Goal: Transaction & Acquisition: Purchase product/service

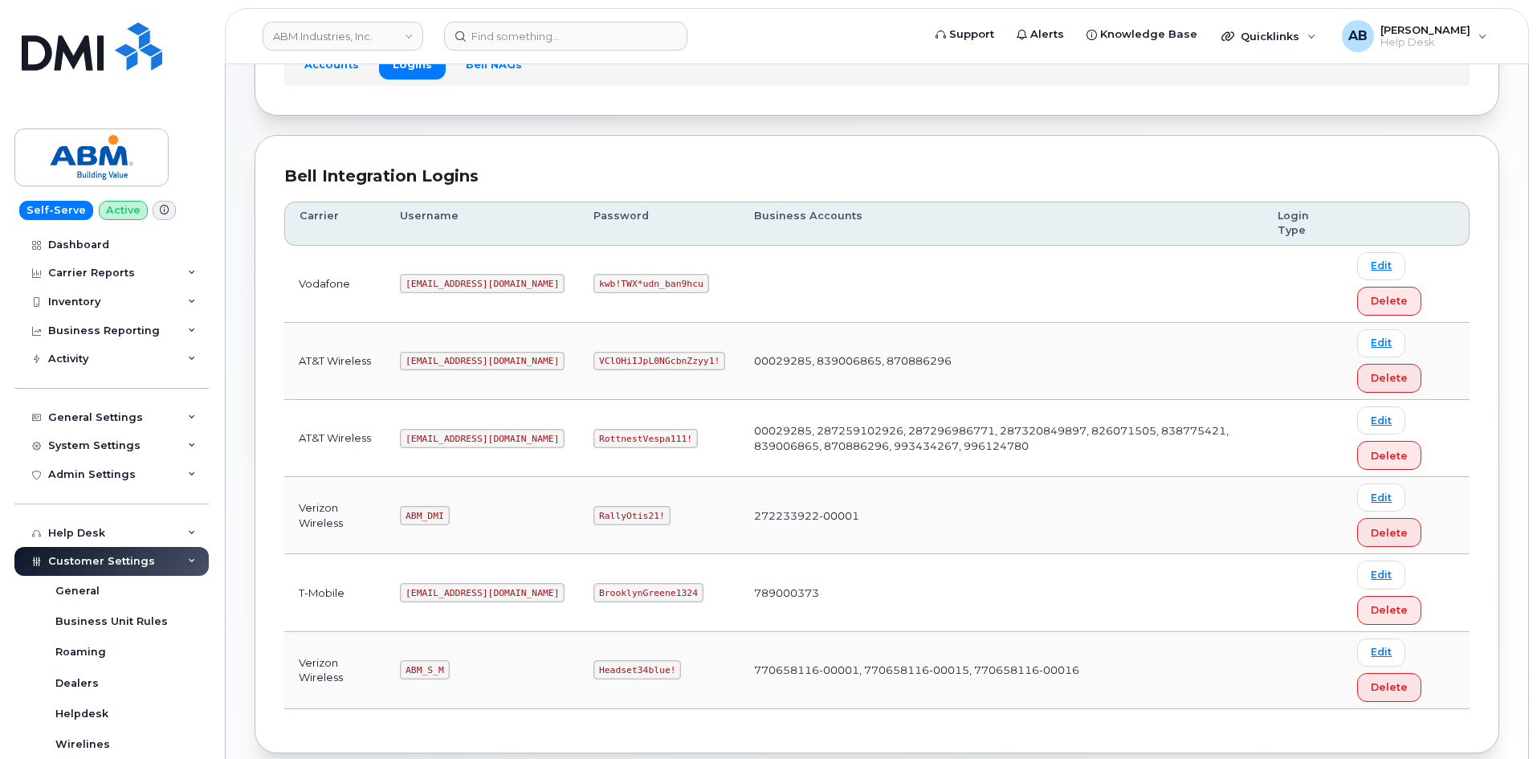
scroll to position [224, 0]
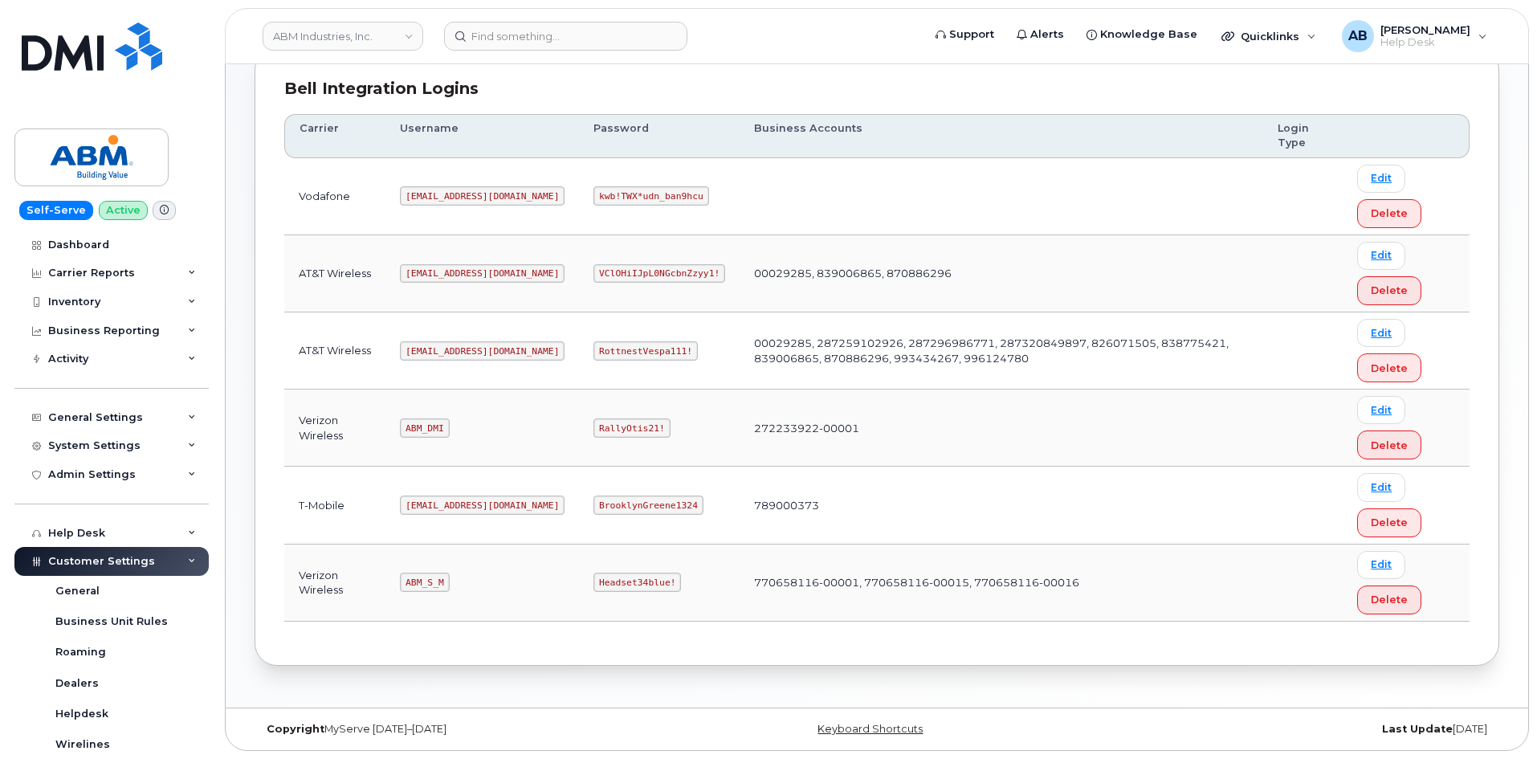
click at [434, 353] on code "[EMAIL_ADDRESS][DOMAIN_NAME]" at bounding box center [482, 350] width 165 height 19
copy code "[EMAIL_ADDRESS][DOMAIN_NAME]"
click at [604, 348] on code "RottnestVespa111!" at bounding box center [645, 350] width 104 height 19
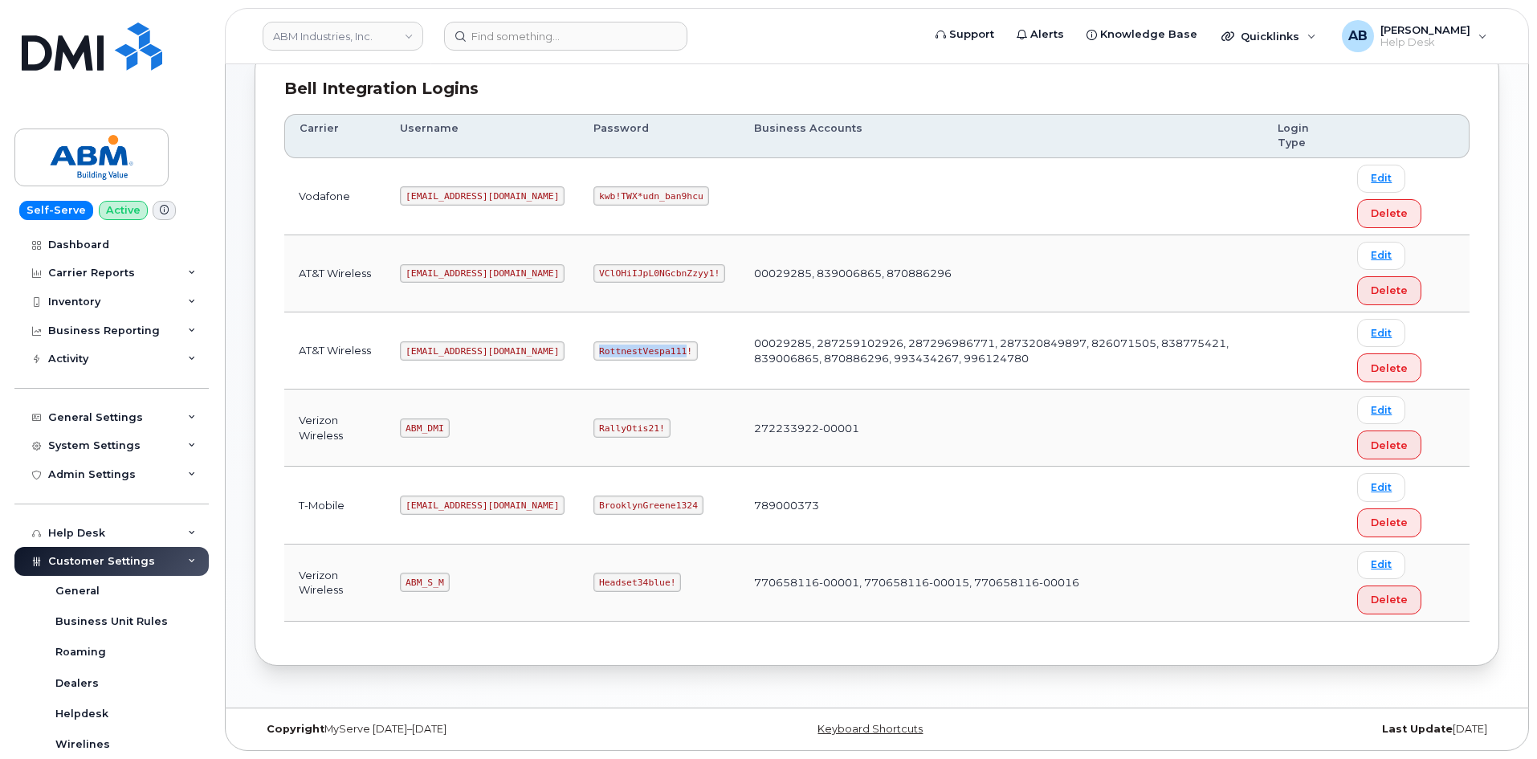
click at [604, 348] on code "RottnestVespa111!" at bounding box center [645, 350] width 104 height 19
copy code "RottnestVespa111!"
click at [835, 247] on td "00029285, 839006865, 870886296" at bounding box center [1002, 273] width 524 height 77
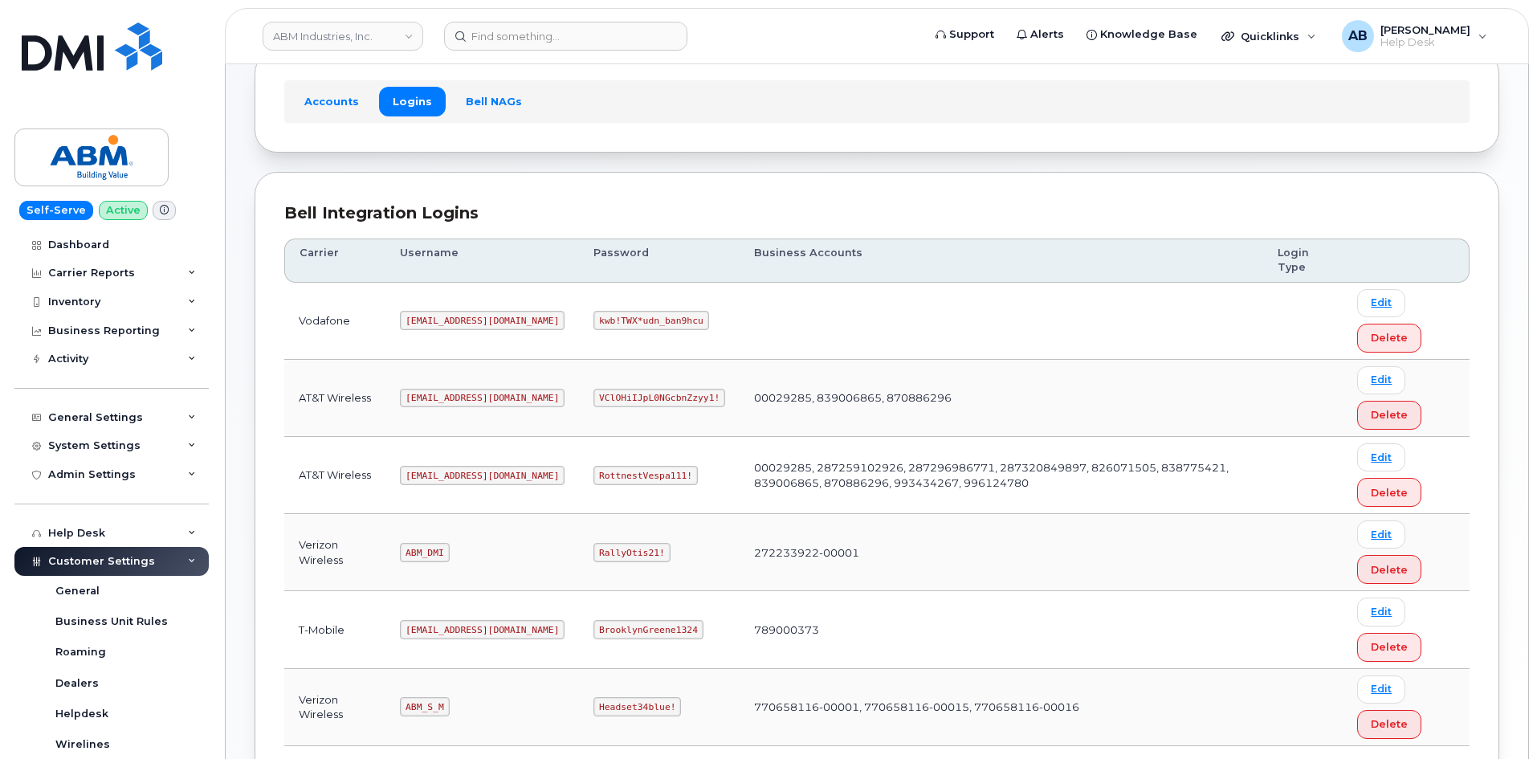
scroll to position [0, 0]
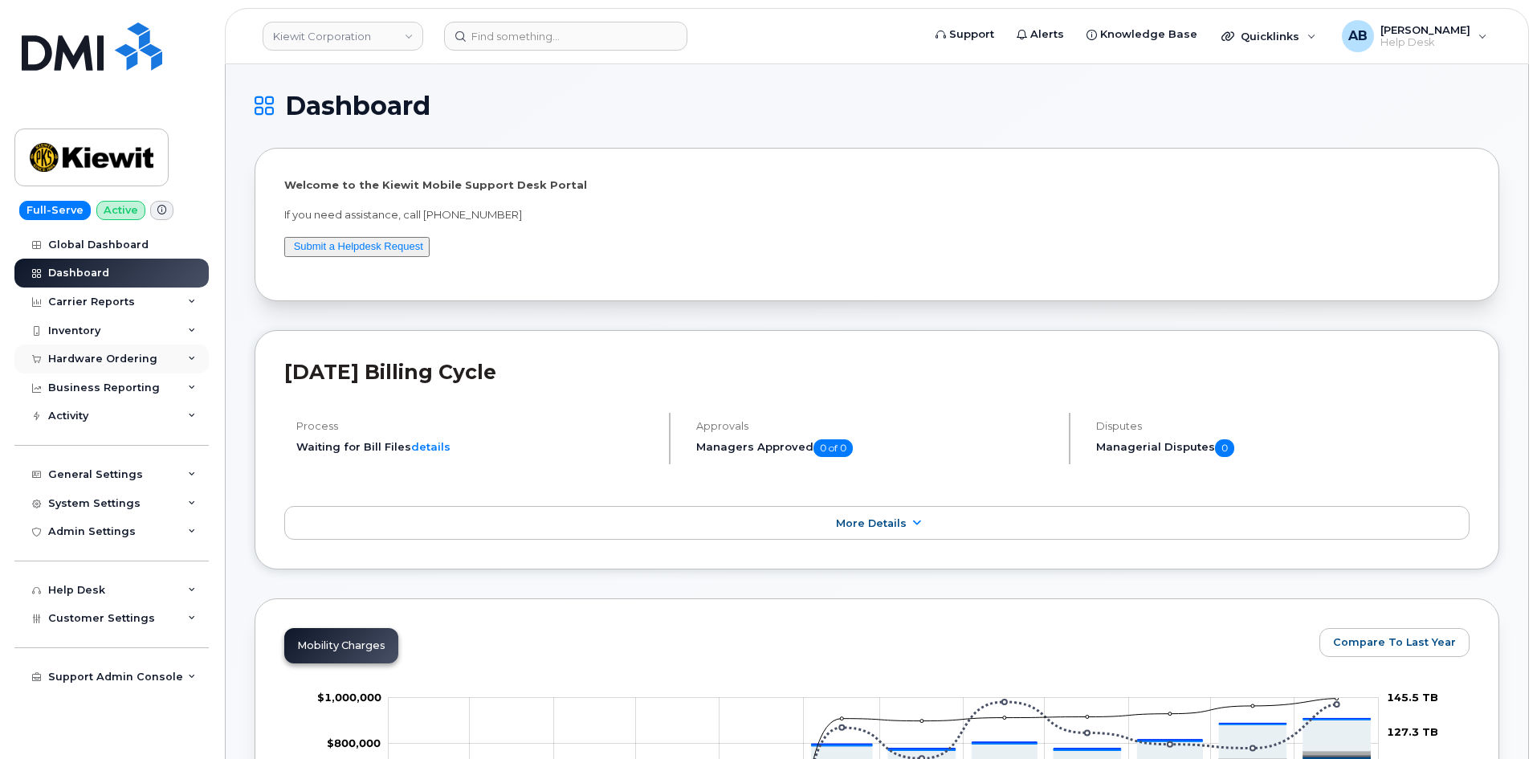
click at [107, 362] on div "Hardware Ordering" at bounding box center [102, 359] width 109 height 13
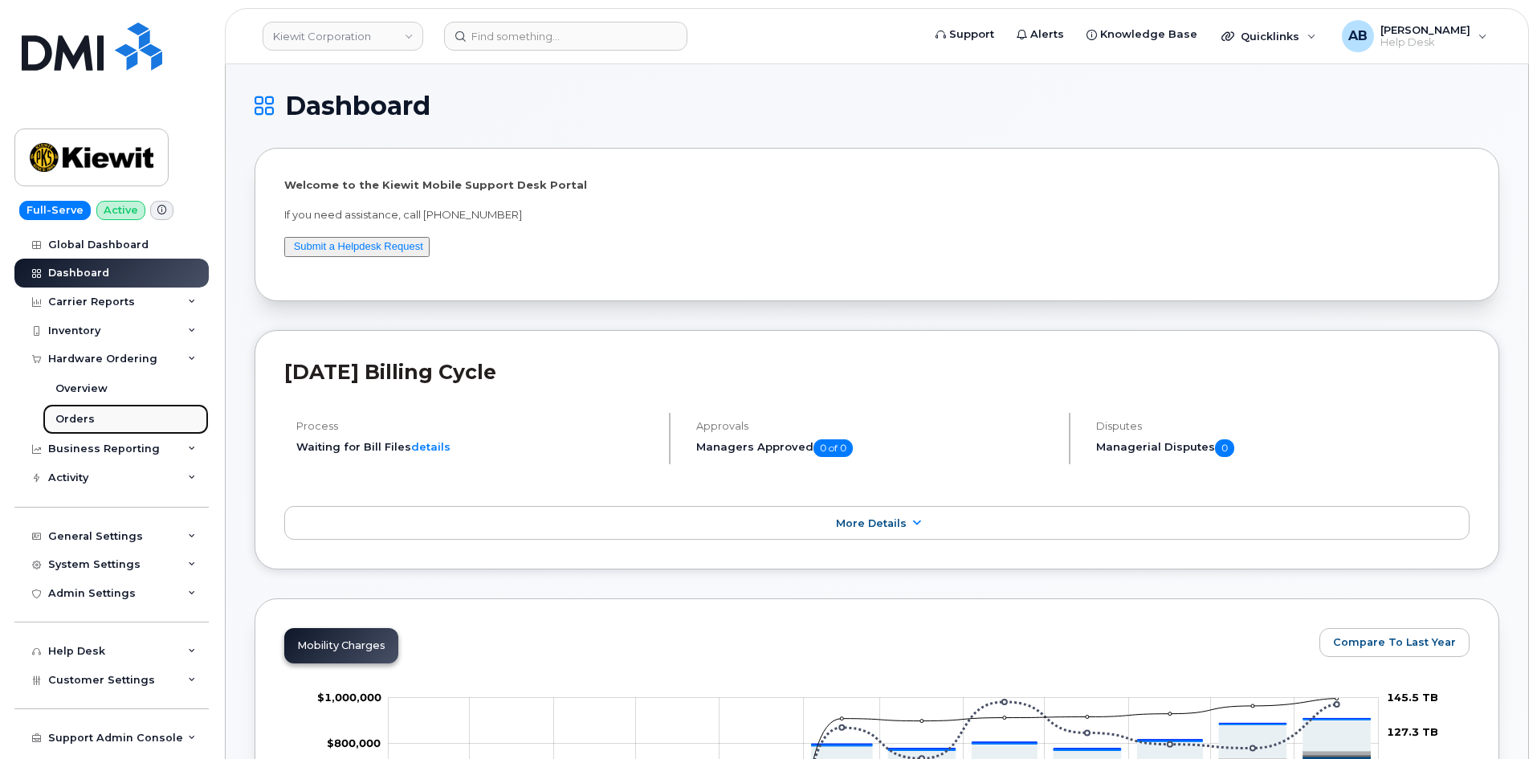
click at [58, 406] on link "Orders" at bounding box center [126, 419] width 166 height 31
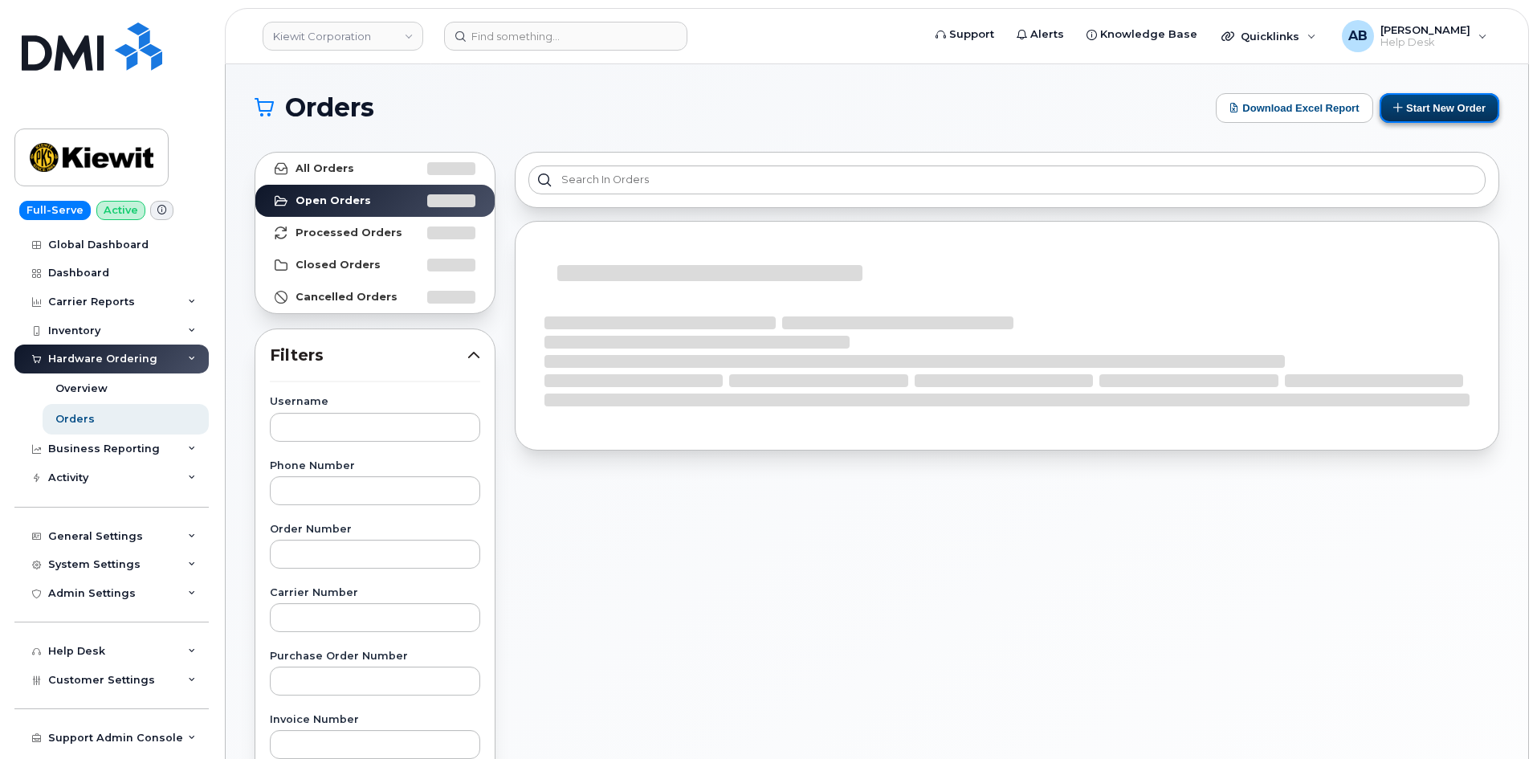
click at [1442, 110] on button "Start New Order" at bounding box center [1440, 108] width 120 height 30
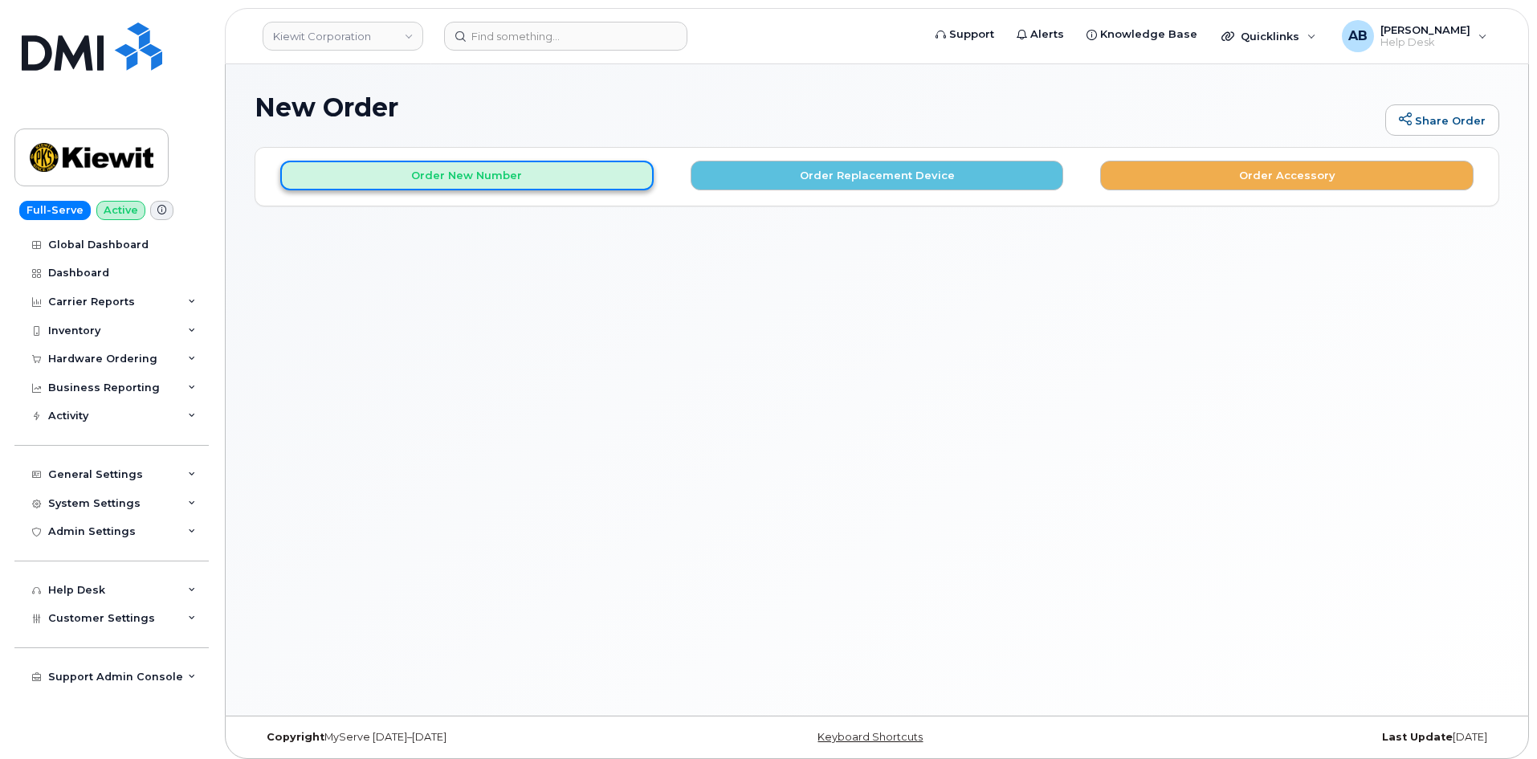
click at [436, 187] on button "Order New Number" at bounding box center [466, 176] width 373 height 30
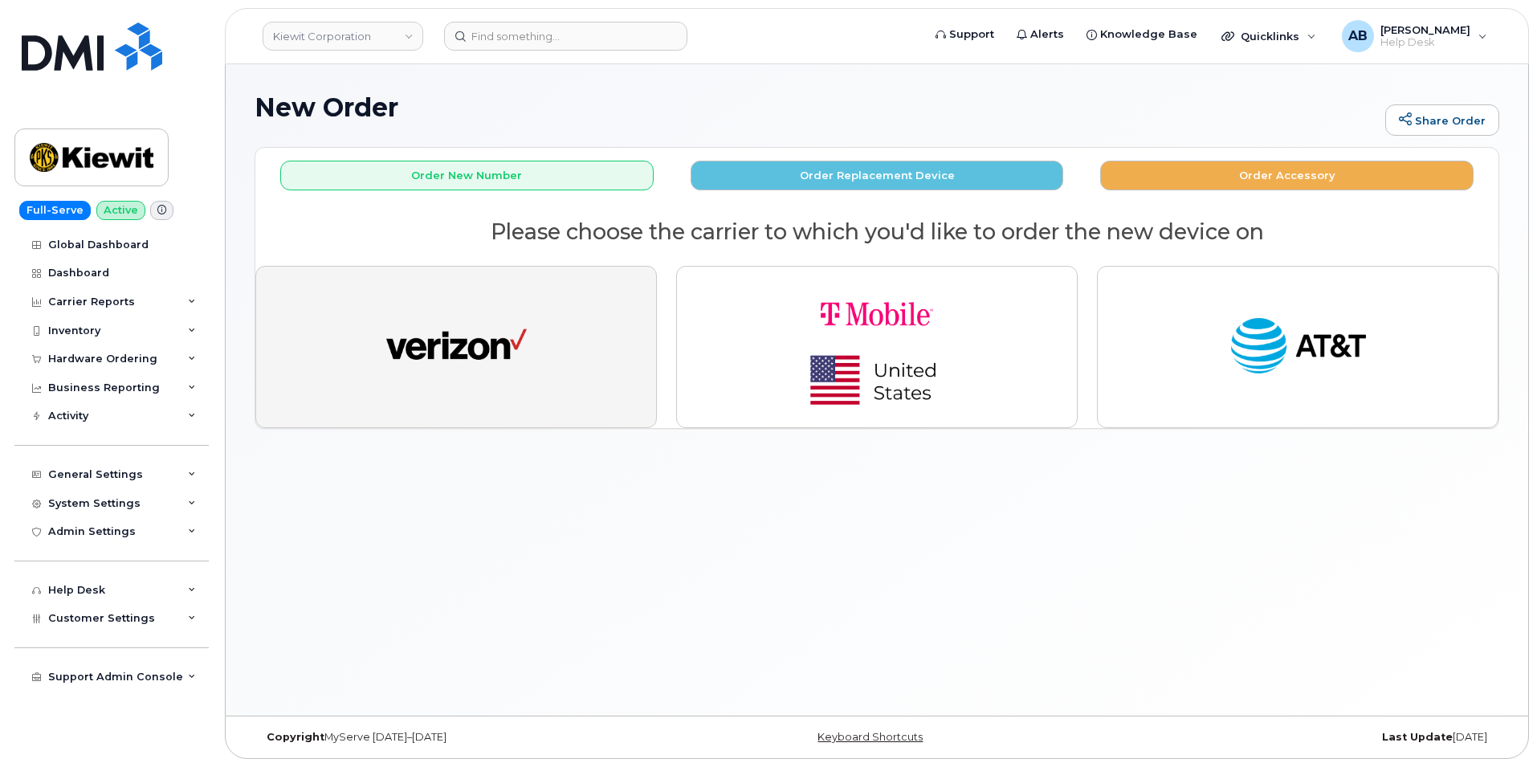
click at [491, 373] on img "button" at bounding box center [456, 347] width 141 height 72
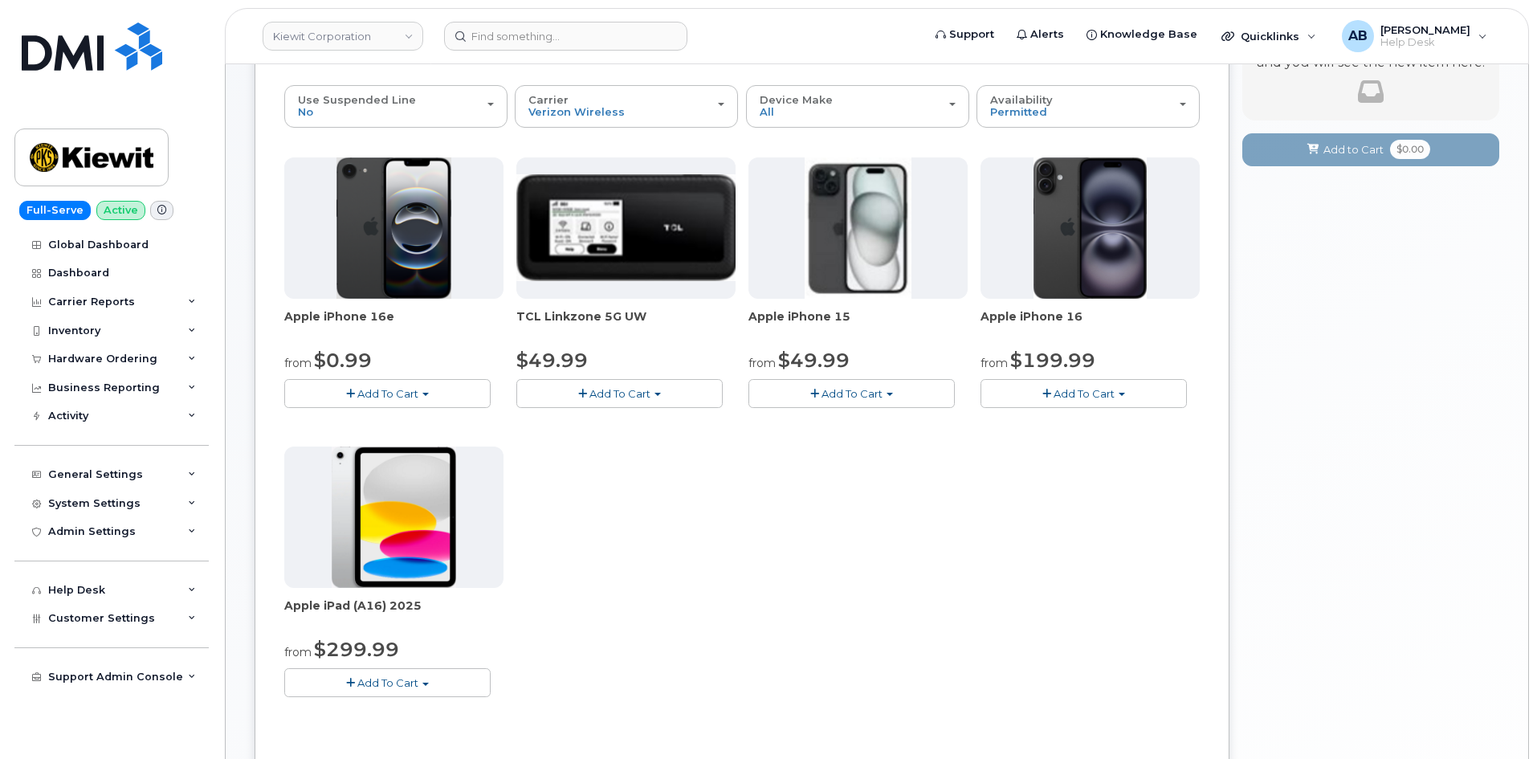
scroll to position [161, 0]
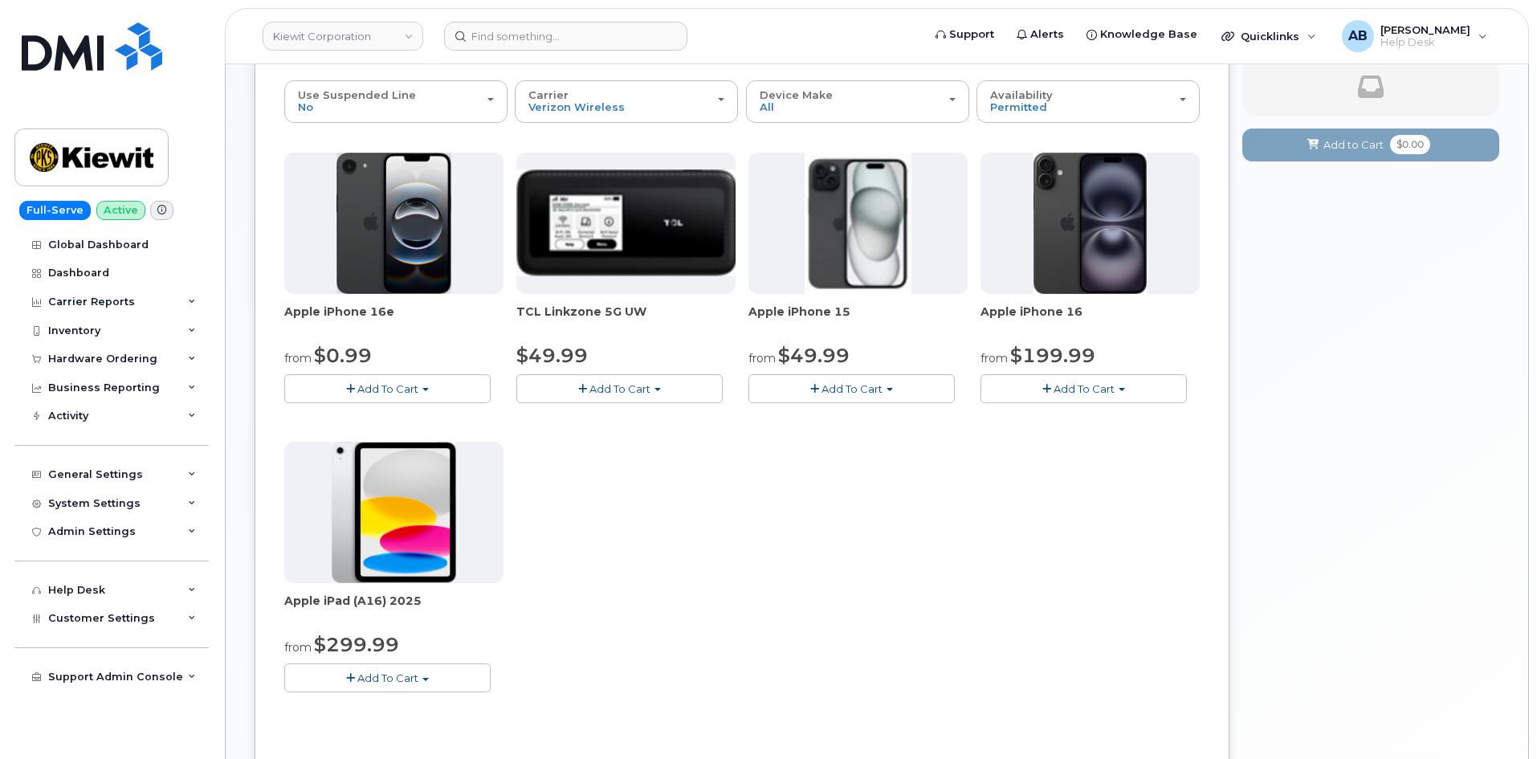
click at [361, 375] on button "Add To Cart" at bounding box center [387, 388] width 206 height 28
click at [368, 414] on link "$0.99 - 2 Year Activation (128GB)" at bounding box center [391, 419] width 207 height 20
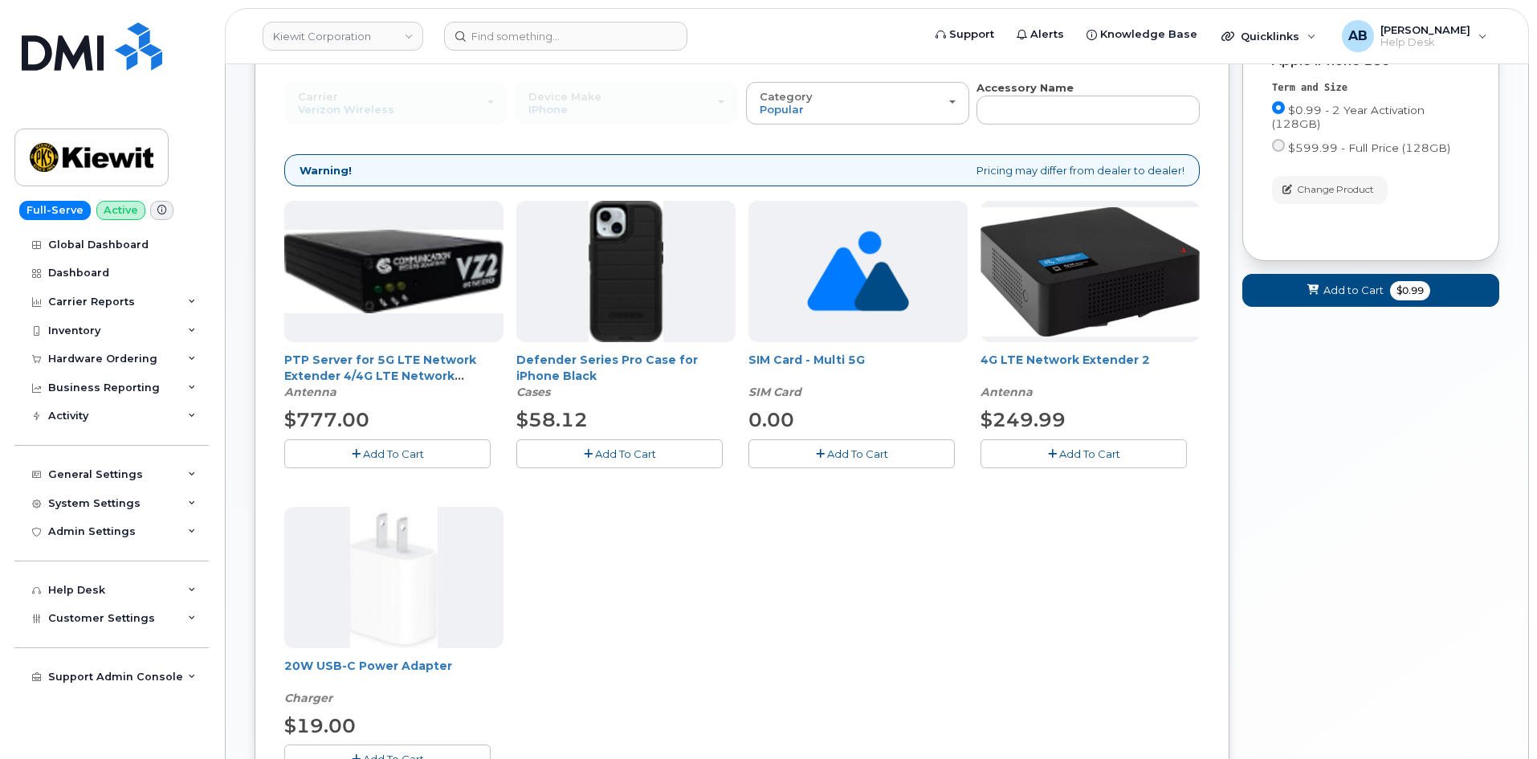
click at [633, 450] on span "Add To Cart" at bounding box center [625, 453] width 61 height 13
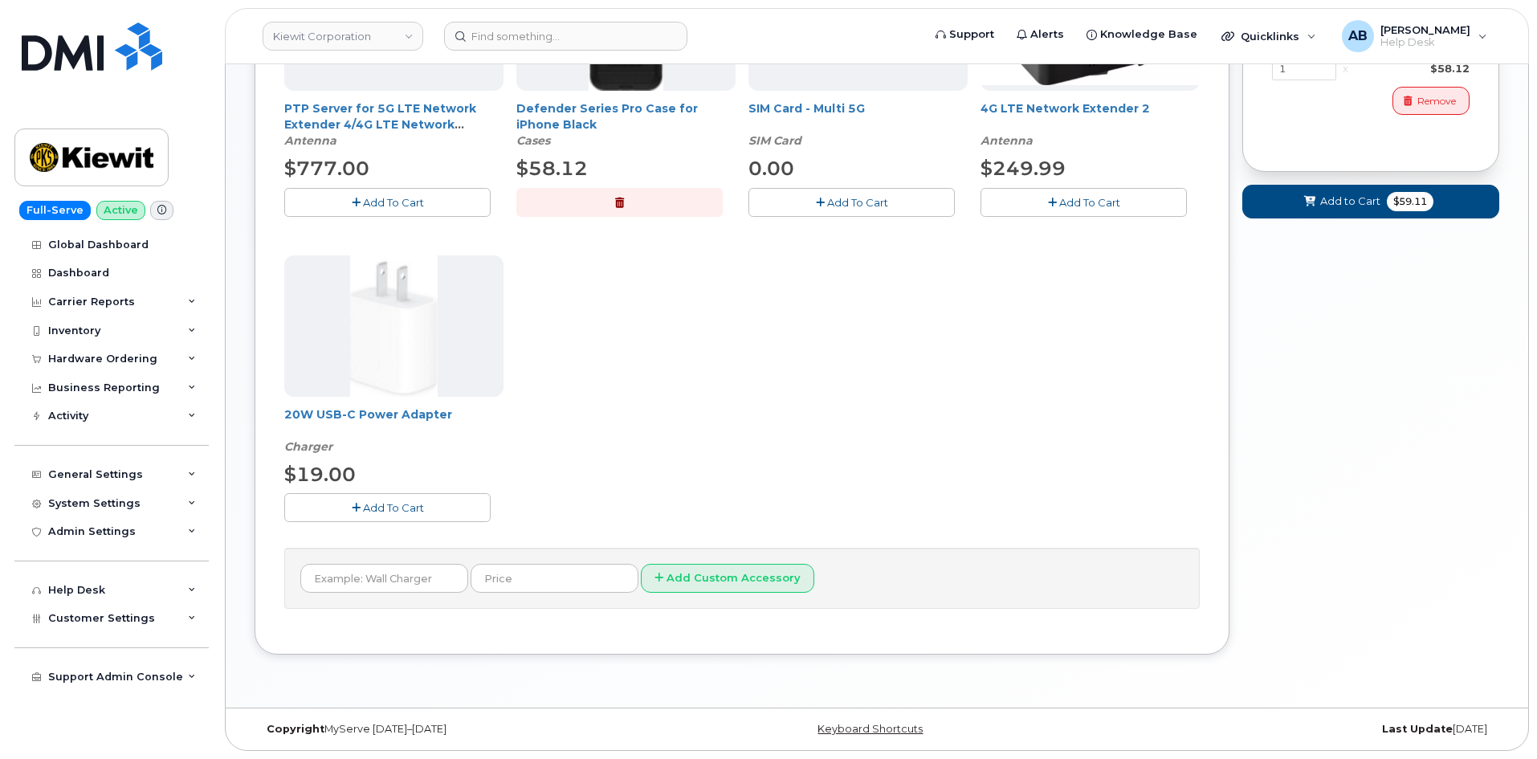
click at [395, 509] on span "Add To Cart" at bounding box center [393, 507] width 61 height 13
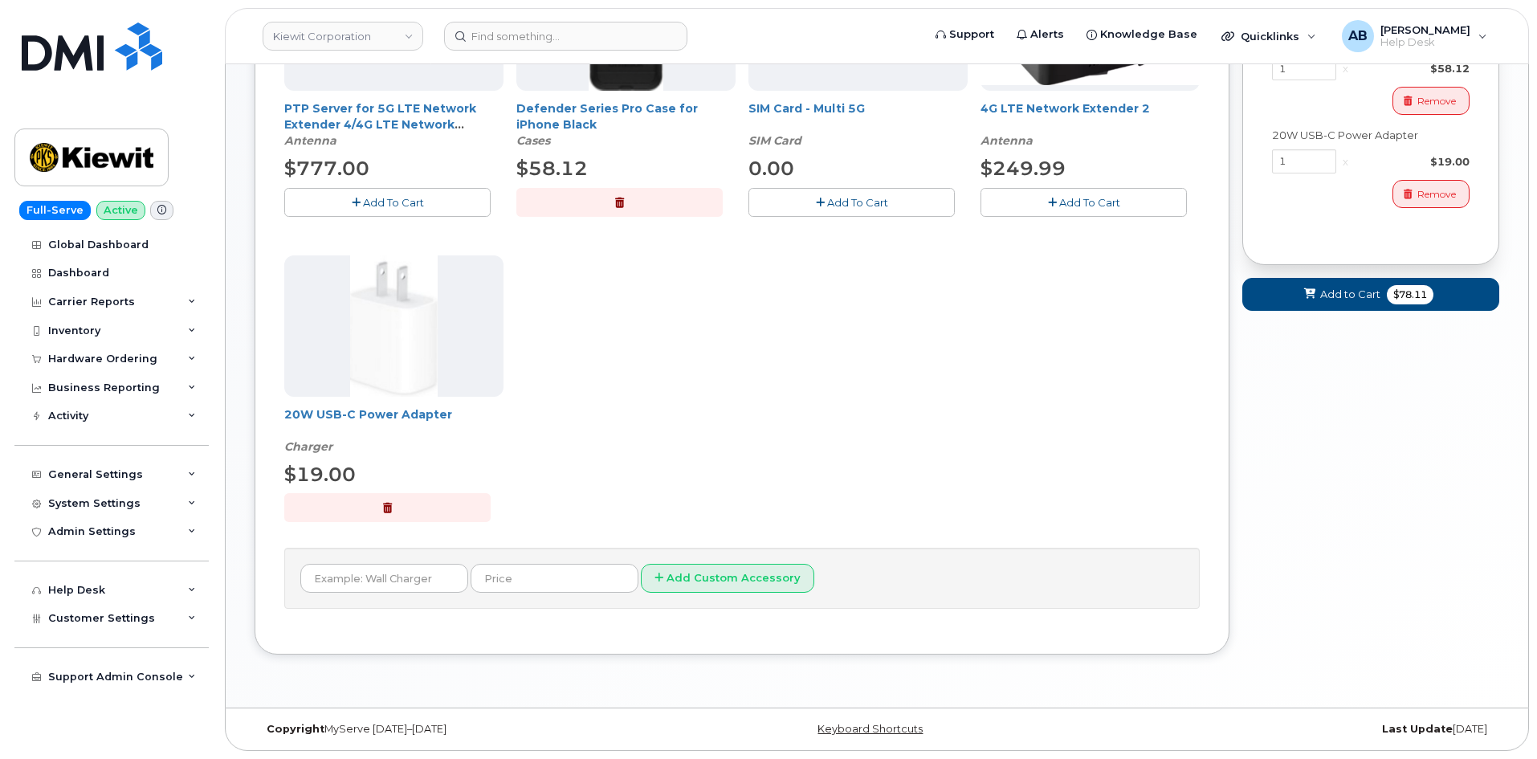
scroll to position [171, 0]
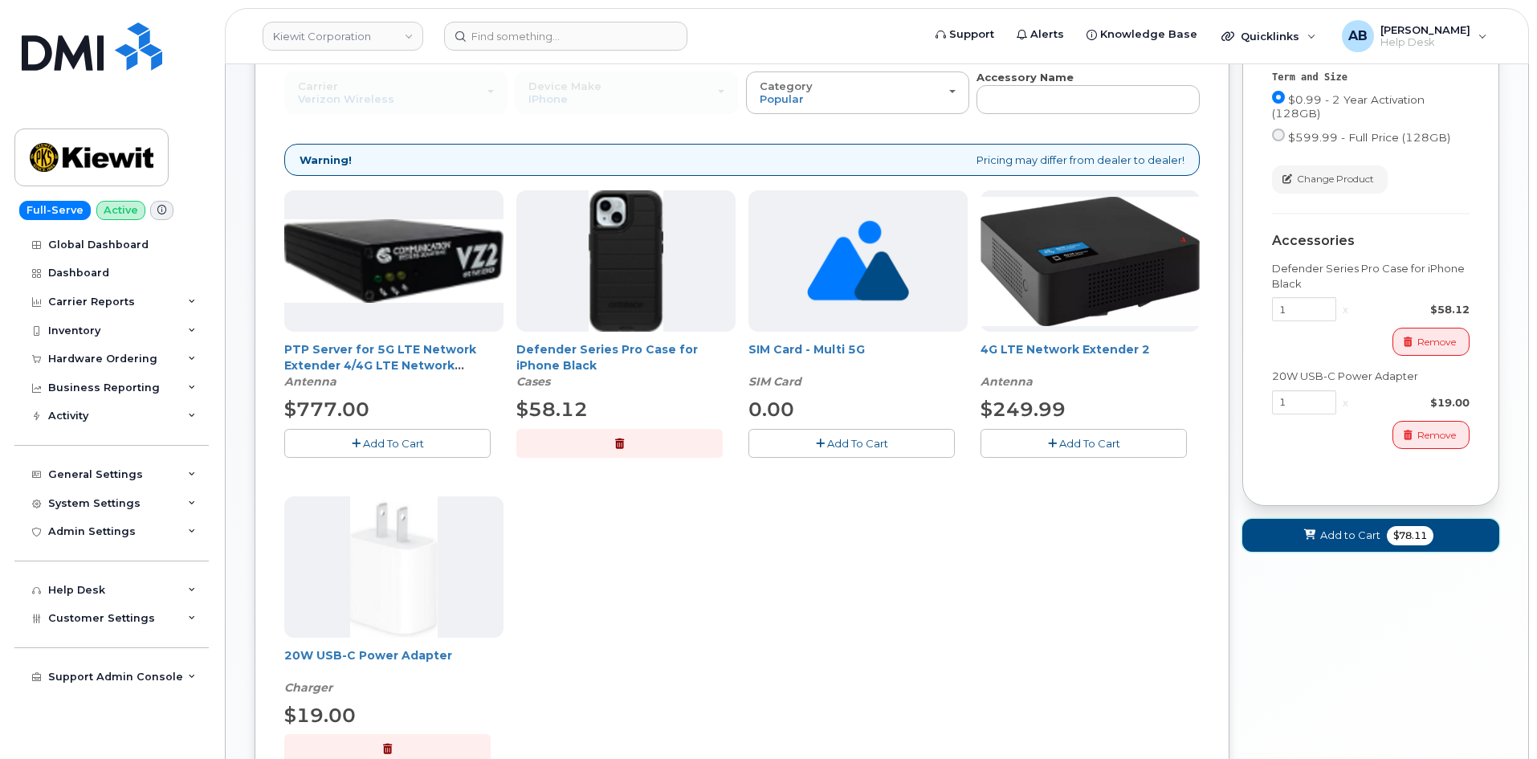
click at [1347, 536] on span "Add to Cart" at bounding box center [1350, 535] width 60 height 15
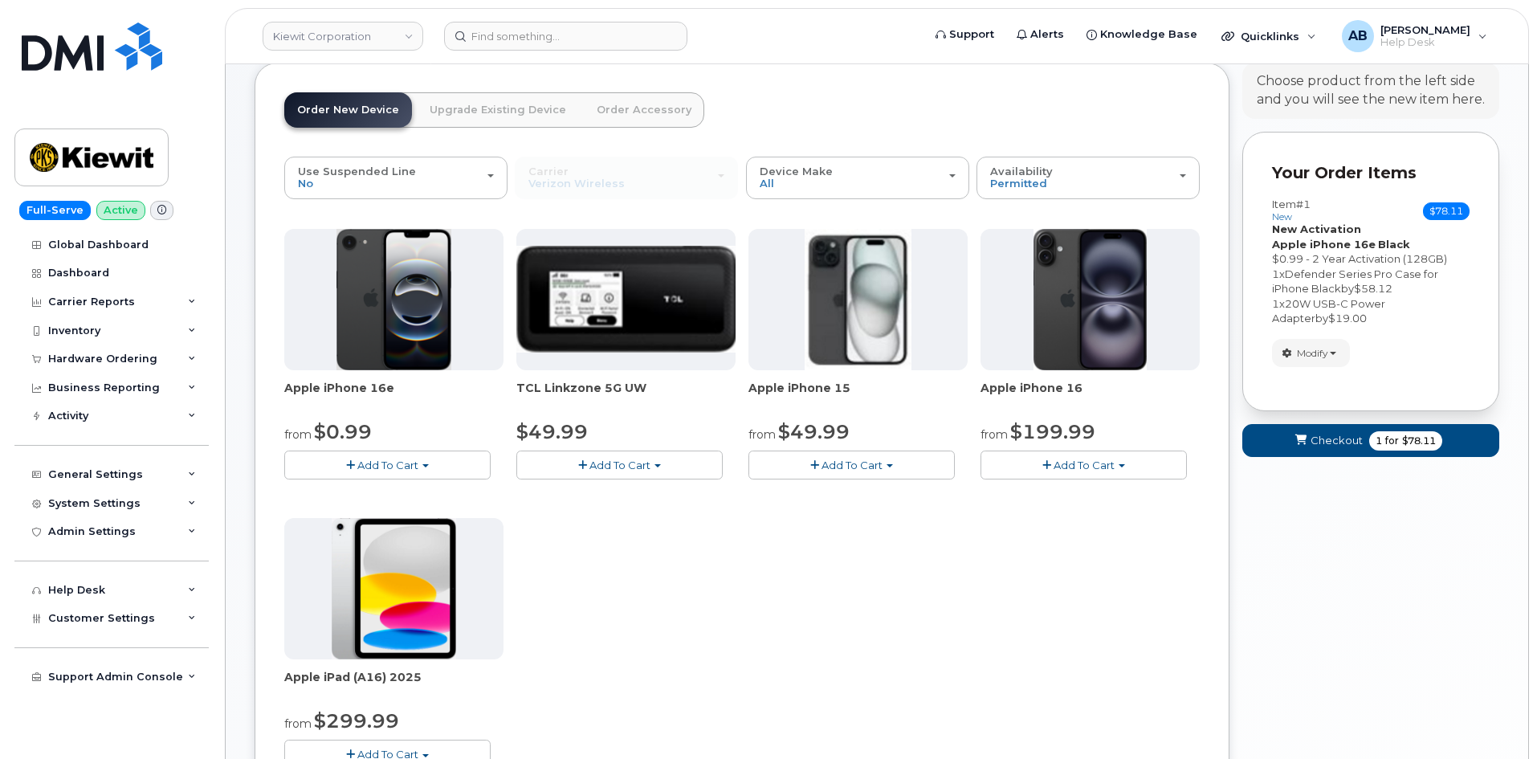
scroll to position [251, 0]
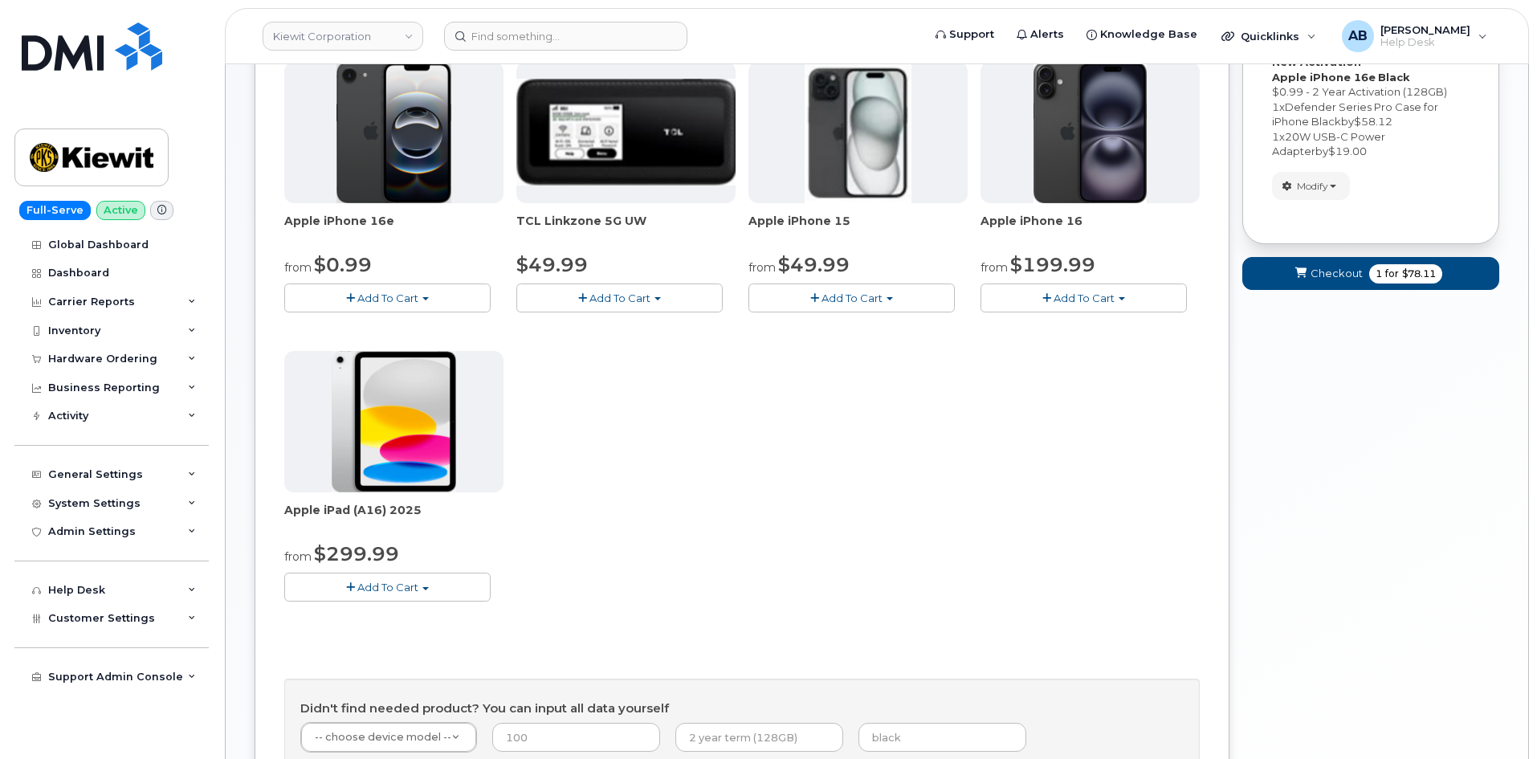
click at [401, 592] on span "Add To Cart" at bounding box center [387, 587] width 61 height 13
click at [442, 613] on link "$299.99 - 2 Year Activation (128GB)" at bounding box center [399, 617] width 222 height 20
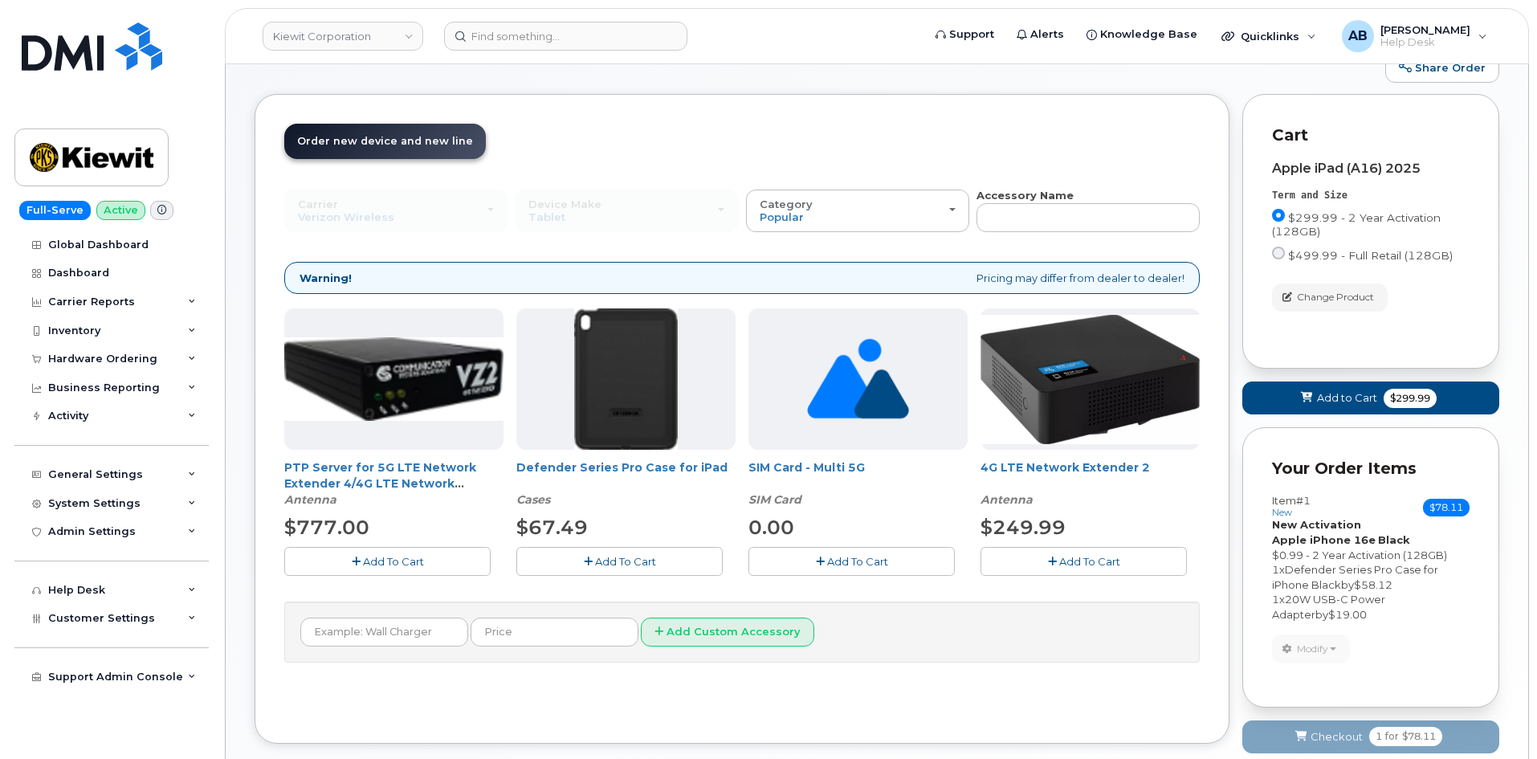
scroll to position [80, 0]
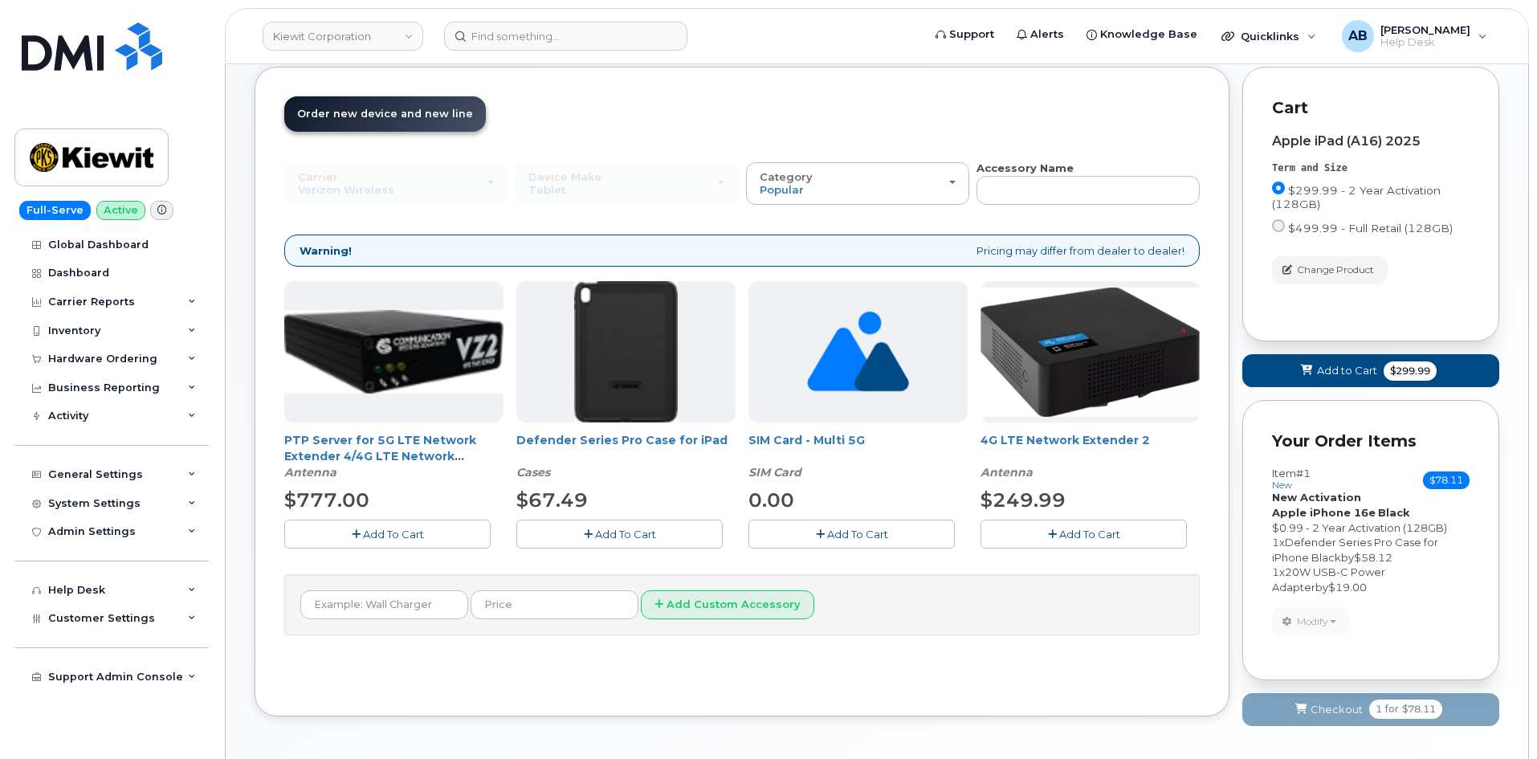
click at [630, 537] on span "Add To Cart" at bounding box center [625, 534] width 61 height 13
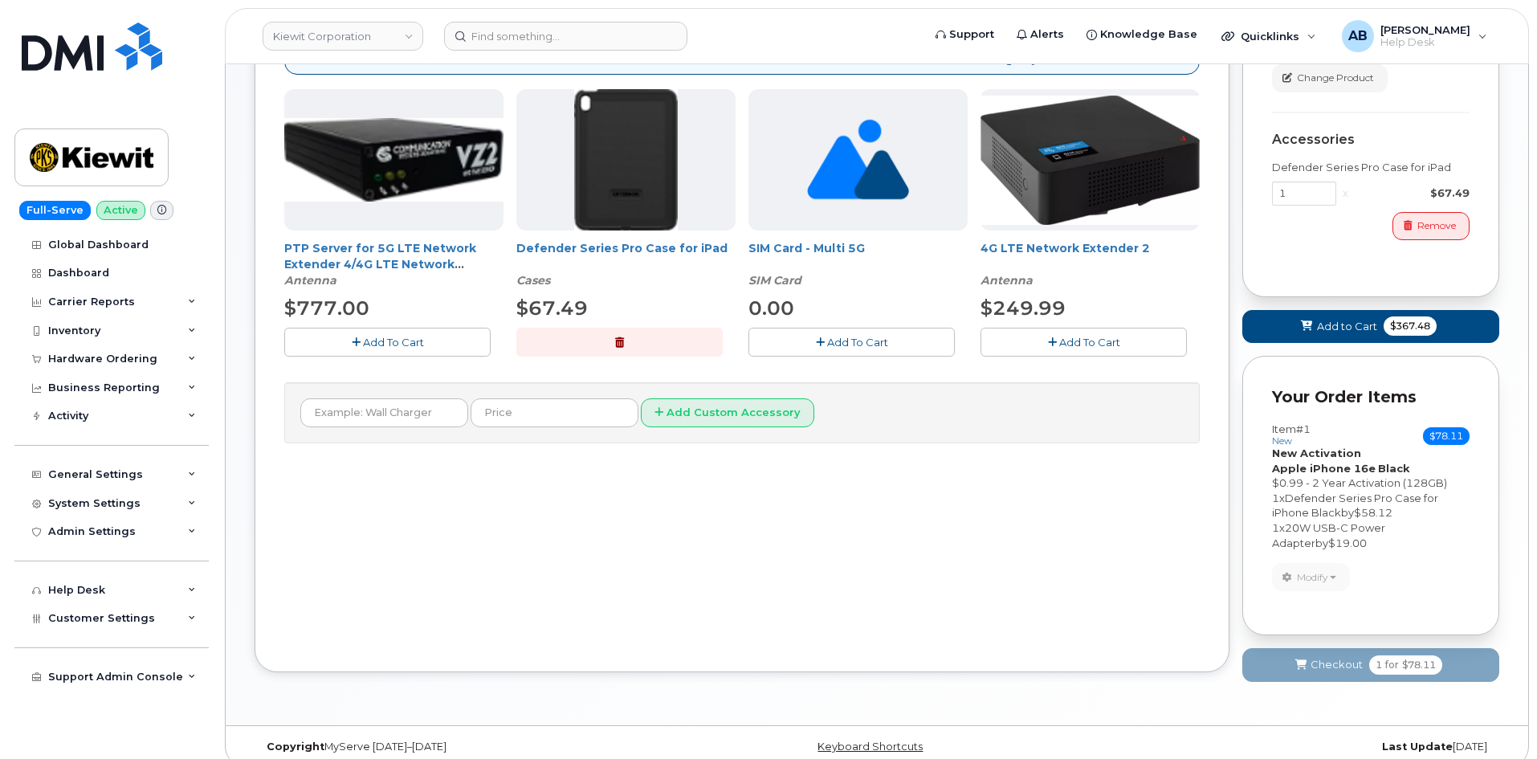
scroll to position [290, 0]
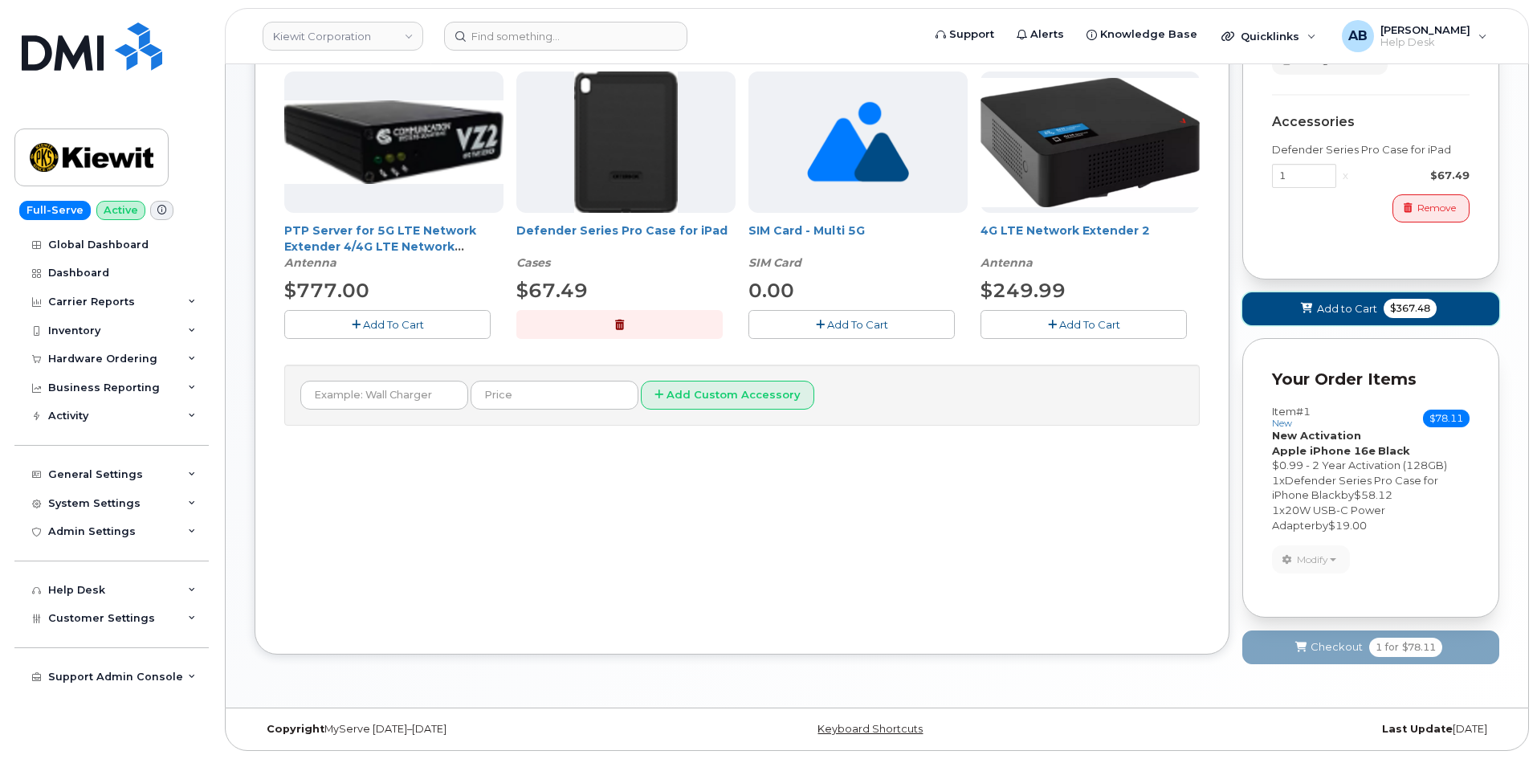
click at [1327, 304] on span "Add to Cart" at bounding box center [1347, 308] width 60 height 15
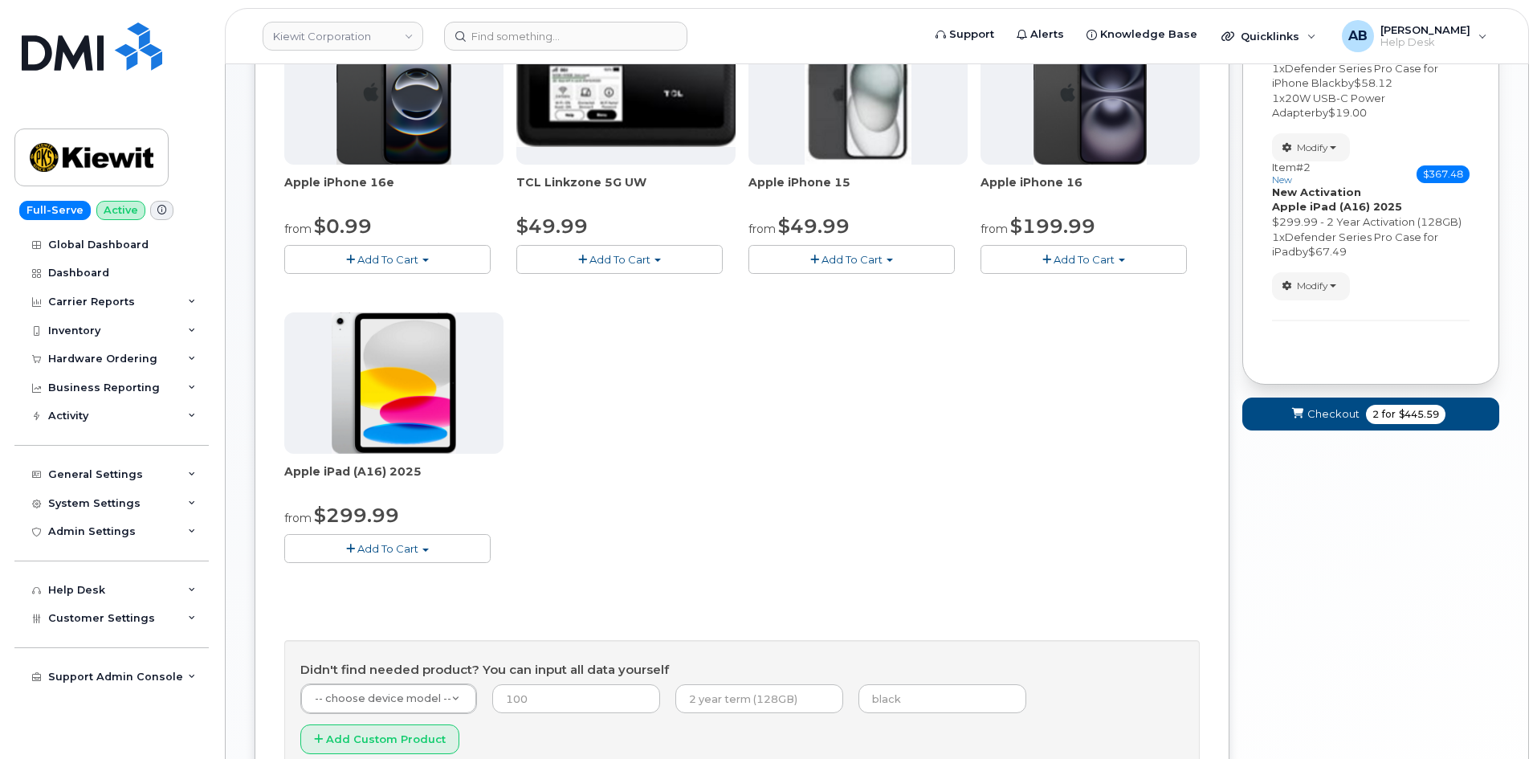
scroll to position [422, 0]
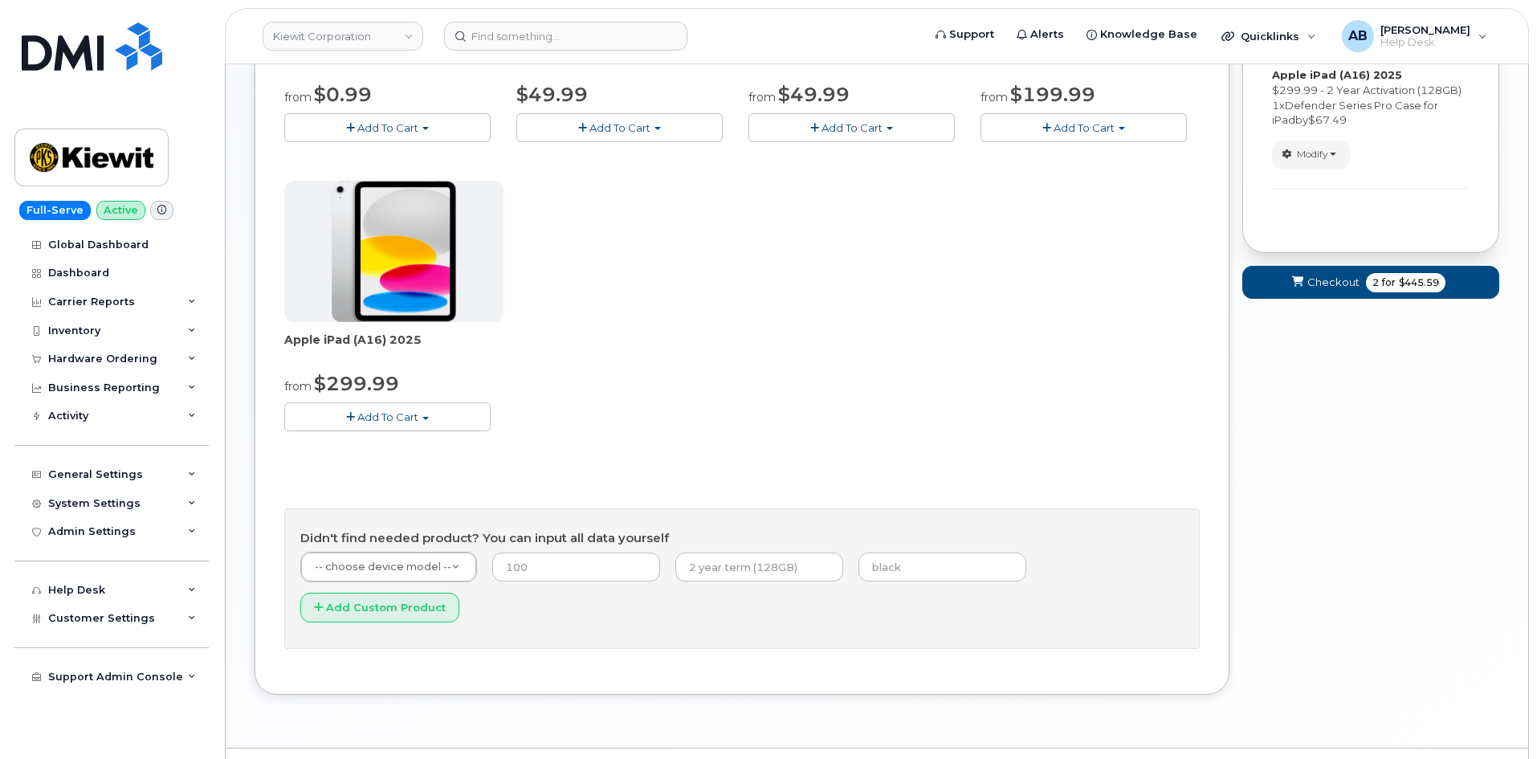
click at [427, 410] on button "Add To Cart" at bounding box center [387, 416] width 206 height 28
click at [387, 445] on link "$299.99 - 2 Year Activation (128GB)" at bounding box center [399, 447] width 222 height 20
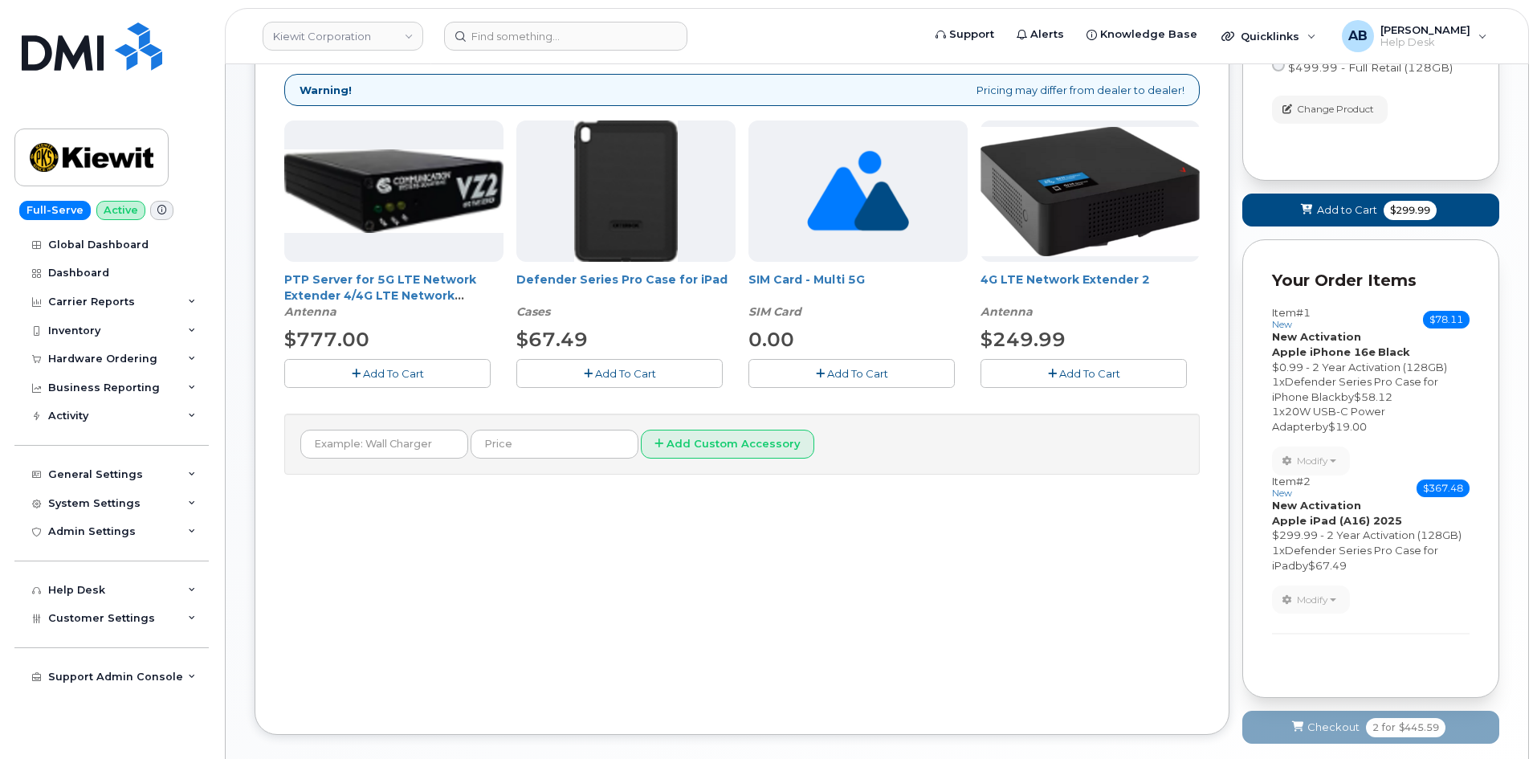
scroll to position [161, 0]
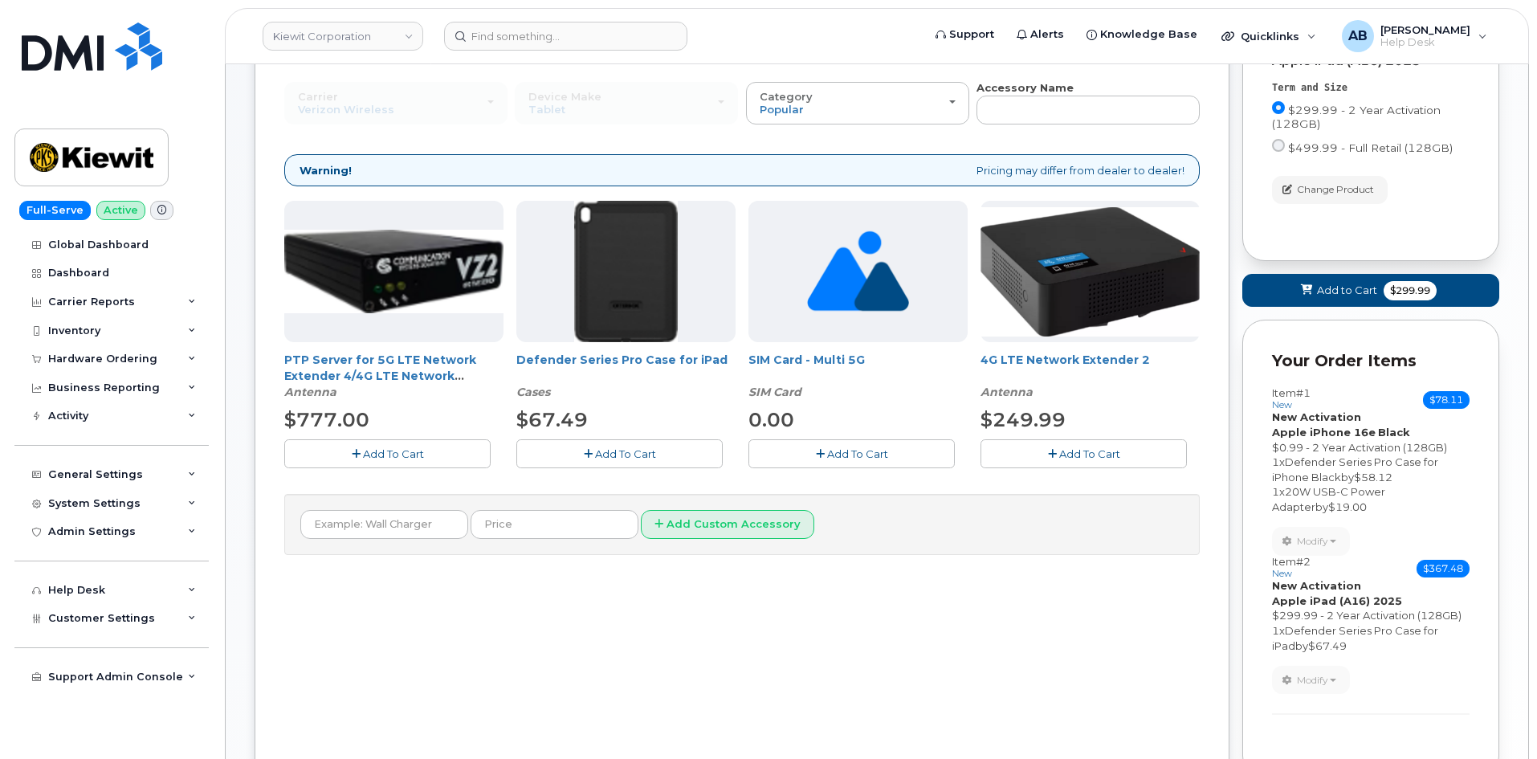
click at [610, 450] on span "Add To Cart" at bounding box center [625, 453] width 61 height 13
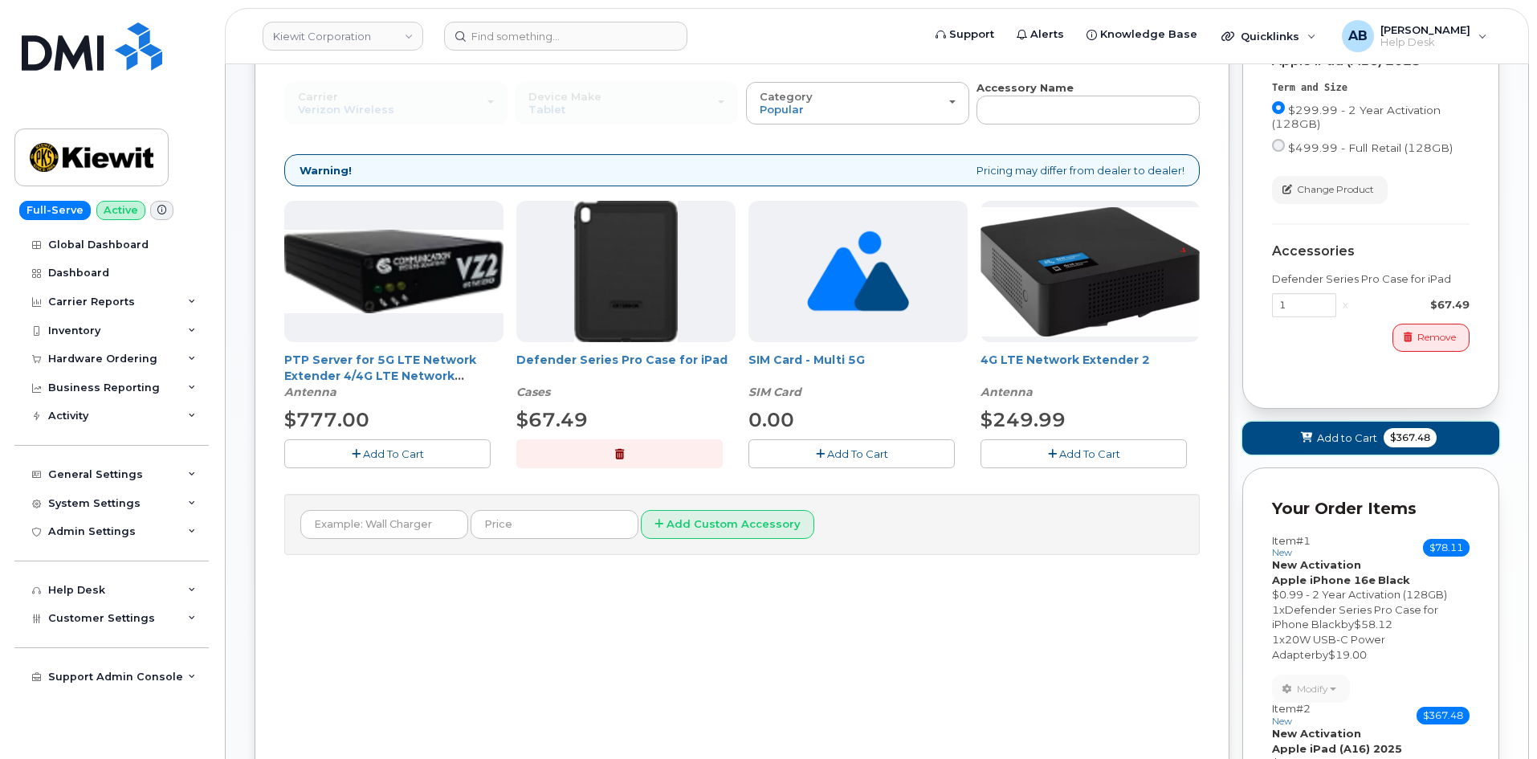
click at [1399, 438] on span "$367.48" at bounding box center [1410, 437] width 53 height 19
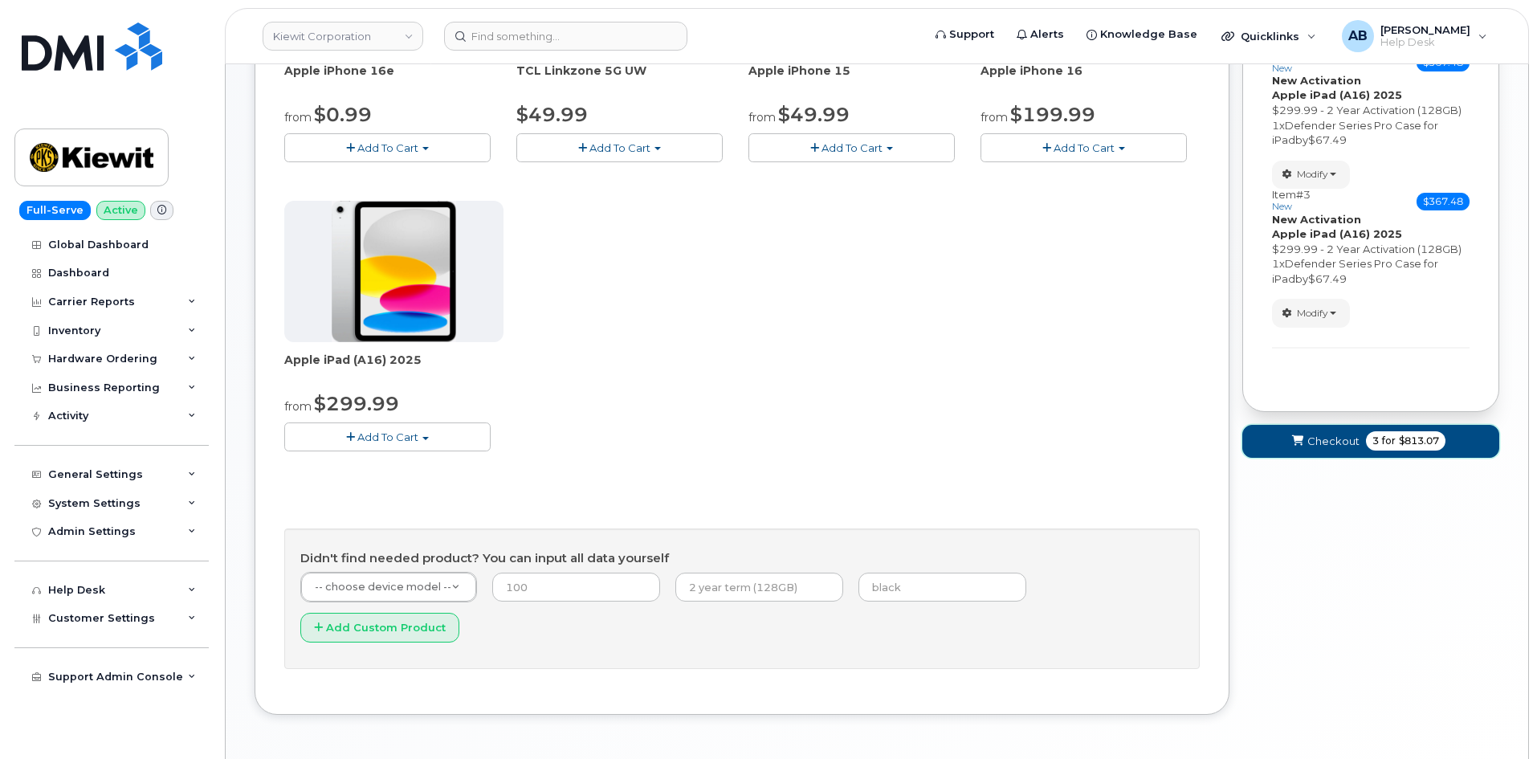
click at [1350, 445] on span "Checkout" at bounding box center [1333, 441] width 52 height 15
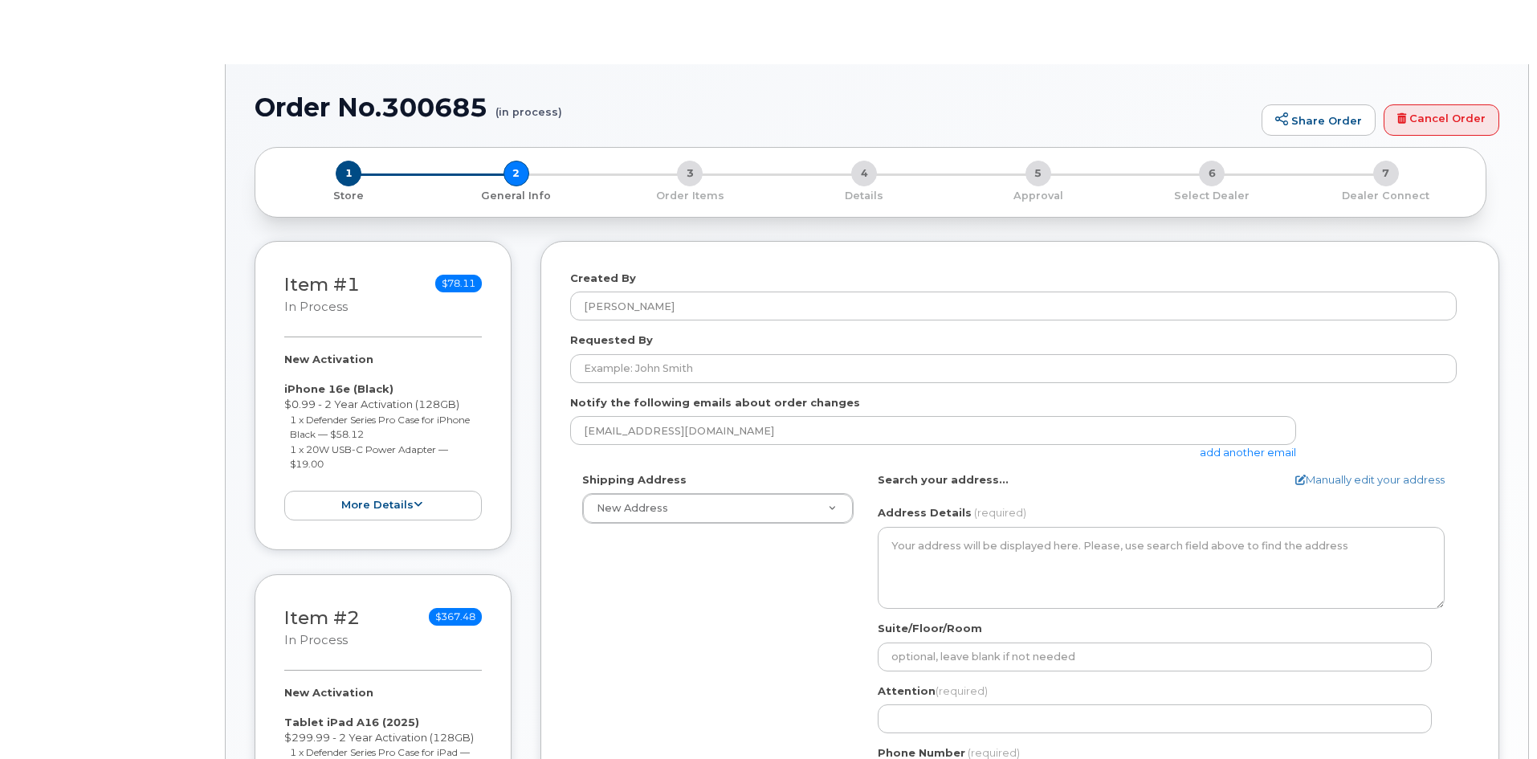
select select
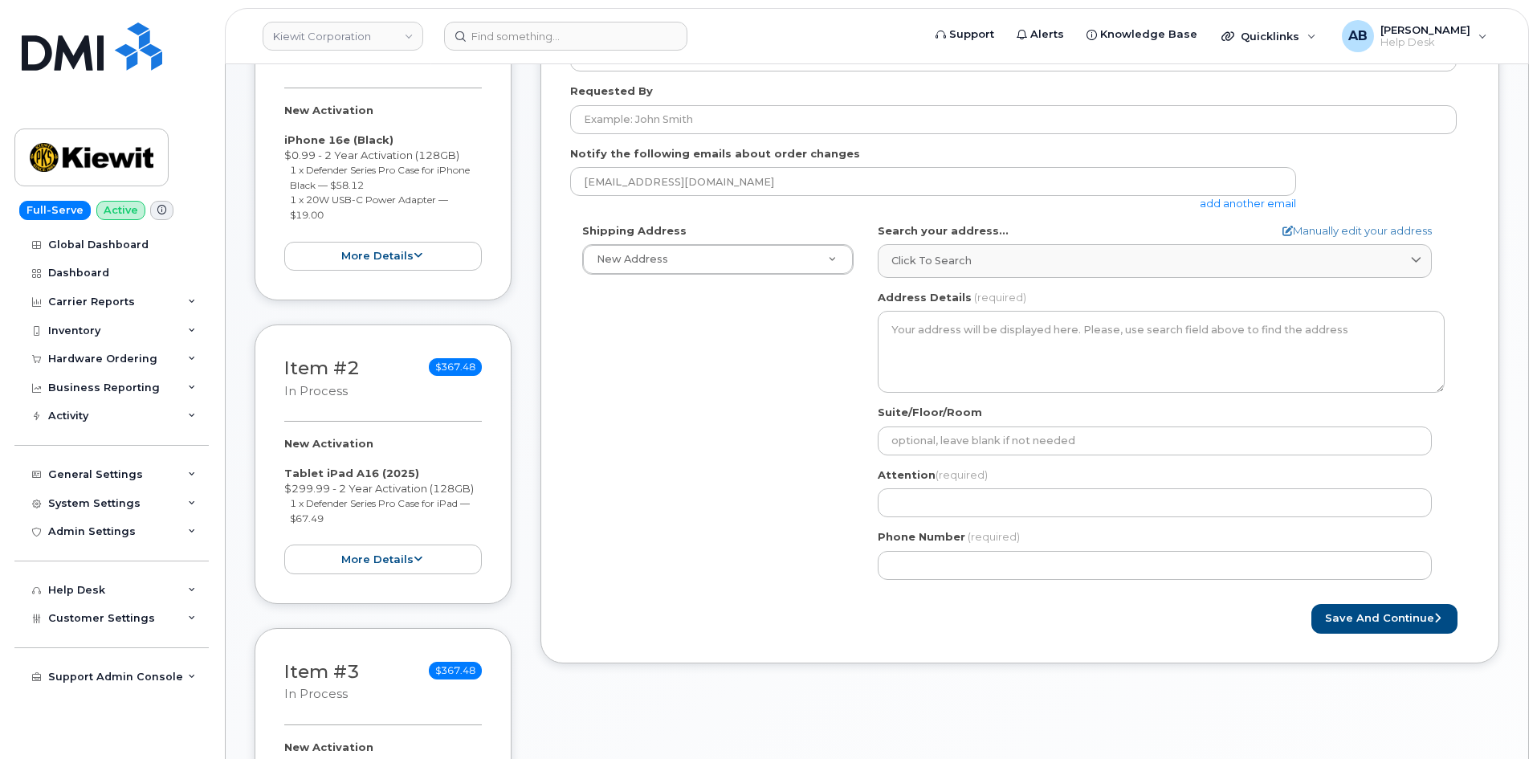
scroll to position [241, 0]
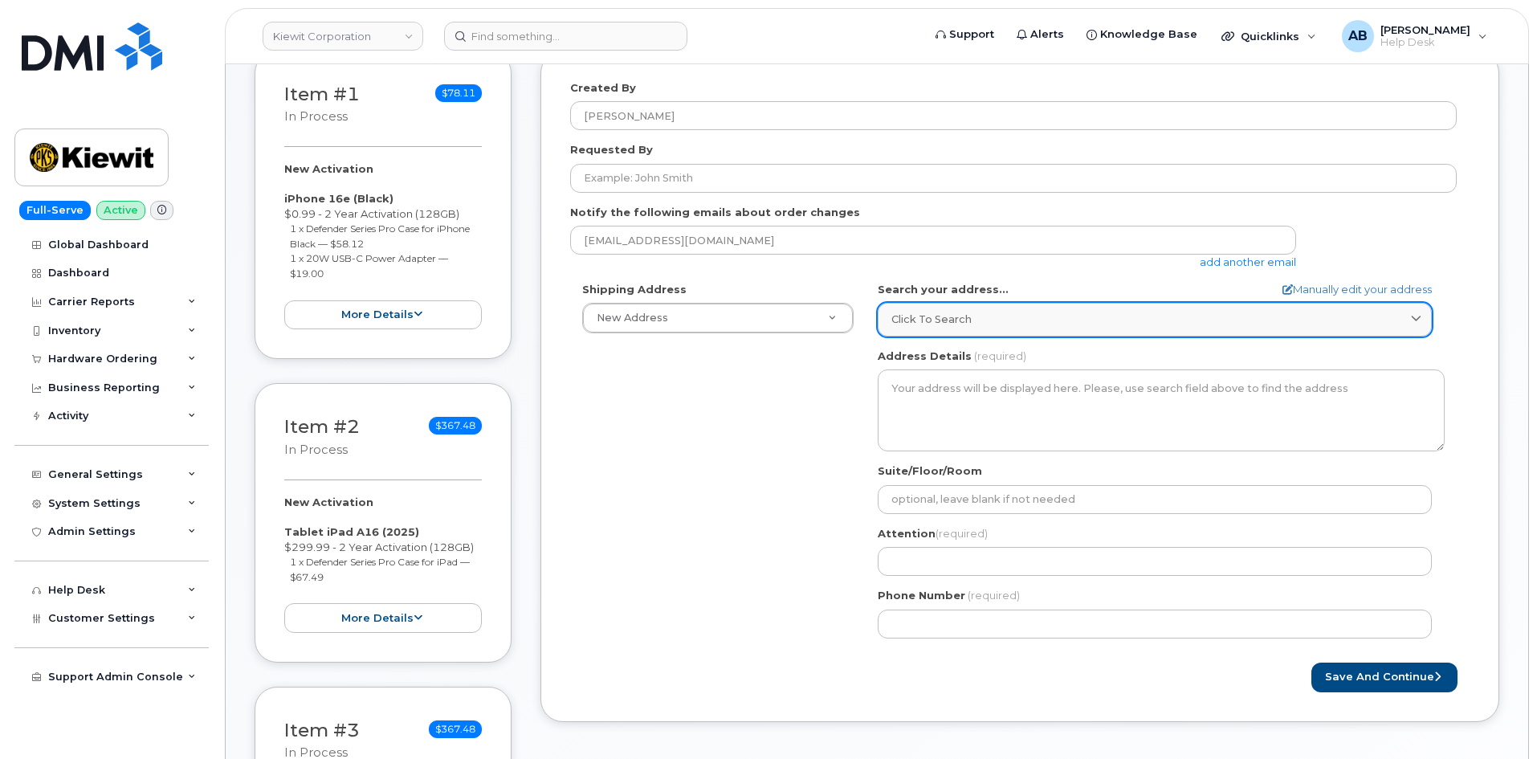
click at [997, 310] on link "Click to search" at bounding box center [1155, 319] width 554 height 33
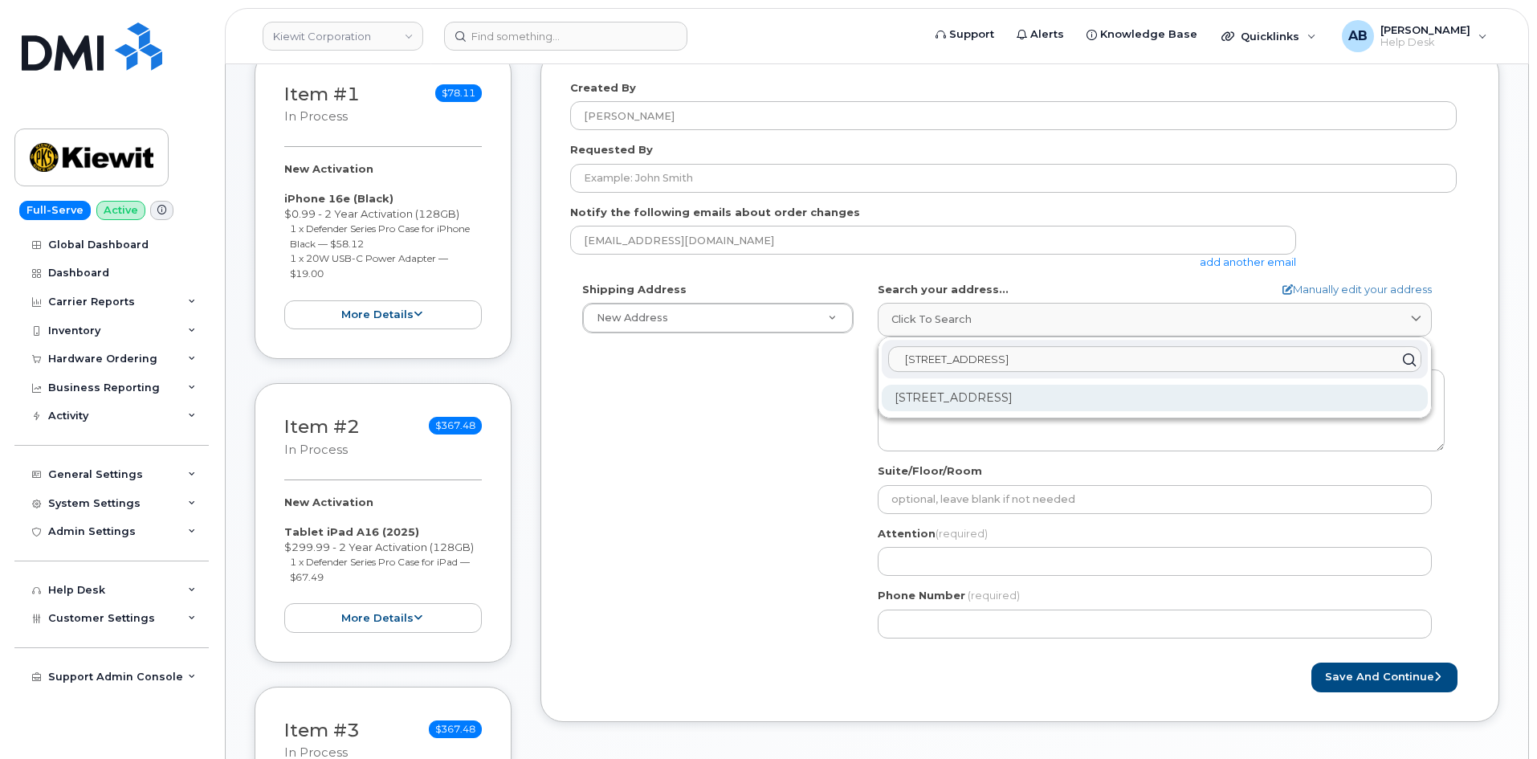
type input "905 Powerhouese Rd"
click at [1029, 401] on div "905 Power House Rd Orange TX 77630-1049" at bounding box center [1155, 398] width 546 height 26
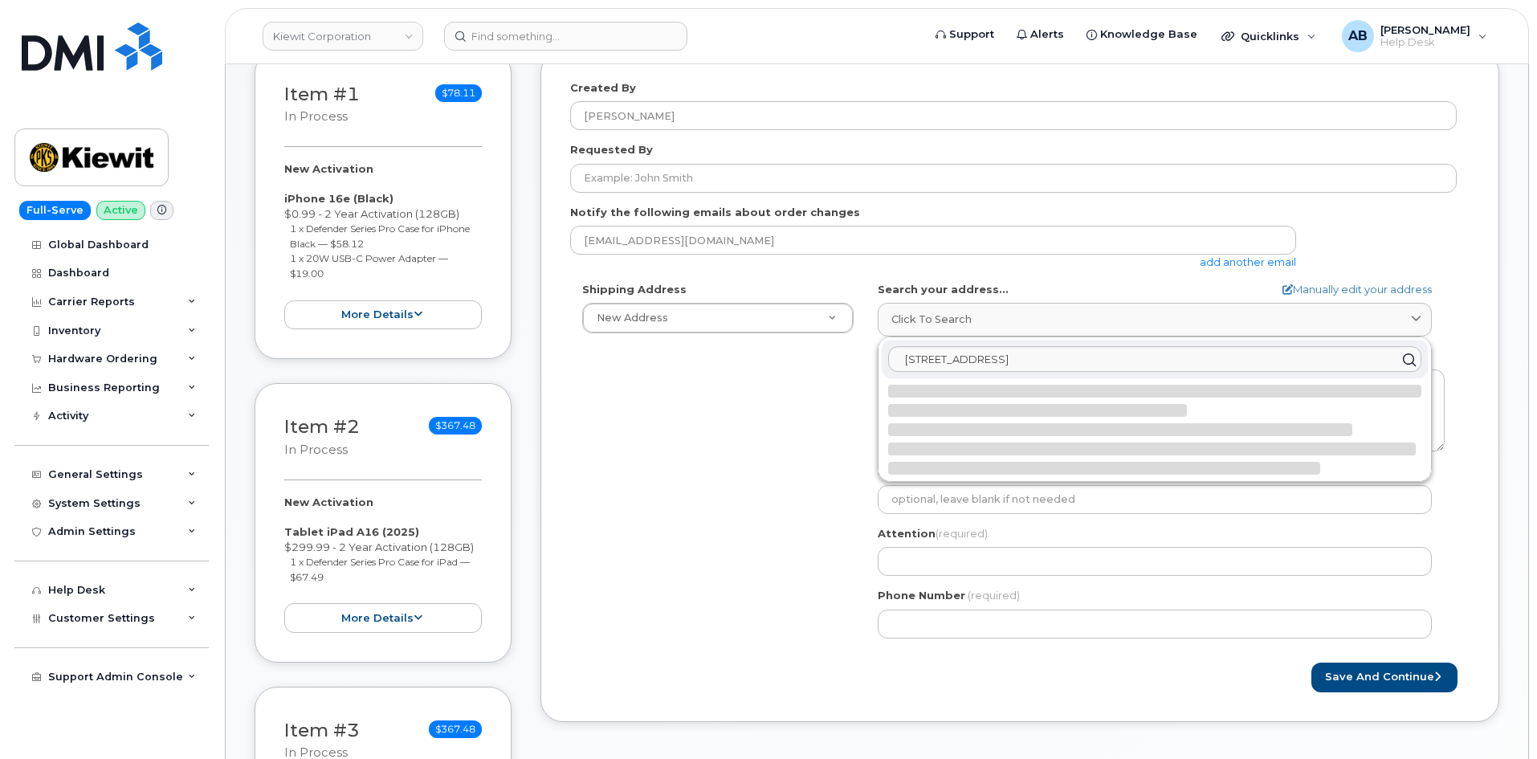
select select
type textarea "905 Power House Rd ORANGE TX 77630-1049 UNITED STATES"
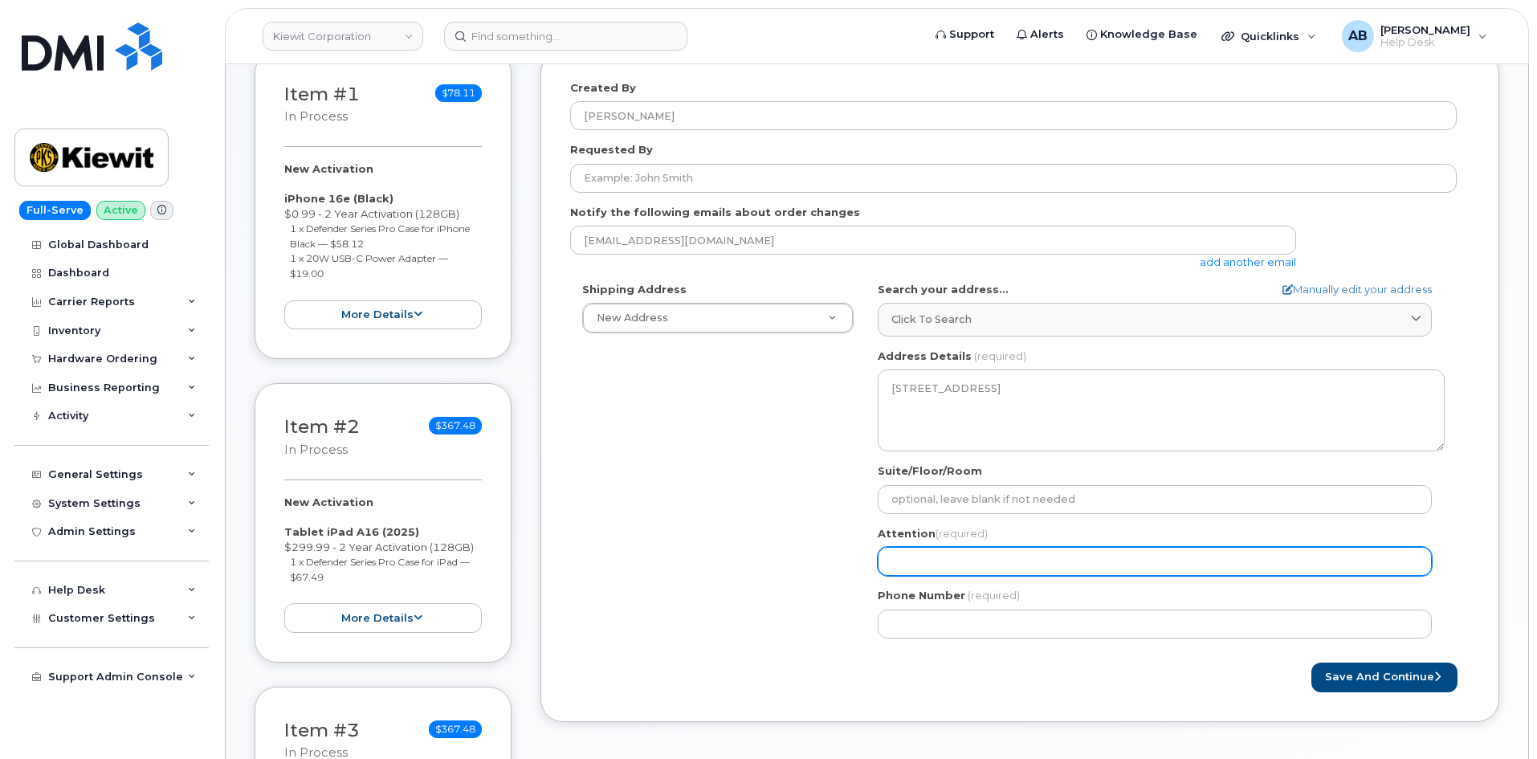
click at [994, 564] on input "Attention (required)" at bounding box center [1155, 561] width 554 height 29
paste input "Leigh Meadows"
select select
type input "Leigh Meadows"
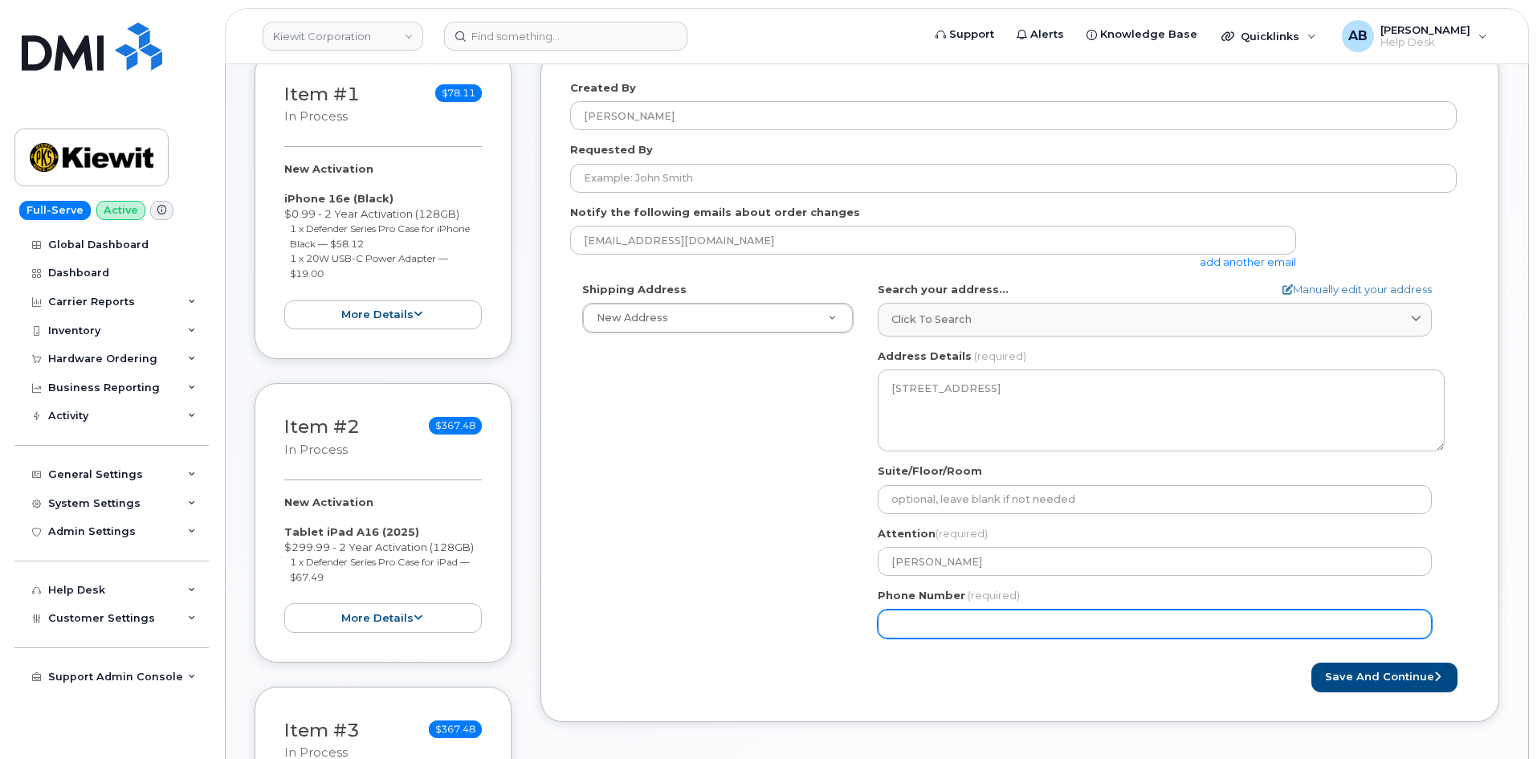
click at [1040, 632] on input "Phone Number" at bounding box center [1155, 623] width 554 height 29
paste input "8139248405"
select select
type input "8139248405"
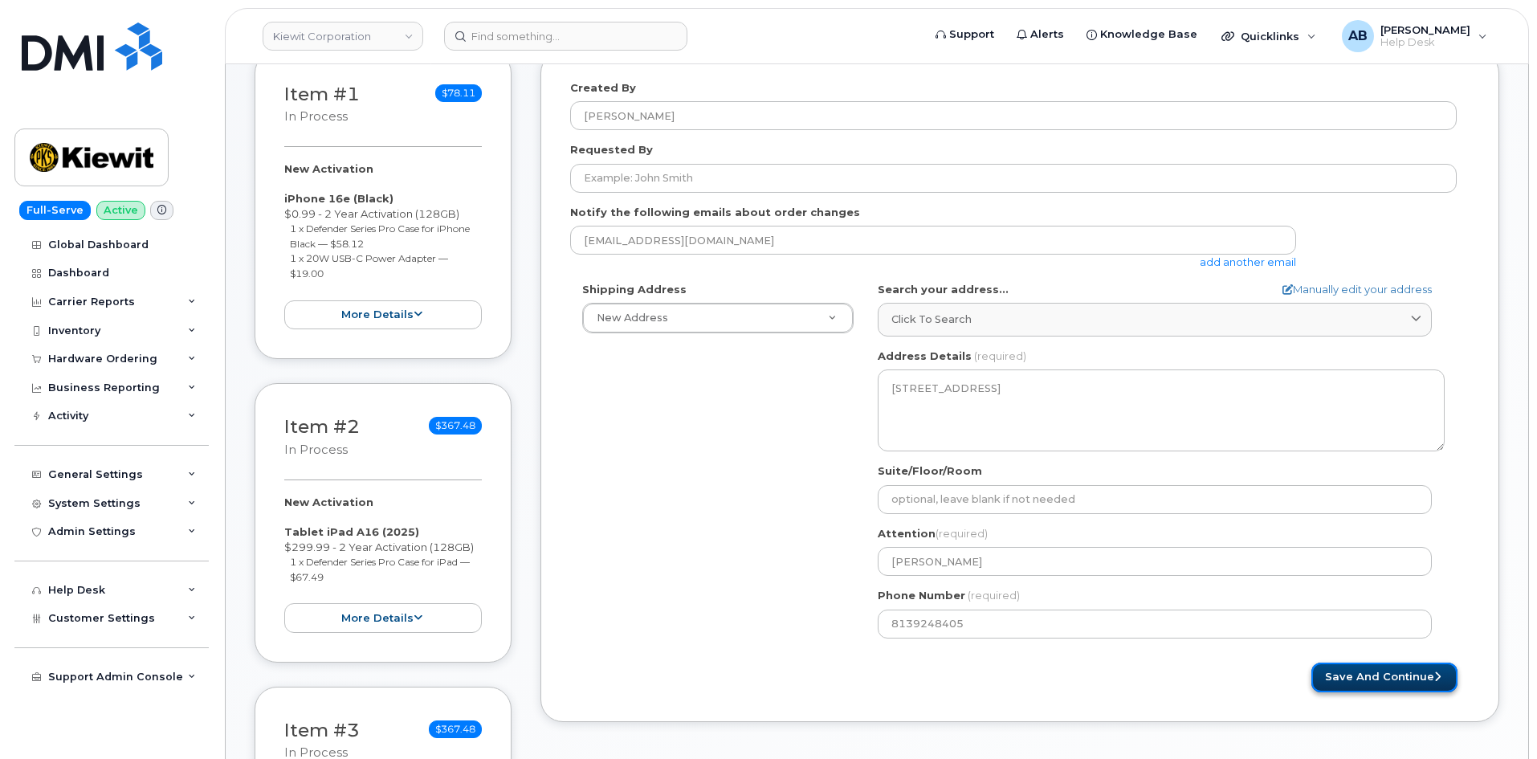
click at [1398, 680] on button "Save and Continue" at bounding box center [1384, 677] width 146 height 30
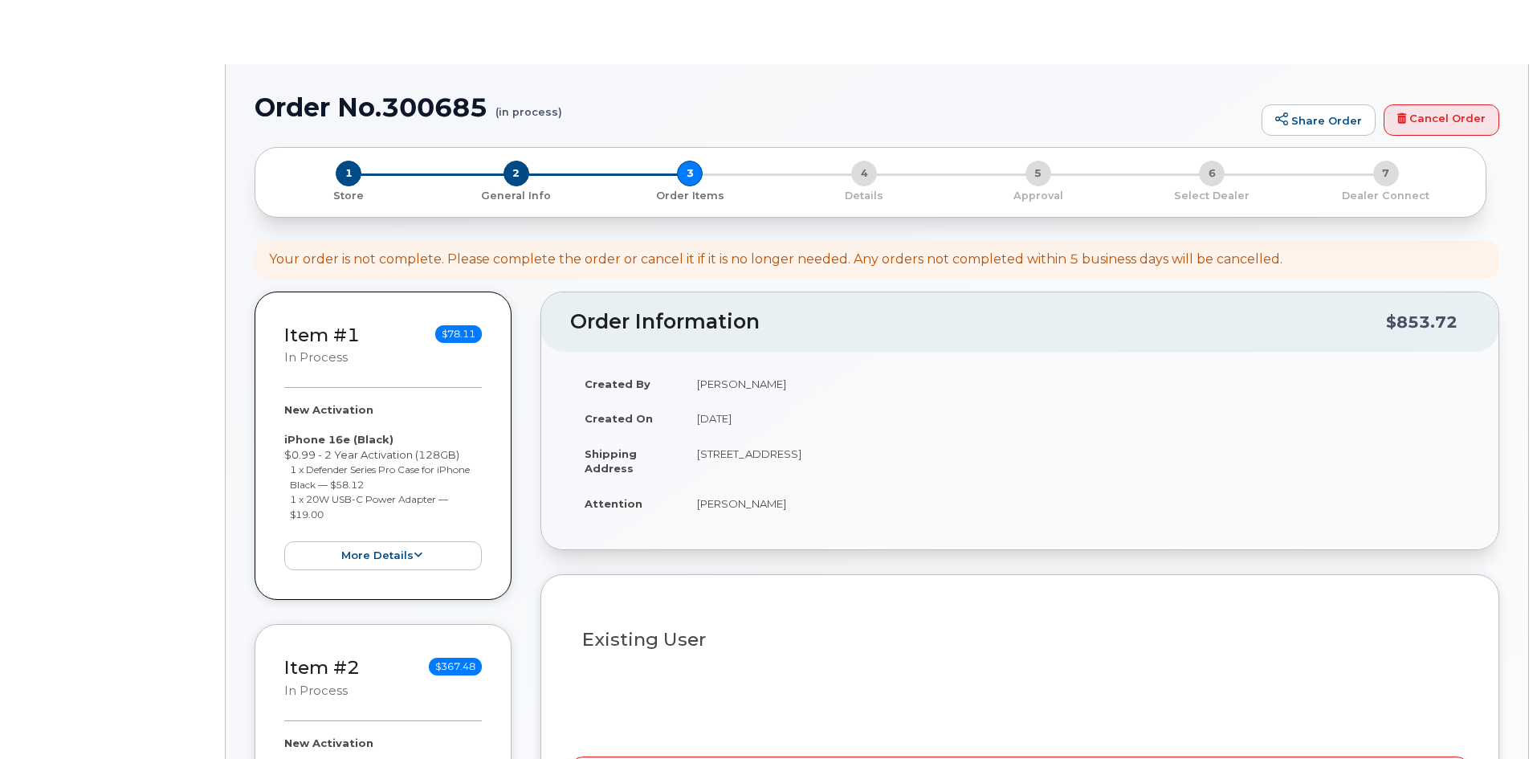
select select
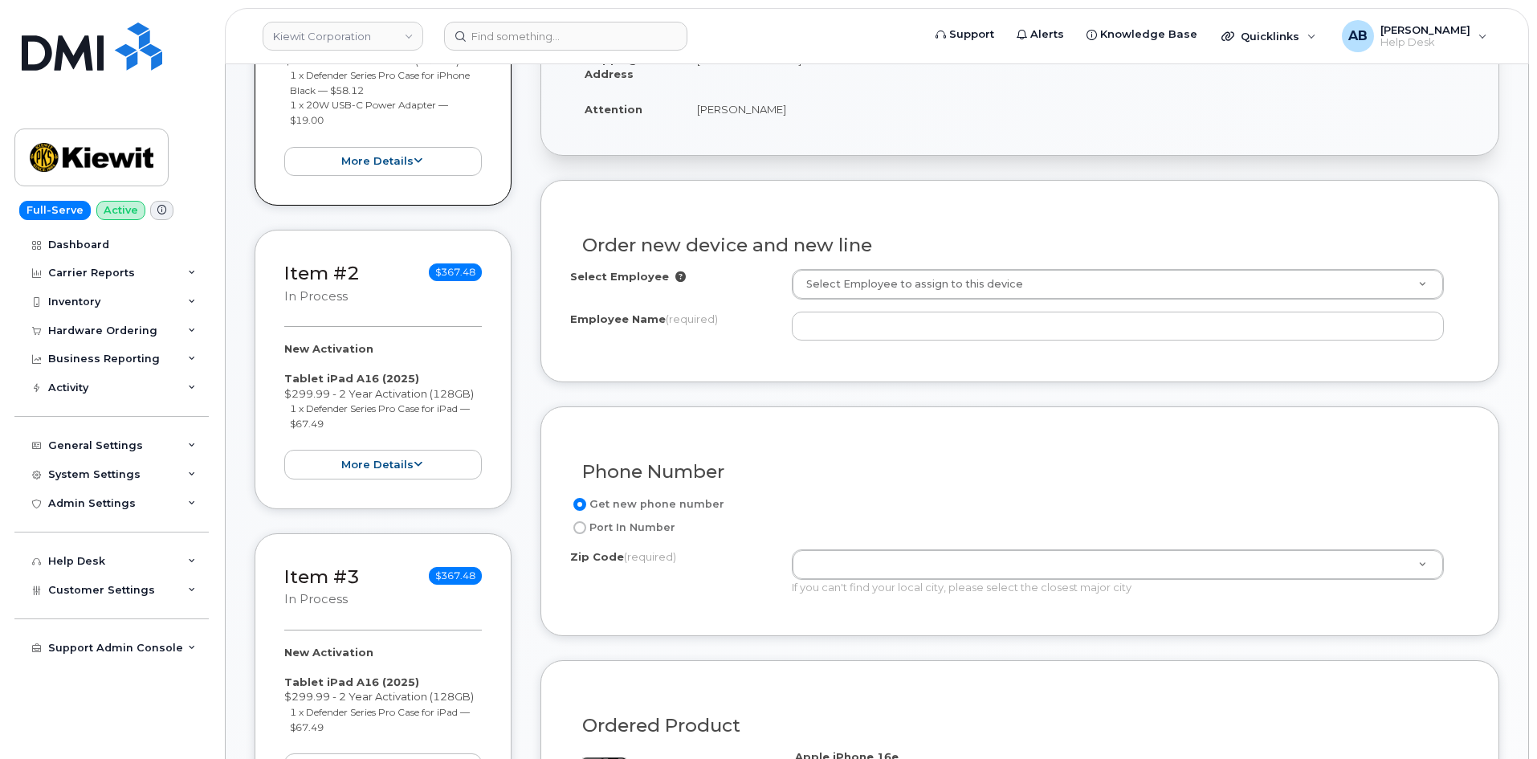
scroll to position [241, 0]
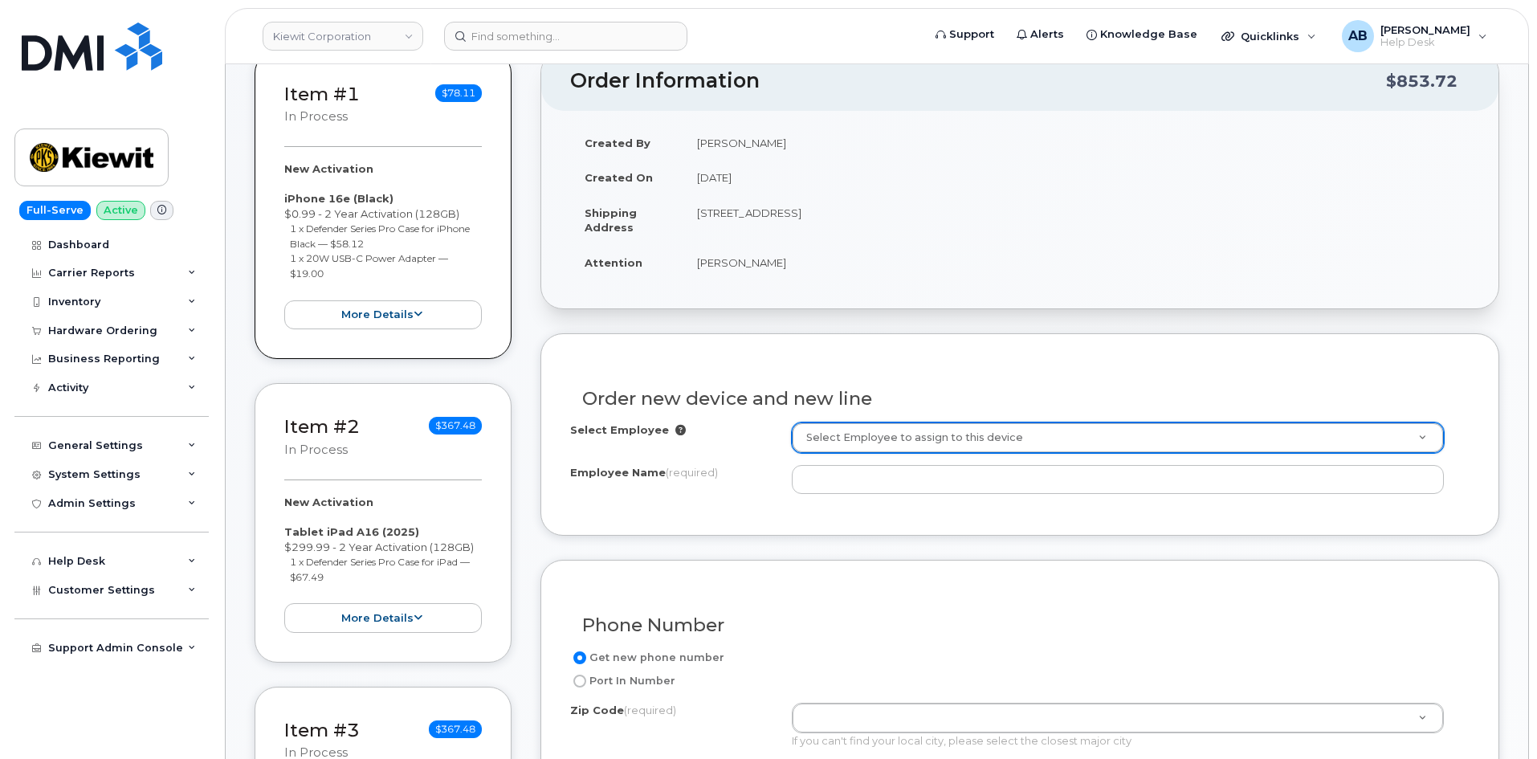
click at [850, 495] on div "Select Employee Select Employee to assign to this device Employee Name (require…" at bounding box center [1019, 464] width 899 height 84
click at [846, 459] on div "Select Employee Select Employee to assign to this device Employee Name (require…" at bounding box center [1019, 457] width 899 height 71
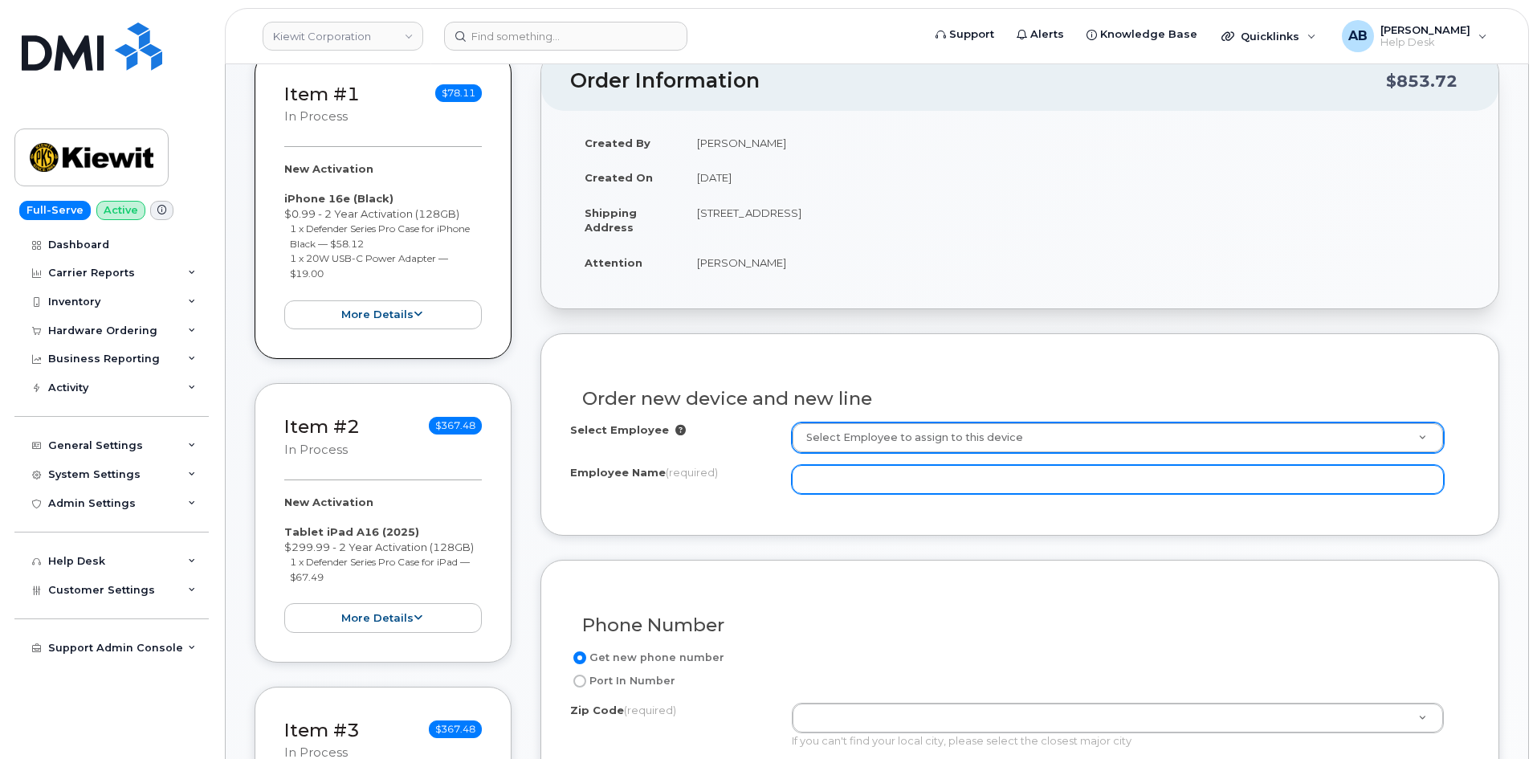
click at [853, 467] on input "Employee Name (required)" at bounding box center [1118, 479] width 652 height 29
type input "uan De"
drag, startPoint x: 853, startPoint y: 480, endPoint x: 711, endPoint y: 483, distance: 141.3
click at [715, 487] on div "Employee Name (required) uan De" at bounding box center [1019, 479] width 899 height 29
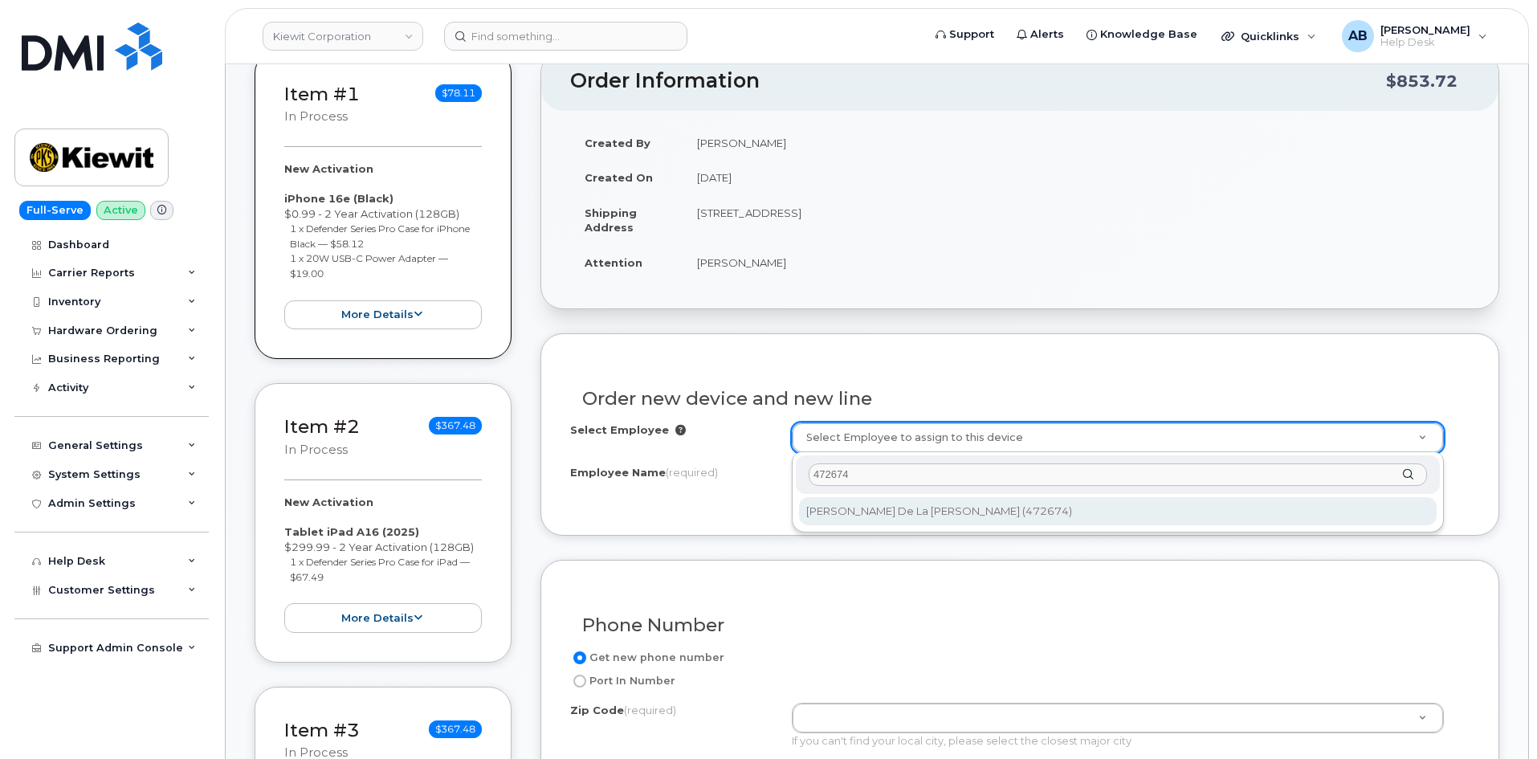
type input "472674"
type input "2159815"
type input "[PERSON_NAME] De La [PERSON_NAME]"
type input "[STREET_ADDRESS]"
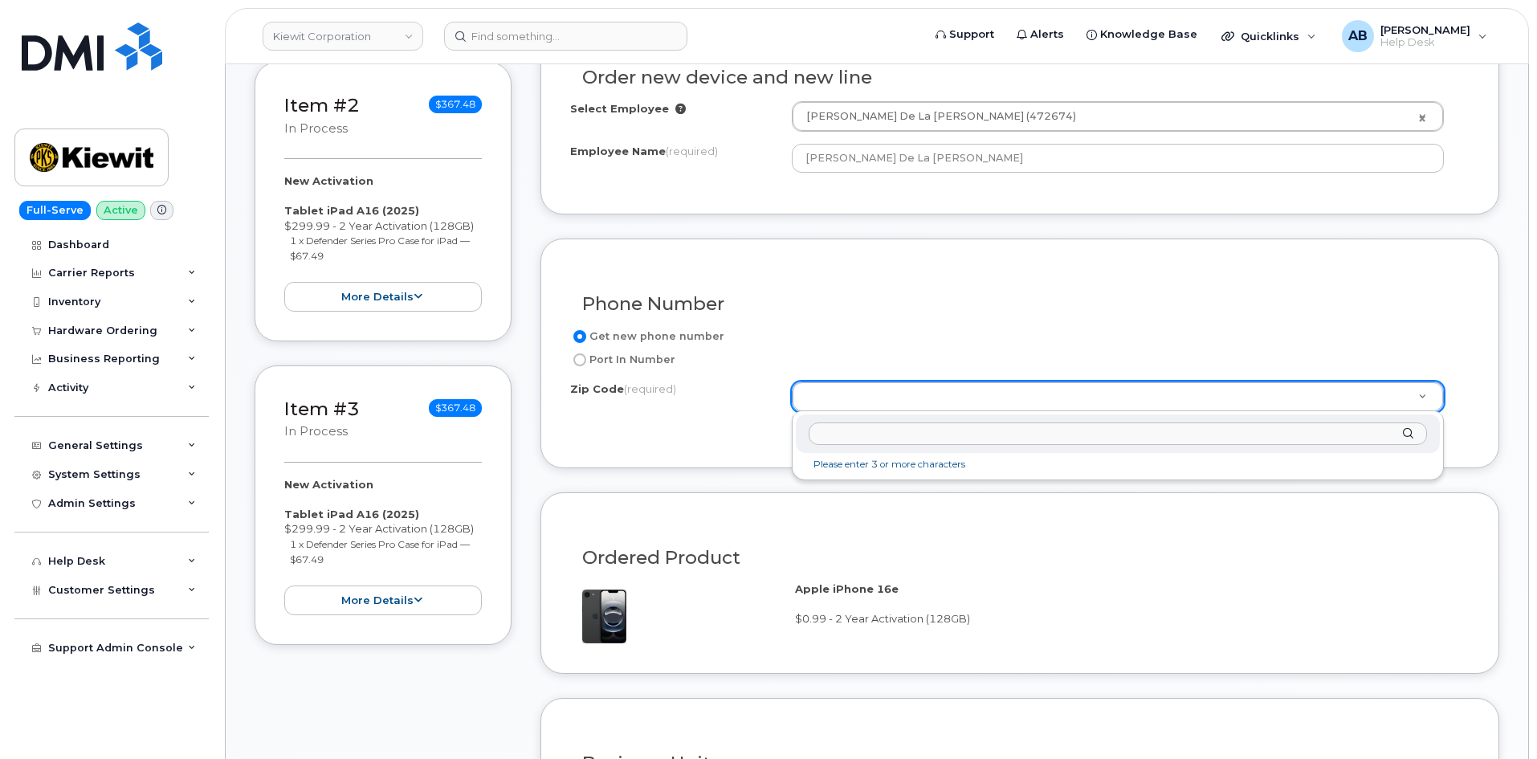
scroll to position [482, 0]
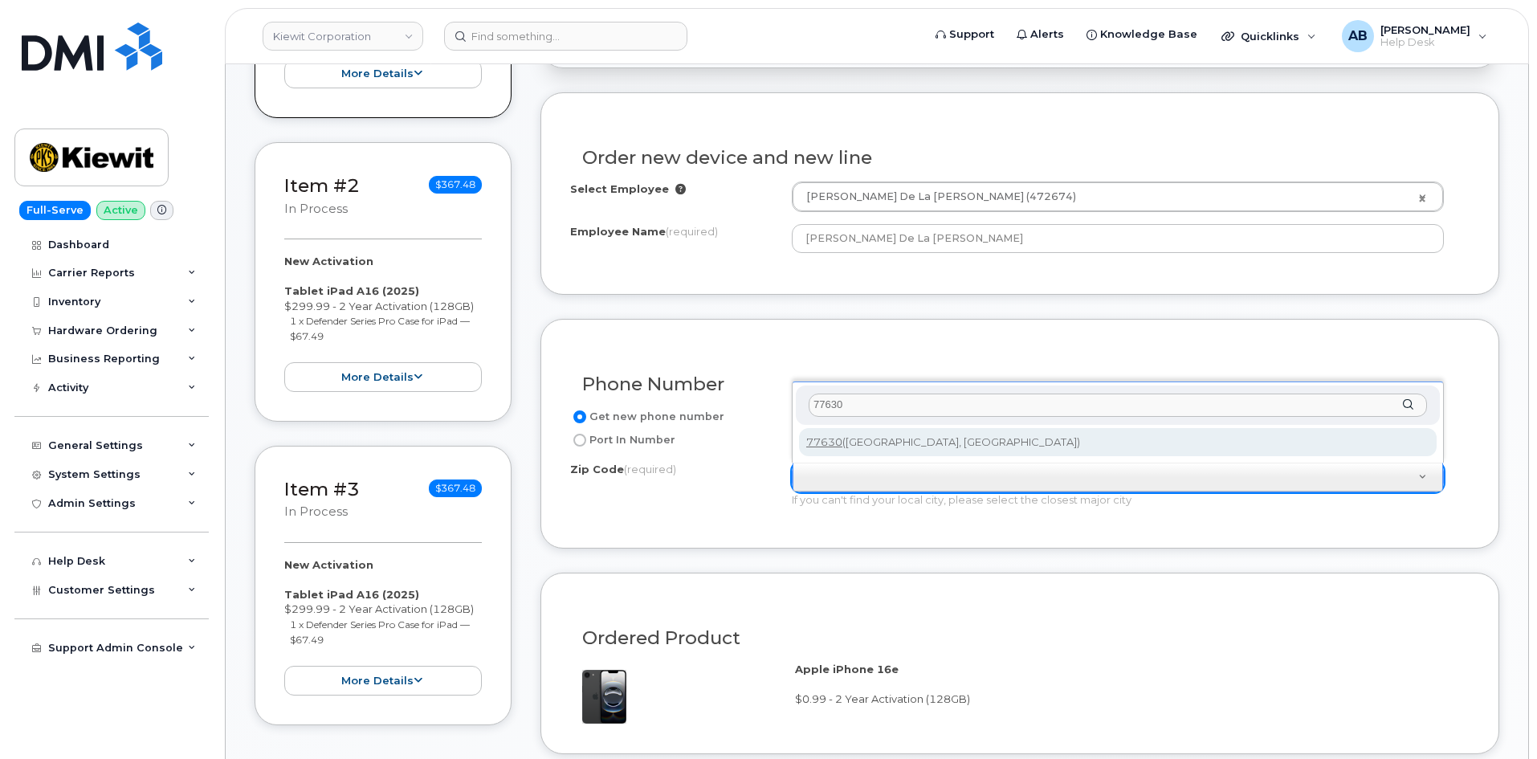
type input "77630"
type input "77630 ([GEOGRAPHIC_DATA], [GEOGRAPHIC_DATA])"
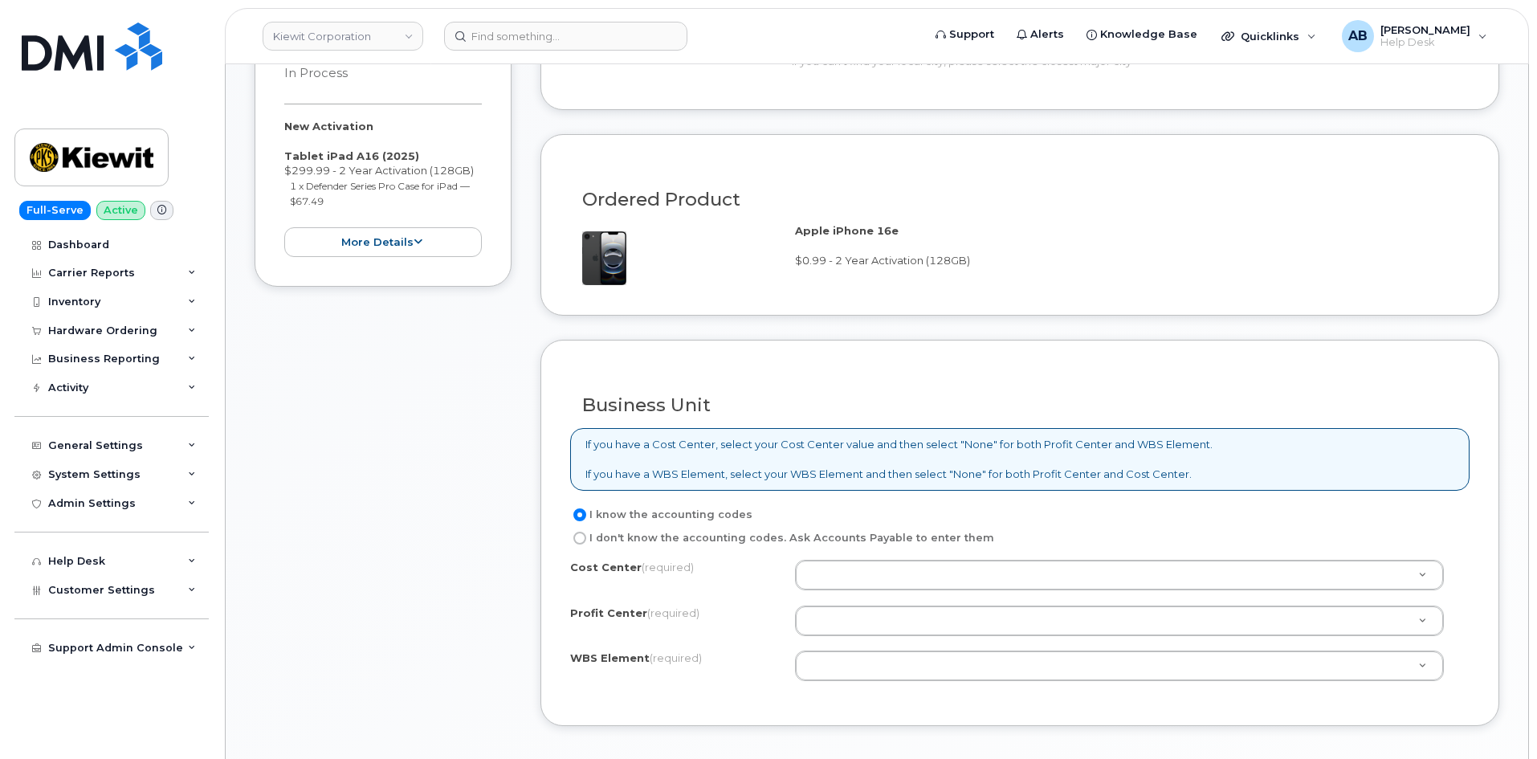
scroll to position [1044, 0]
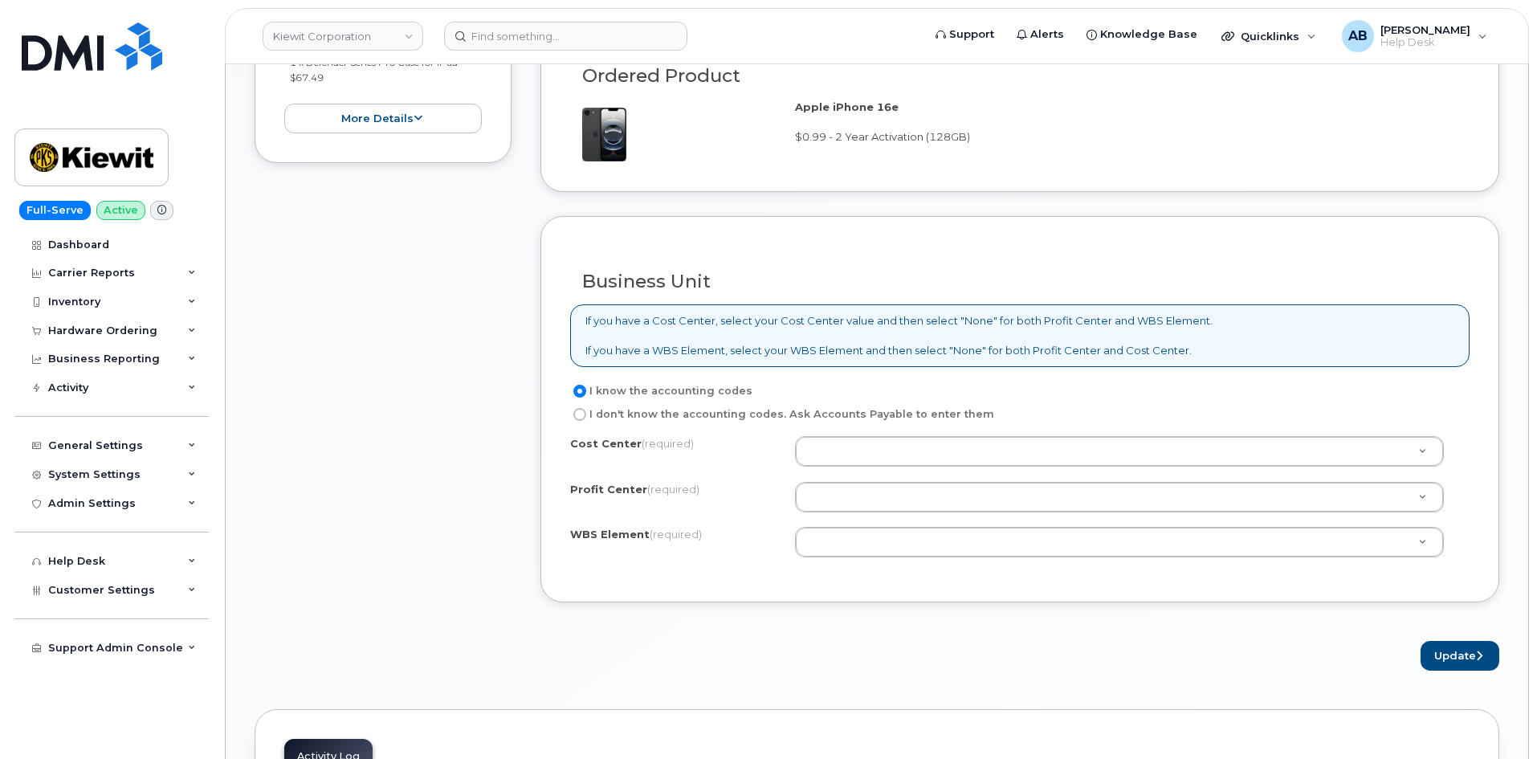
click at [851, 434] on div "I know the accounting codes I don't know the accounting codes. Ask Accounts Pay…" at bounding box center [1019, 476] width 899 height 191
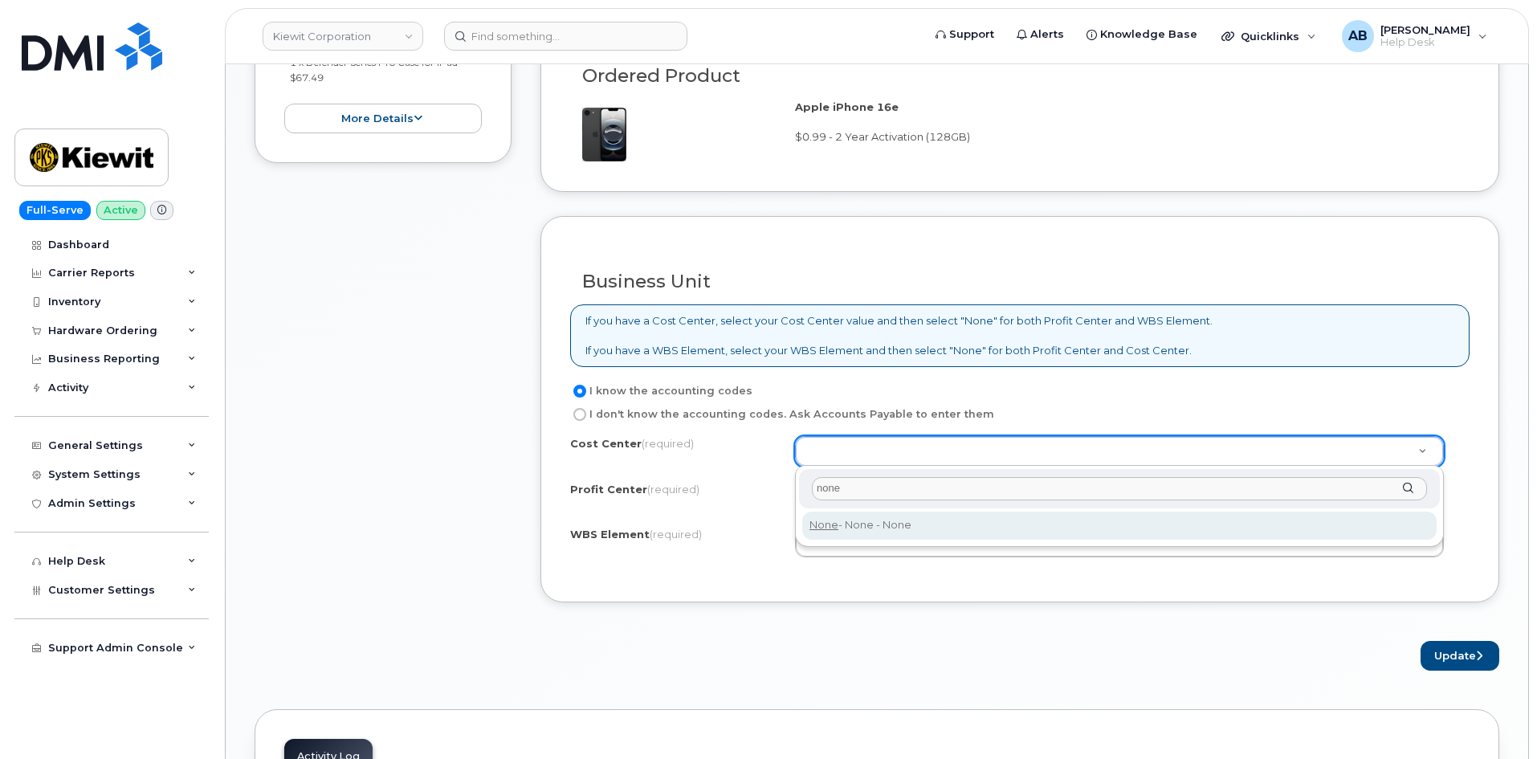
type input "none"
type input "None"
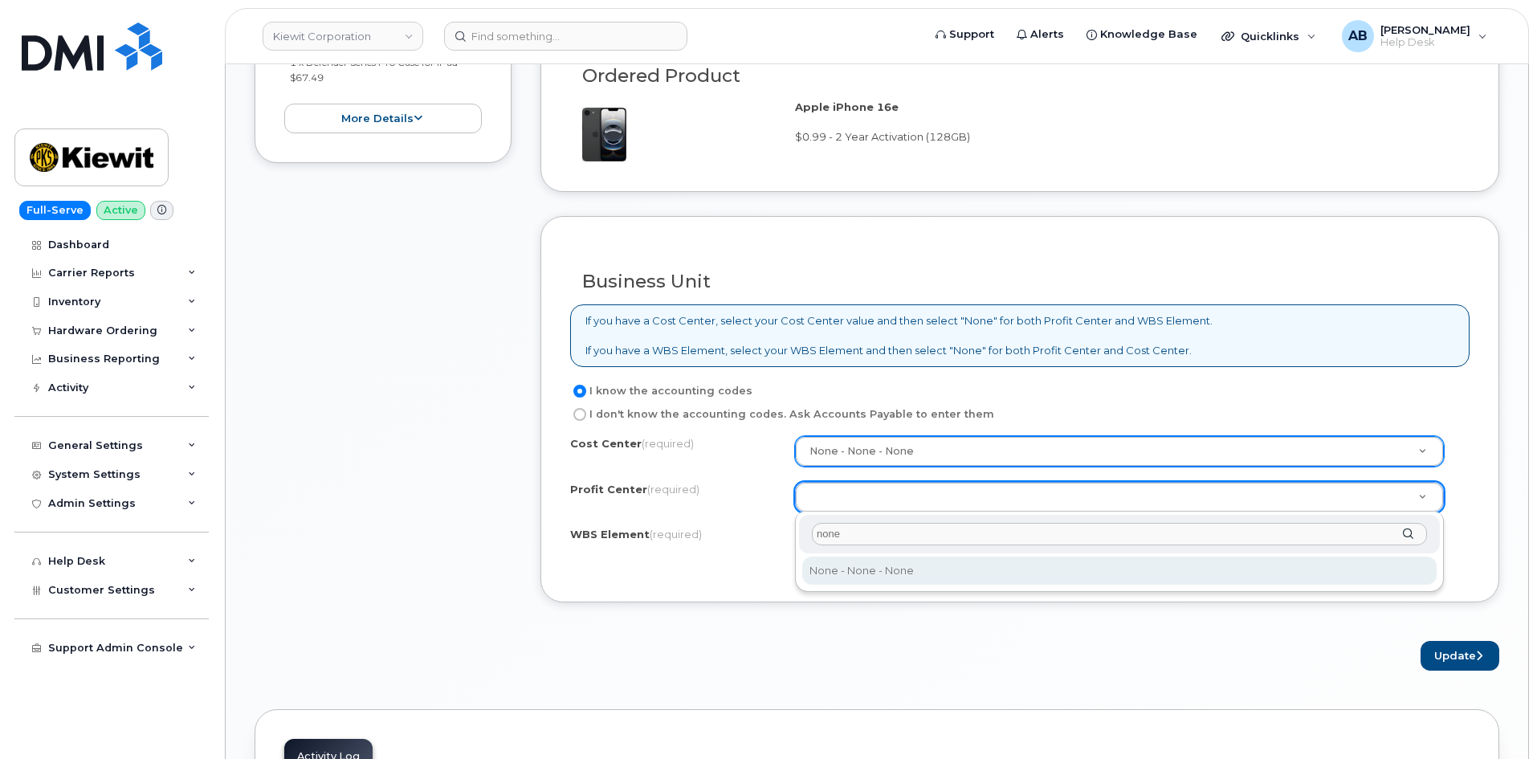
type input "none"
select select "None"
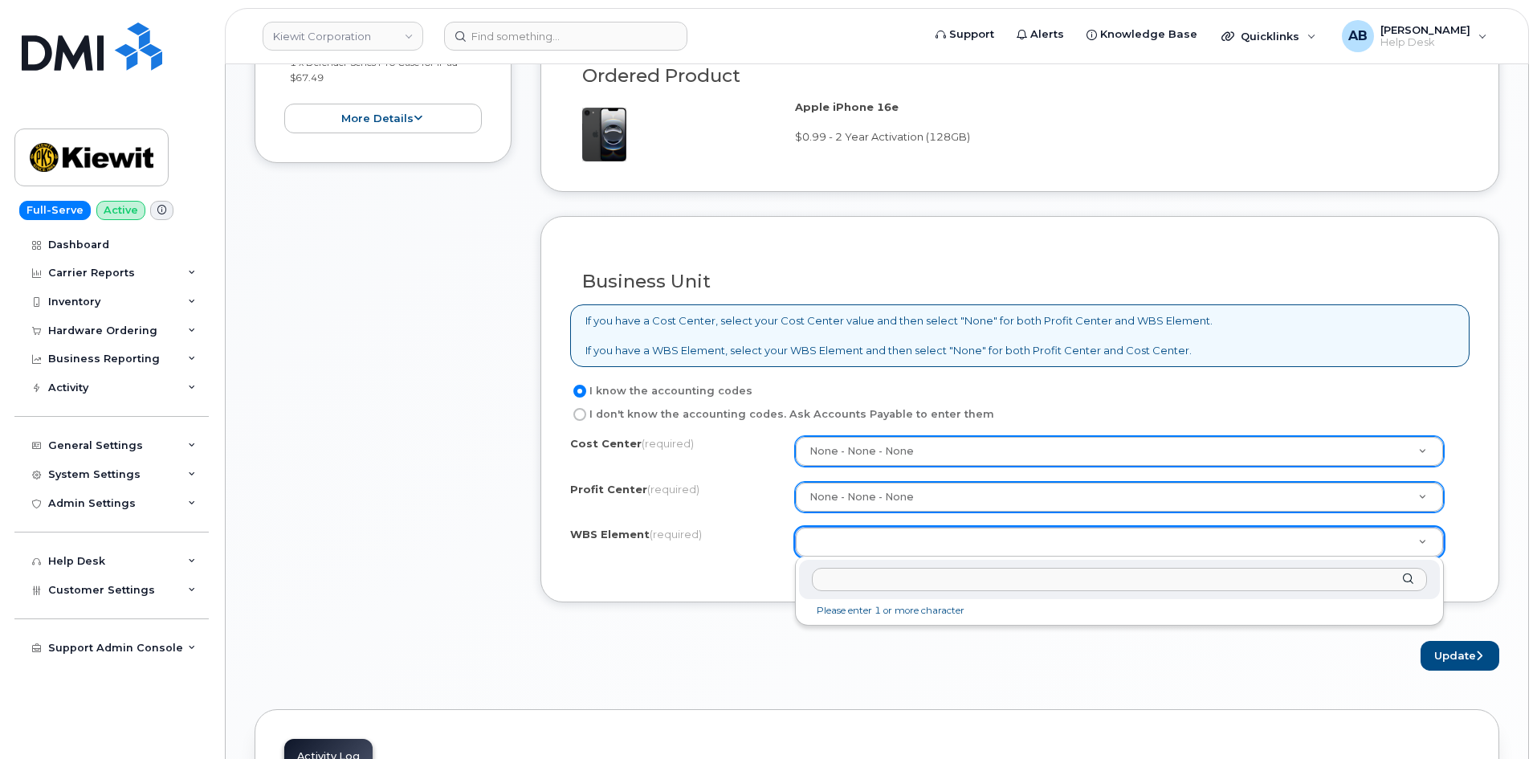
click at [795, 562] on div "Please enter 1 or more character" at bounding box center [1119, 590] width 649 height 69
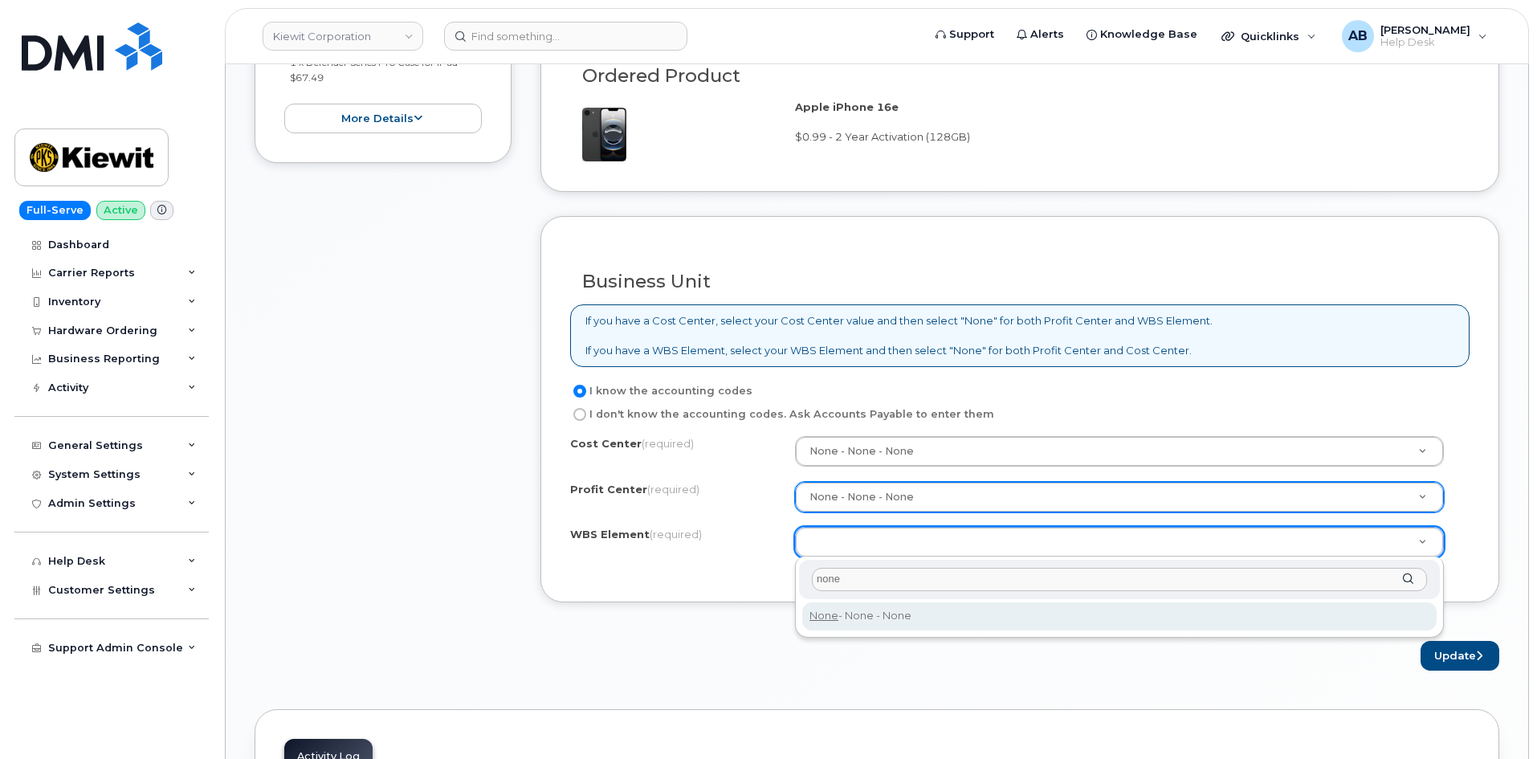
type input "none"
drag, startPoint x: 865, startPoint y: 618, endPoint x: 892, endPoint y: 508, distance: 113.3
type input "None"
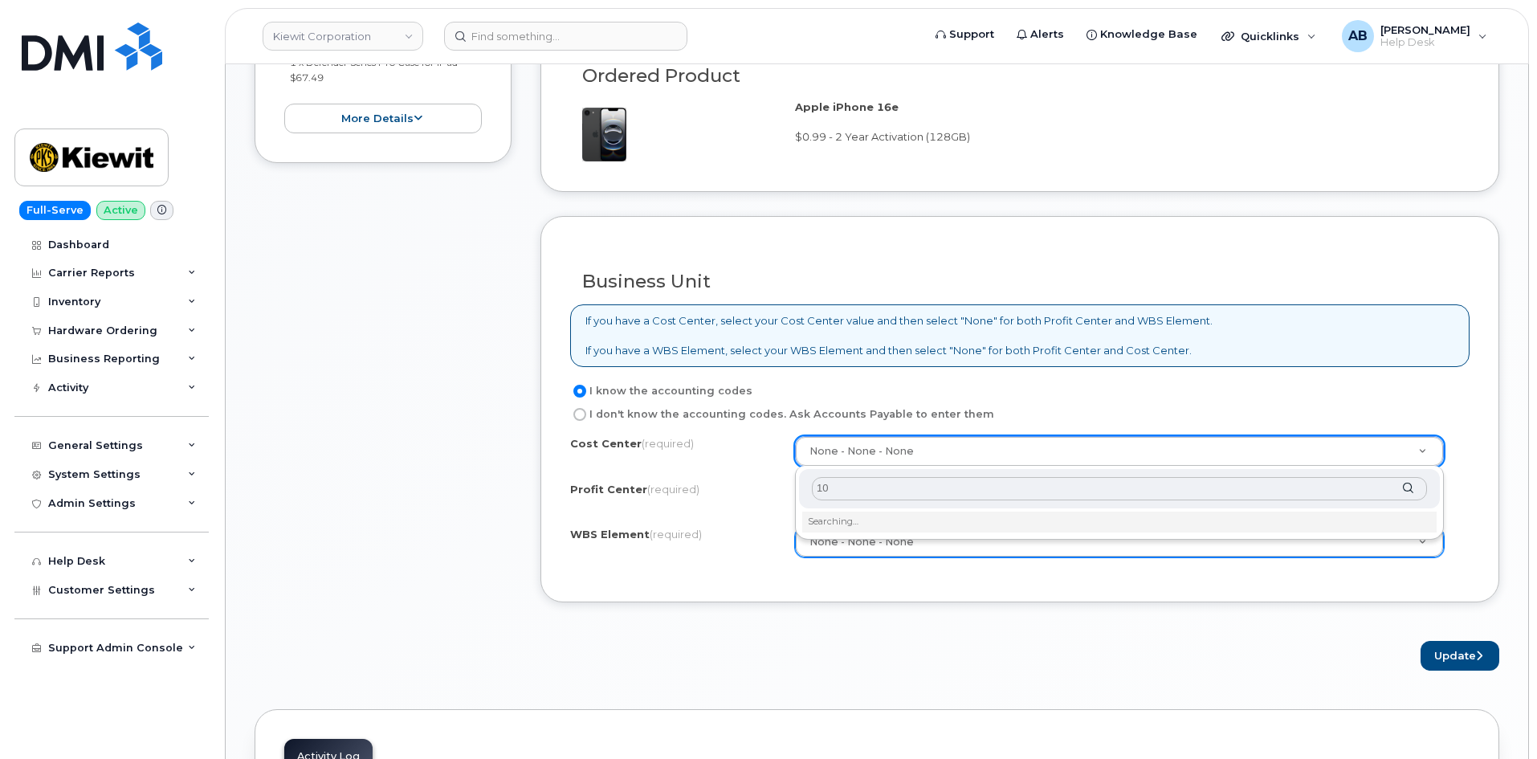
type input "1"
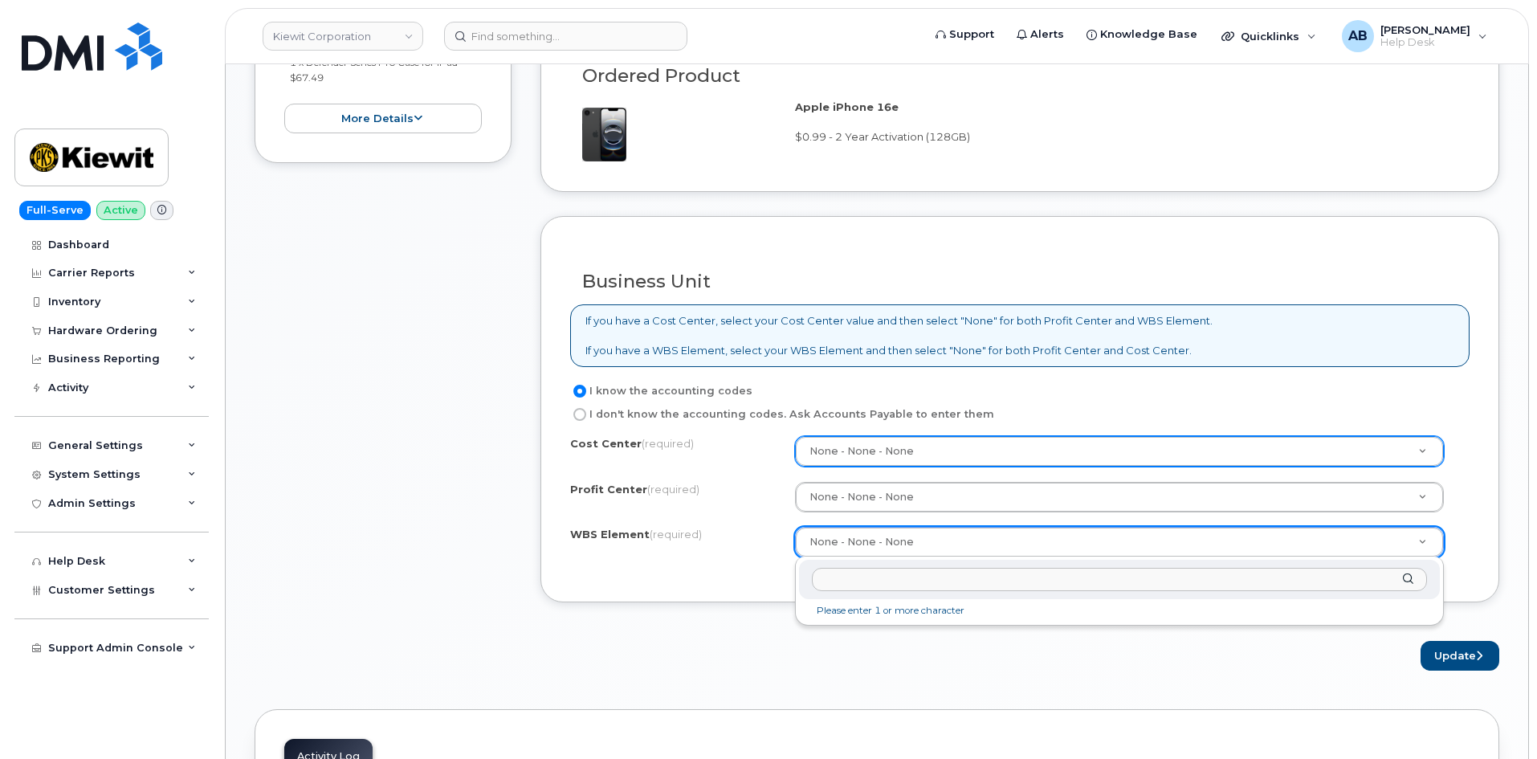
drag, startPoint x: 855, startPoint y: 546, endPoint x: 852, endPoint y: 555, distance: 9.4
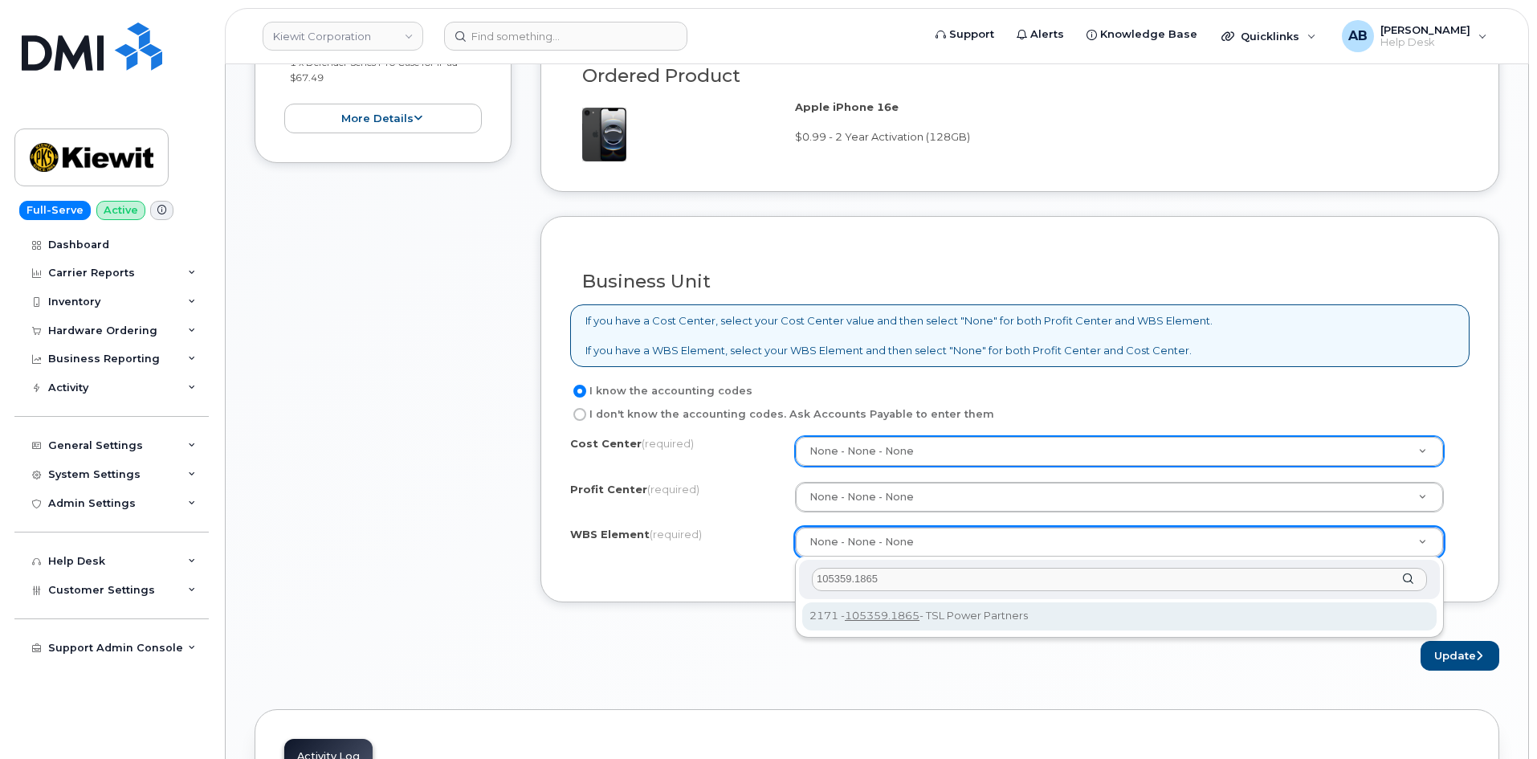
type input "105359.1865"
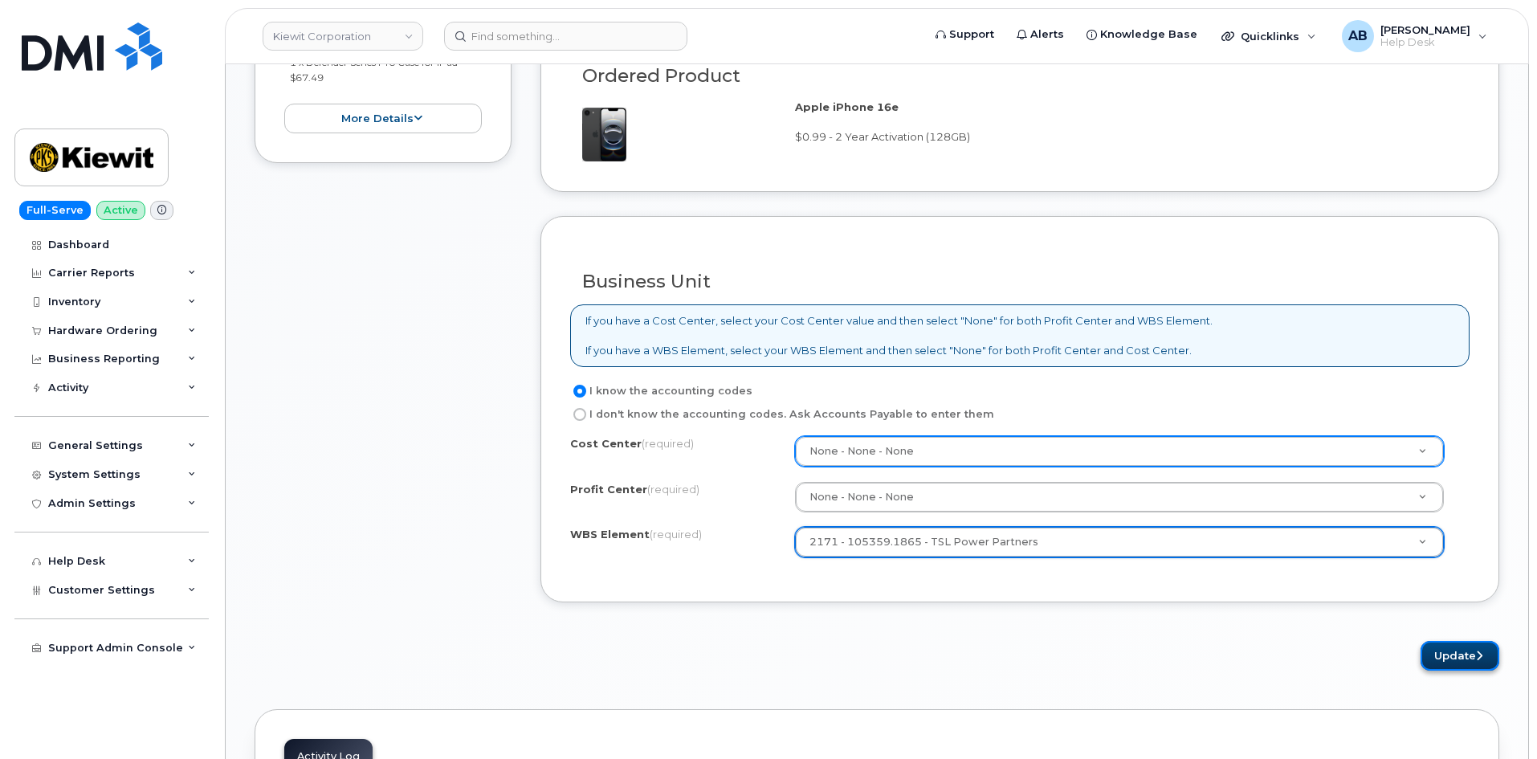
click at [1452, 654] on button "Update" at bounding box center [1459, 656] width 79 height 30
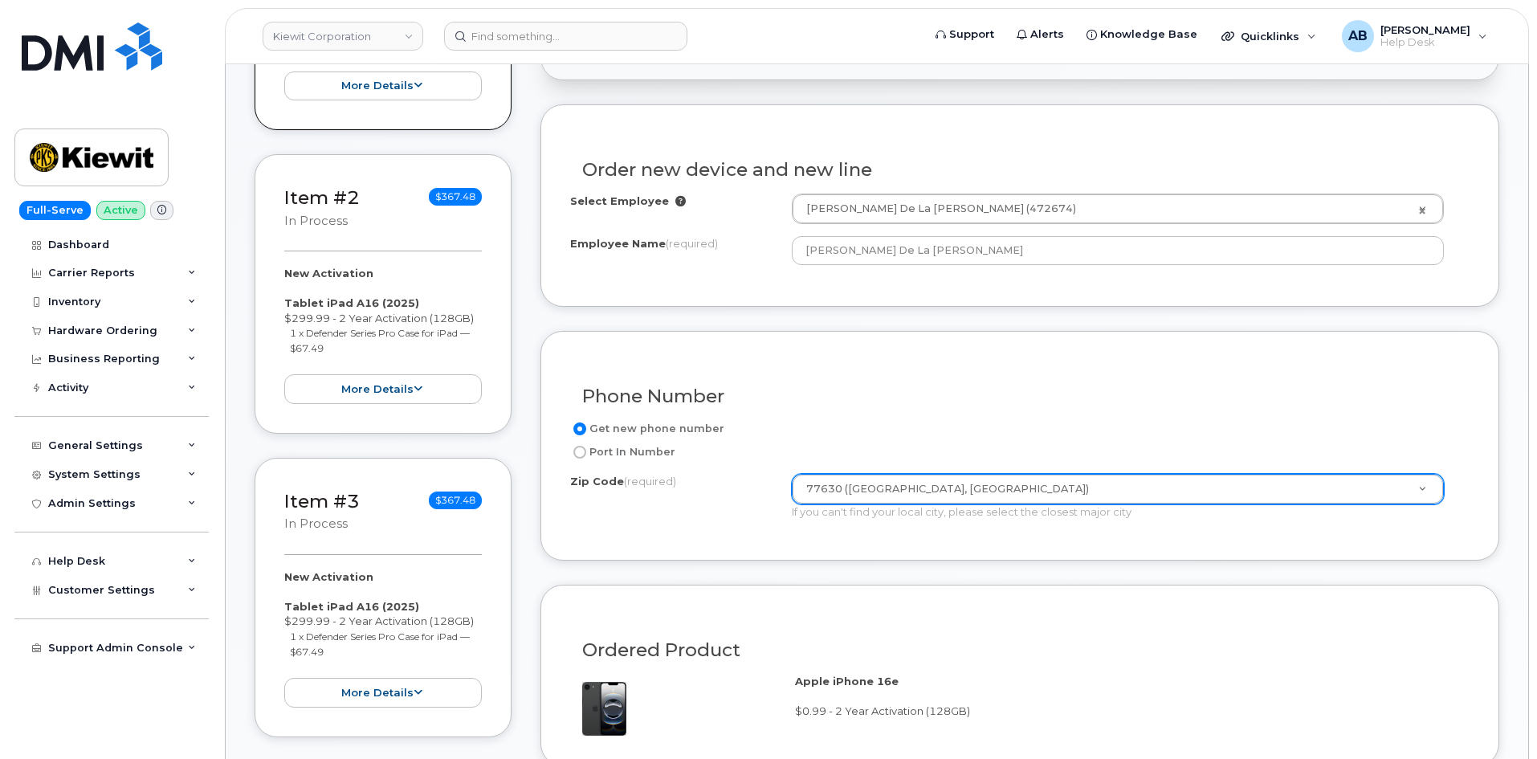
scroll to position [241, 0]
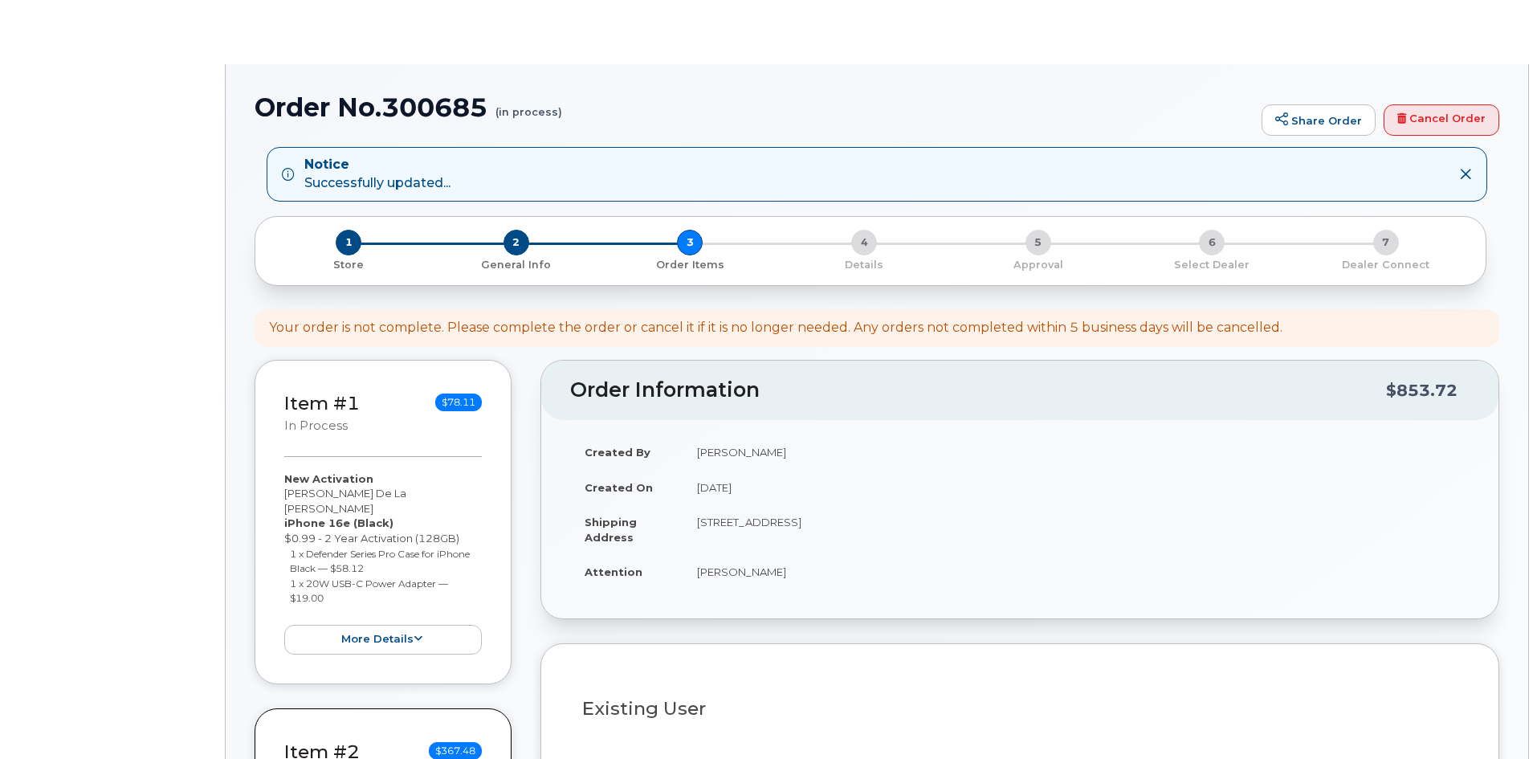
select select
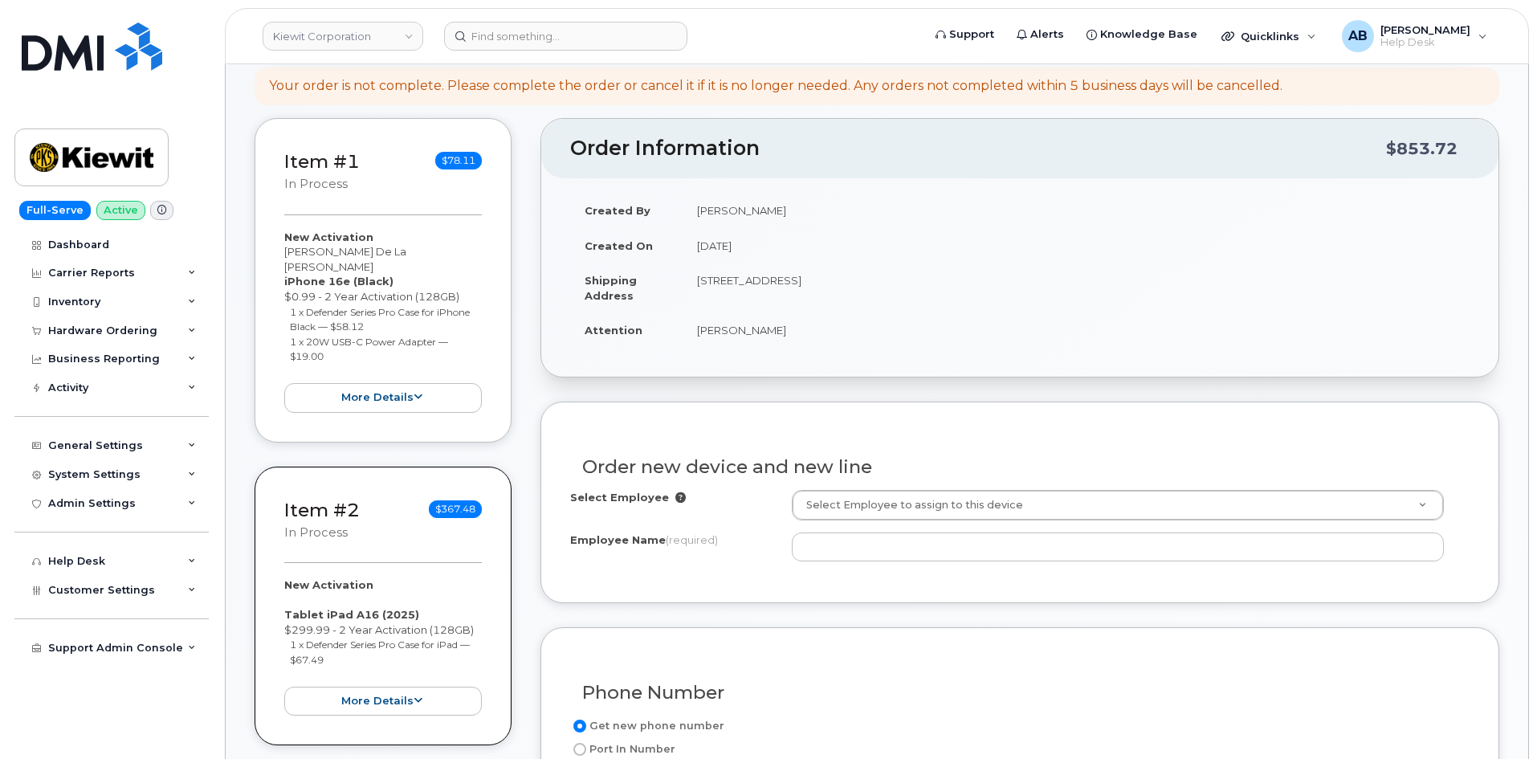
scroll to position [401, 0]
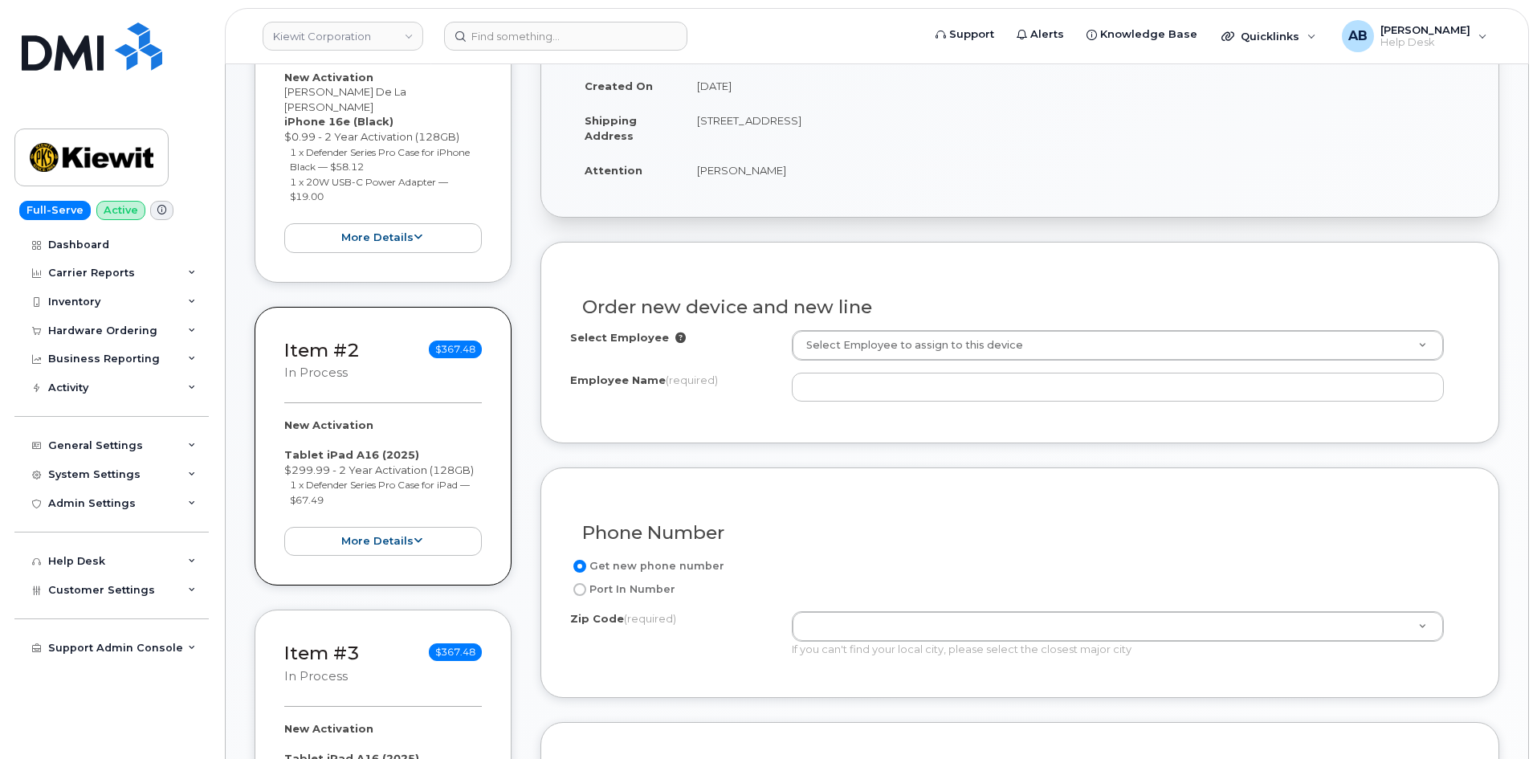
click at [828, 403] on div "Select Employee Select Employee to assign to this device Employee Name (require…" at bounding box center [1019, 372] width 899 height 84
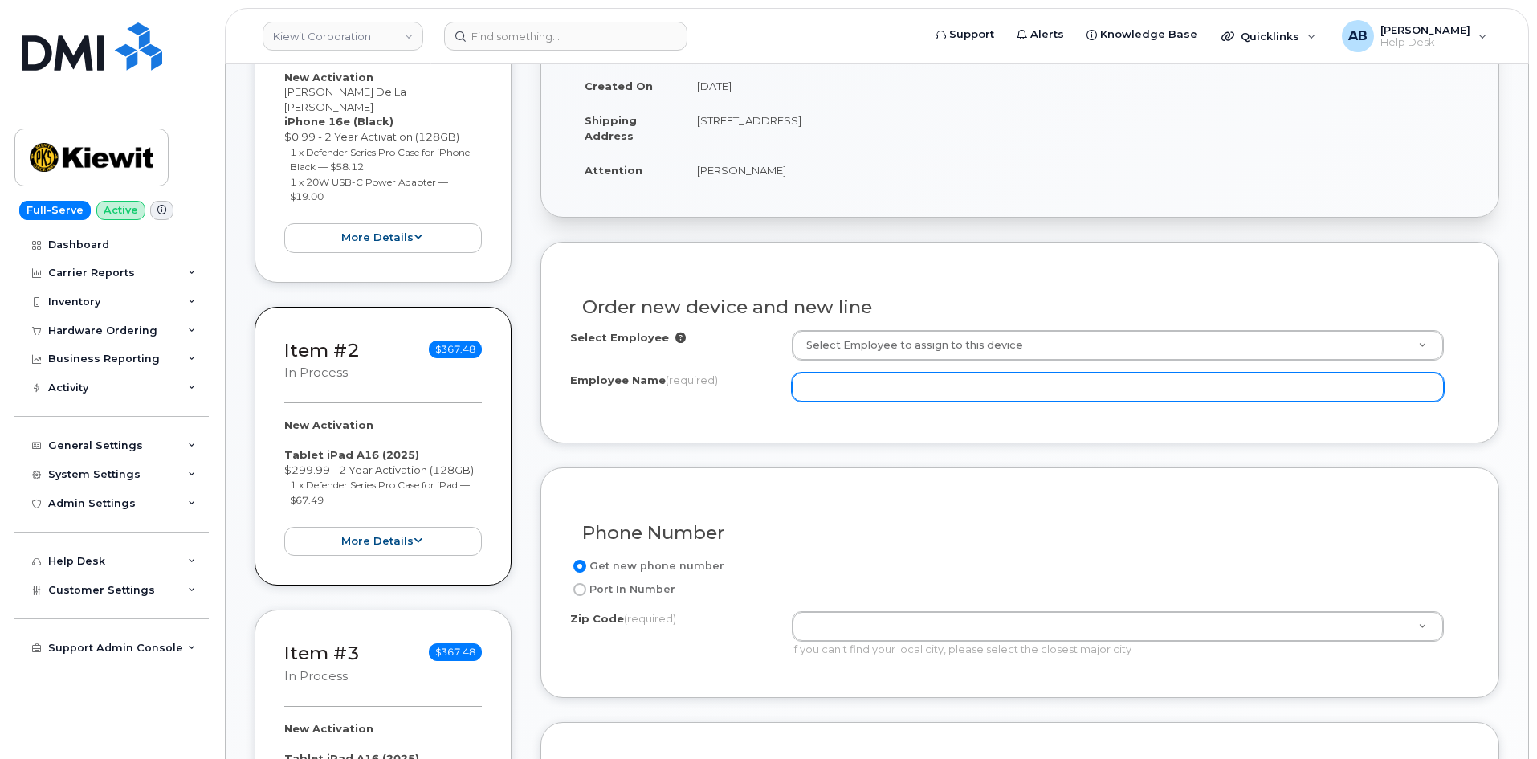
click at [832, 393] on input "Employee Name (required)" at bounding box center [1118, 387] width 652 height 29
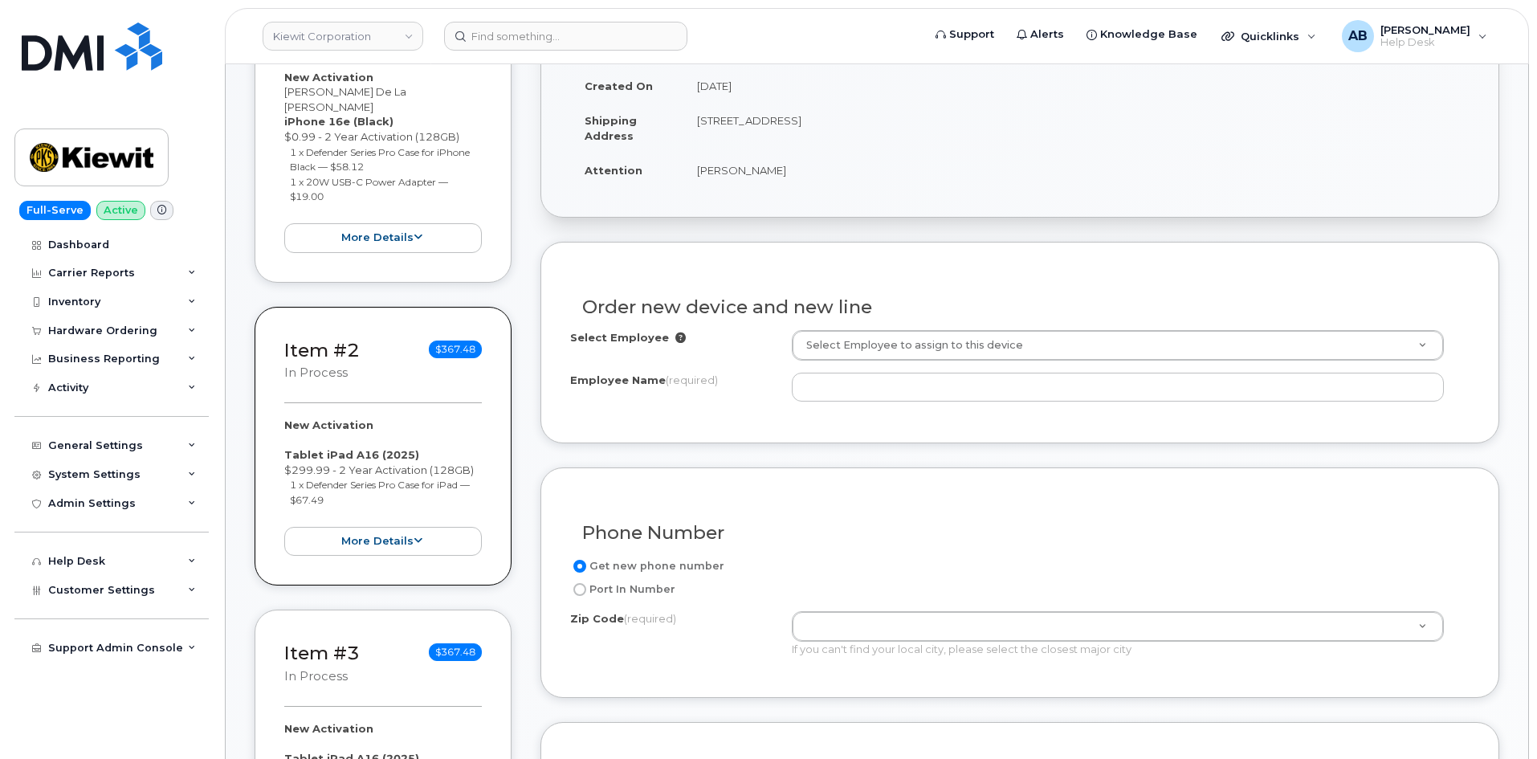
click at [871, 326] on div "Order new device and new line" at bounding box center [1019, 300] width 899 height 59
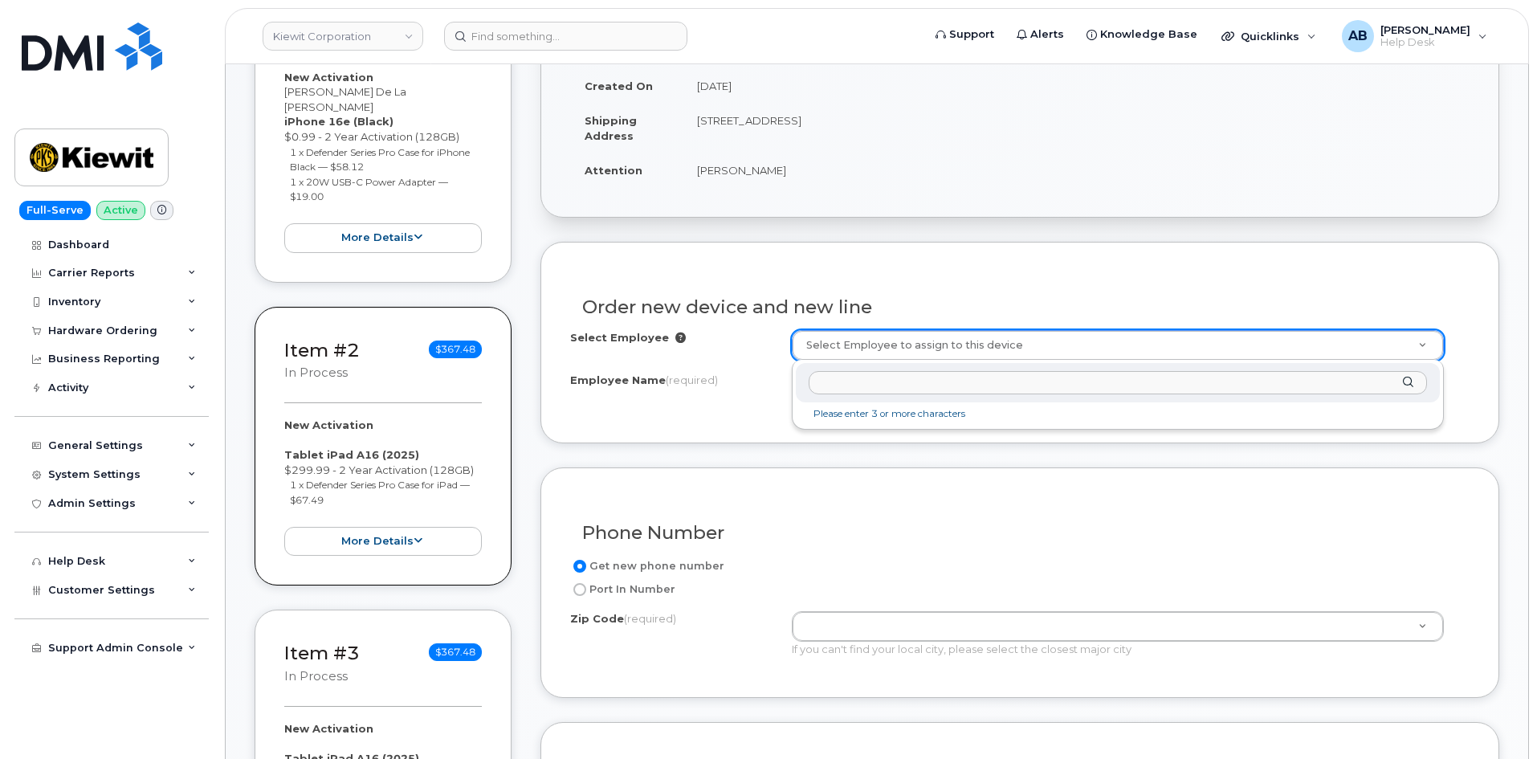
type input "0"
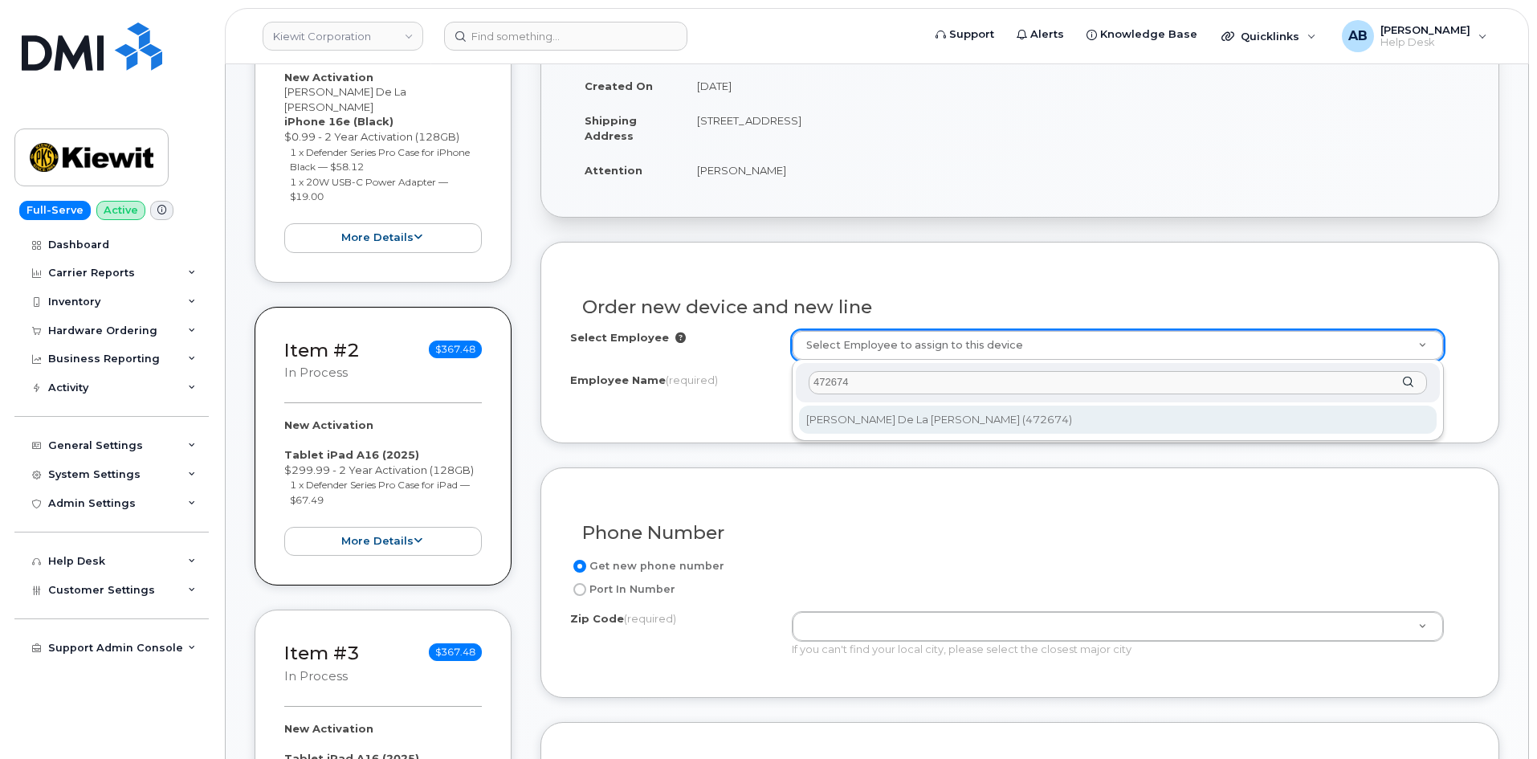
type input "472674"
type input "2159815"
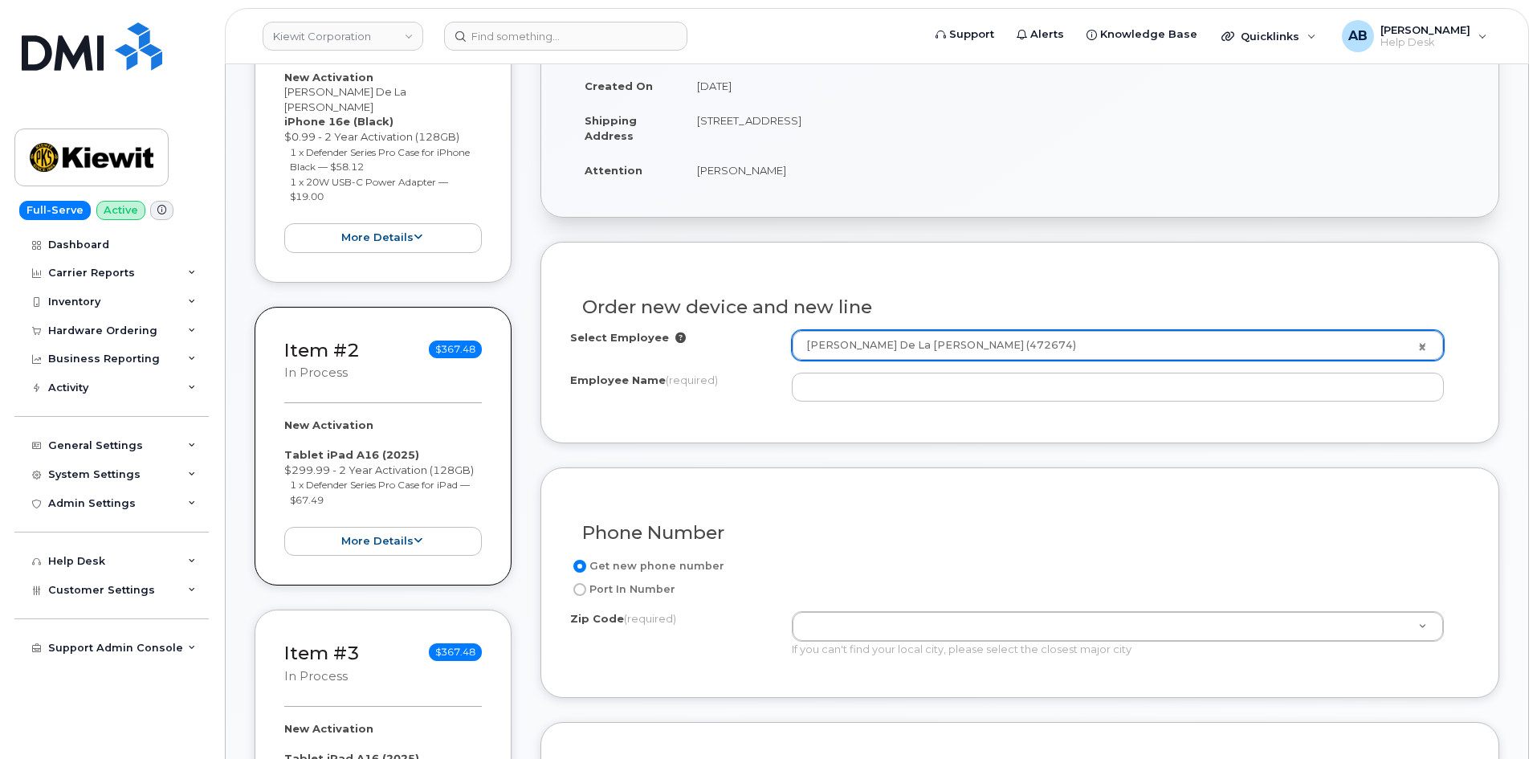
type input "Juan De La Rosa"
type input "905 Powerhouse Rd"
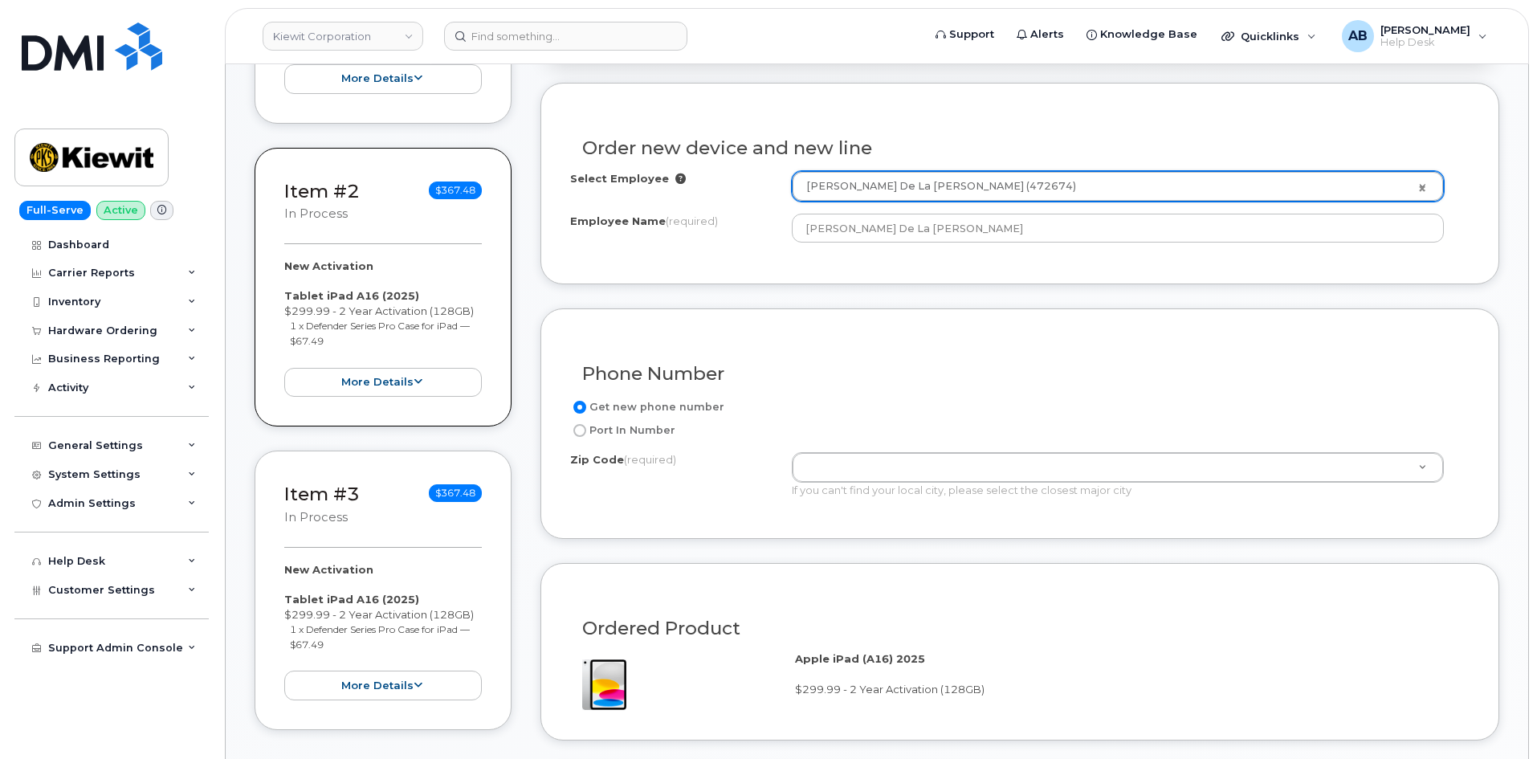
scroll to position [562, 0]
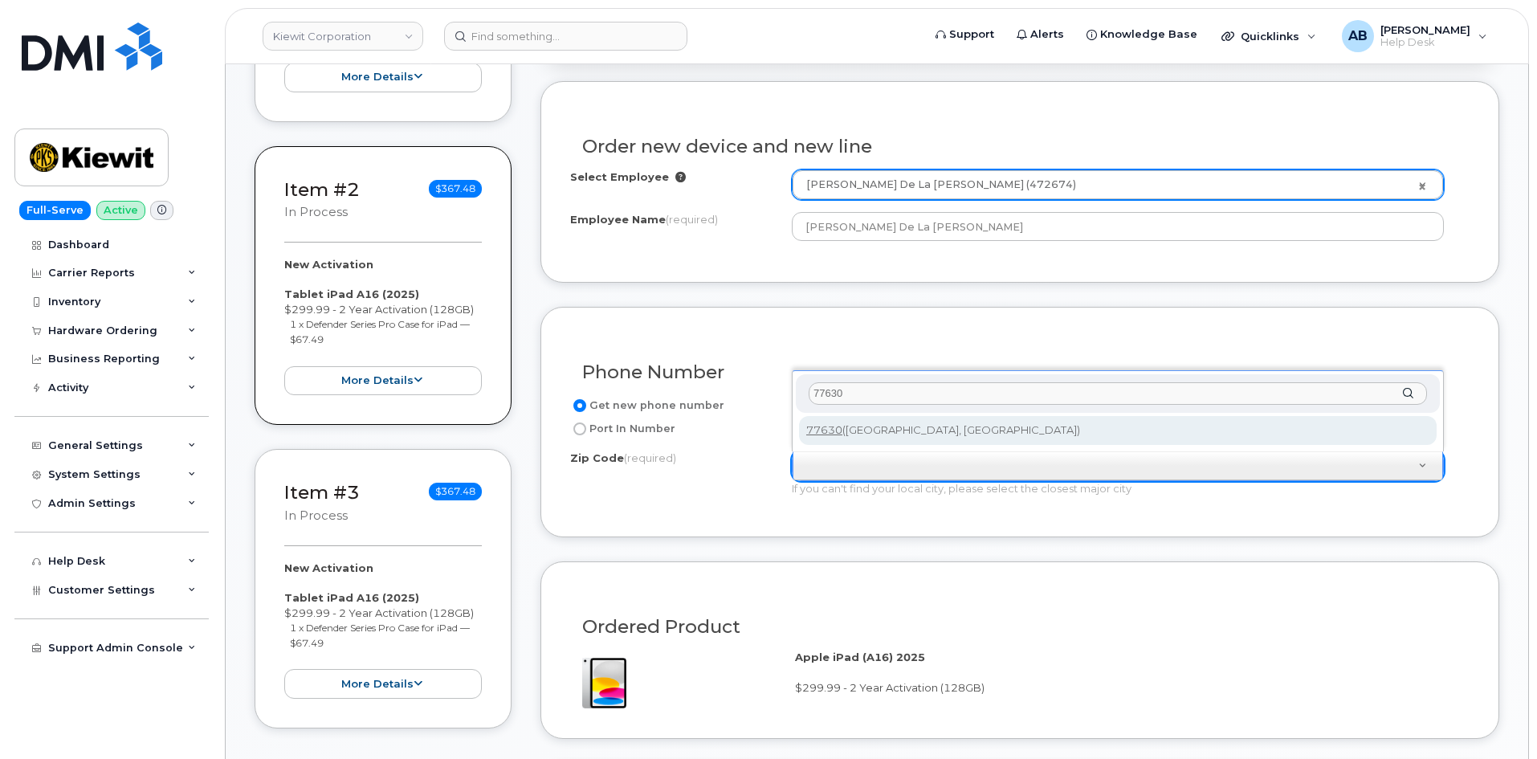
type input "77630"
type input "77630 (Orange, TX)"
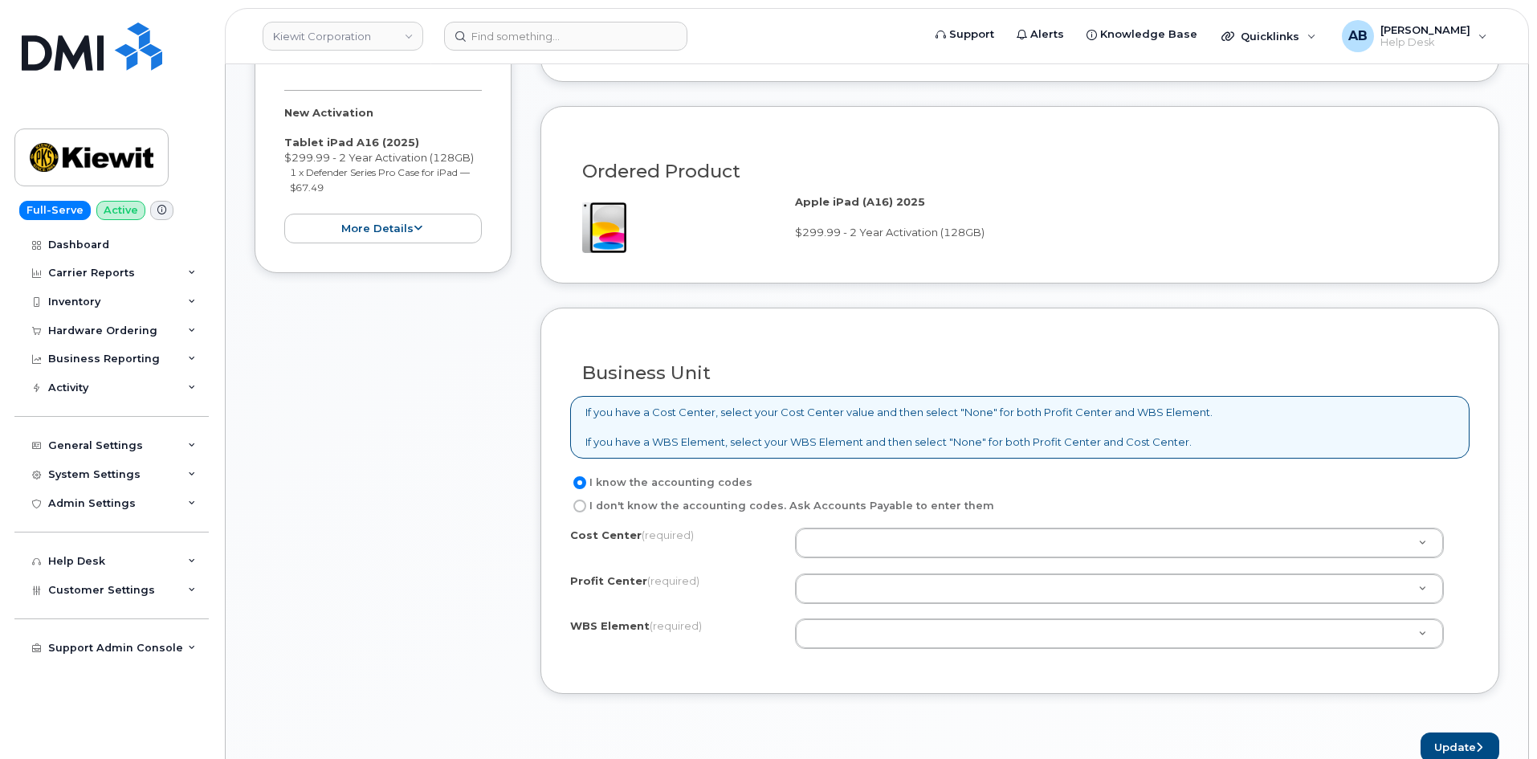
scroll to position [1044, 0]
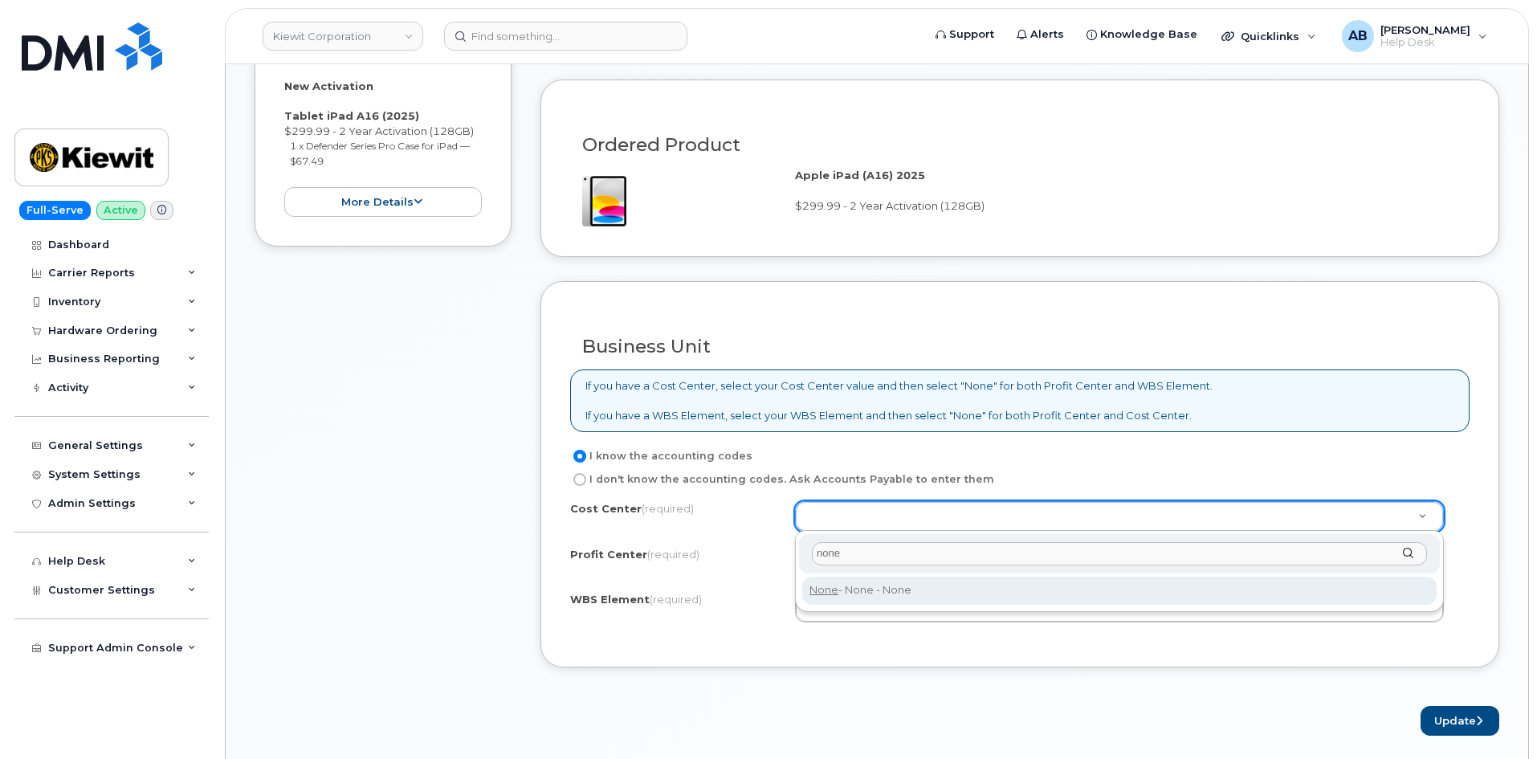
type input "none"
type input "None"
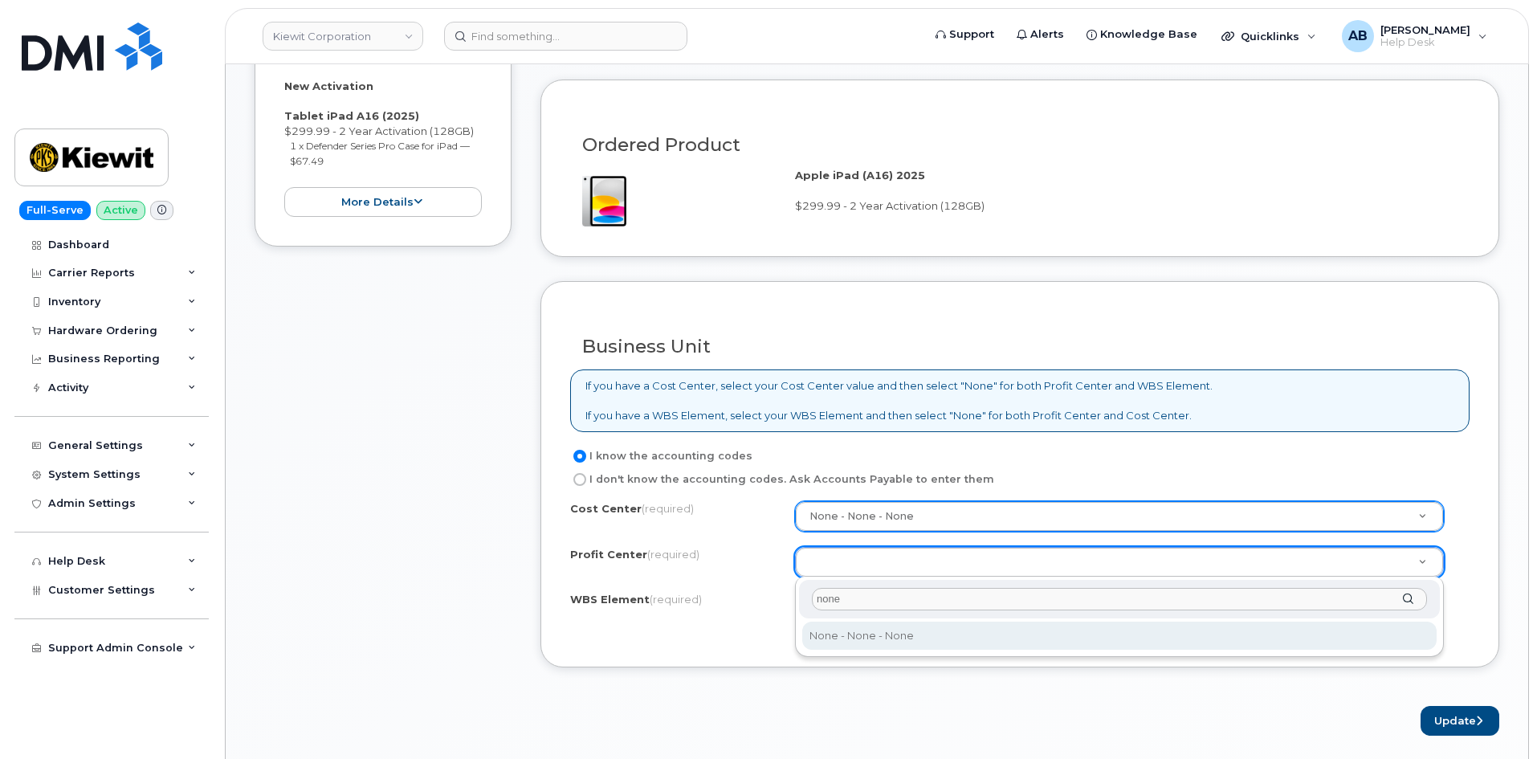
type input "none"
drag, startPoint x: 900, startPoint y: 637, endPoint x: 897, endPoint y: 620, distance: 17.2
select select "None"
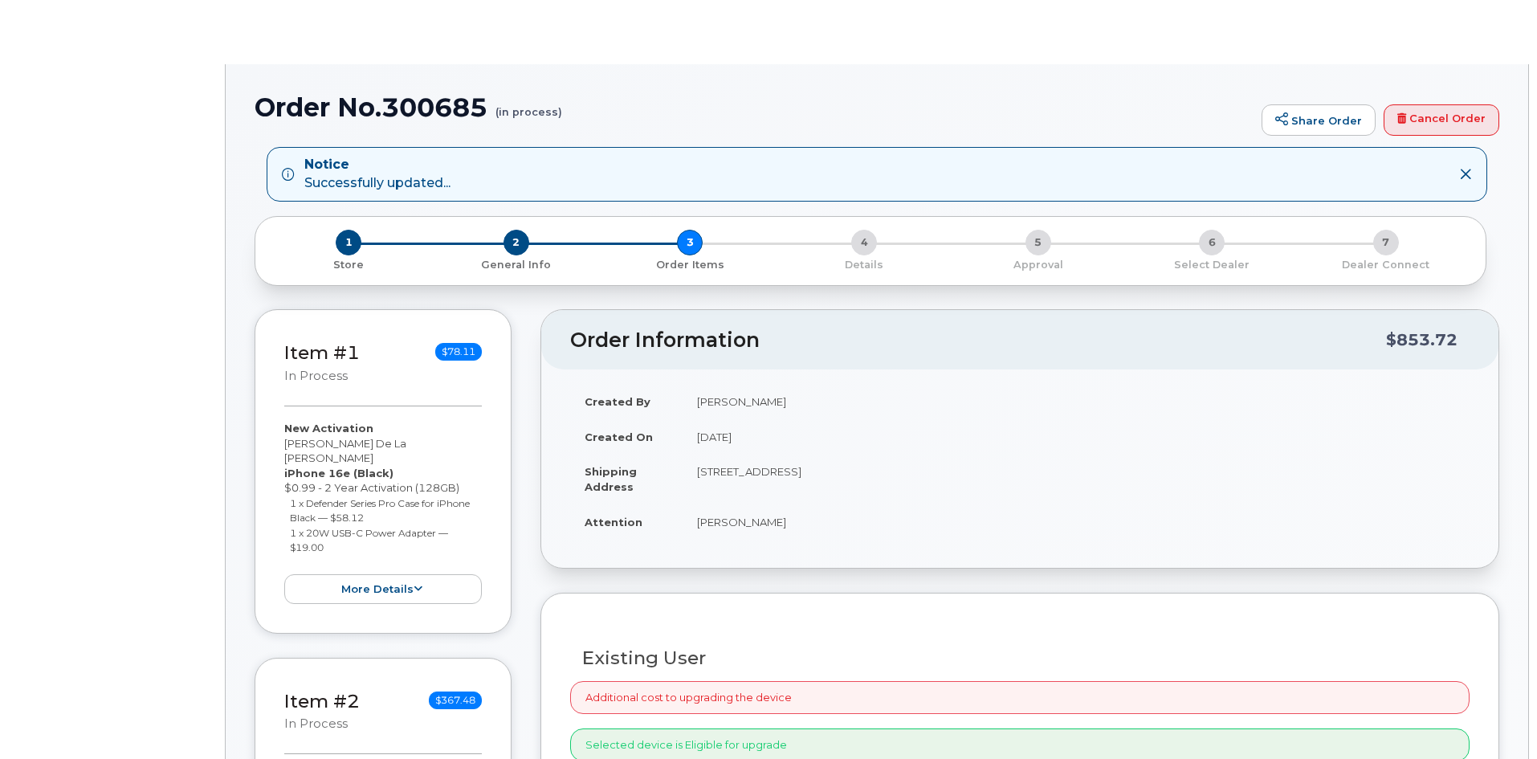
radio input "true"
select select
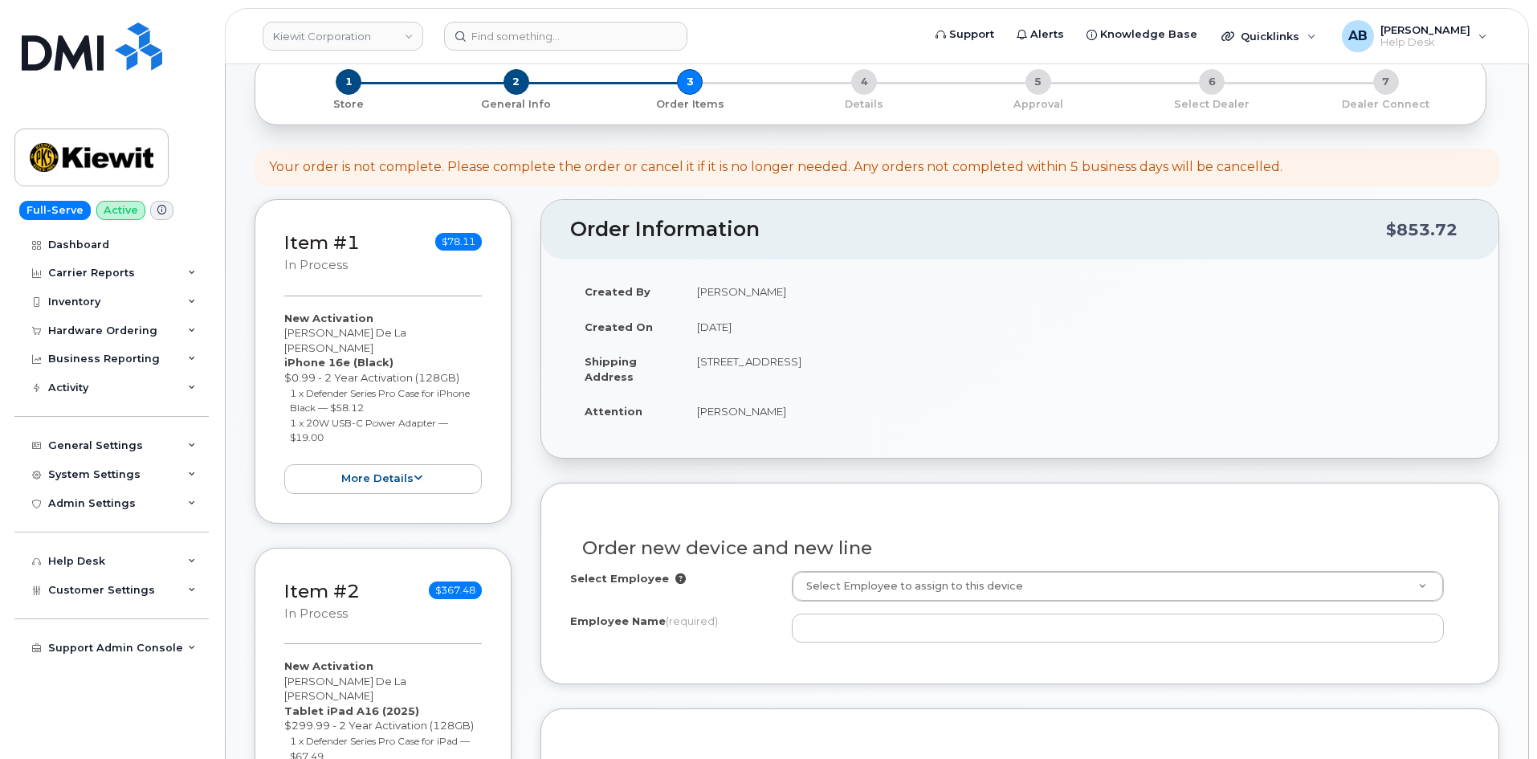
scroll to position [321, 0]
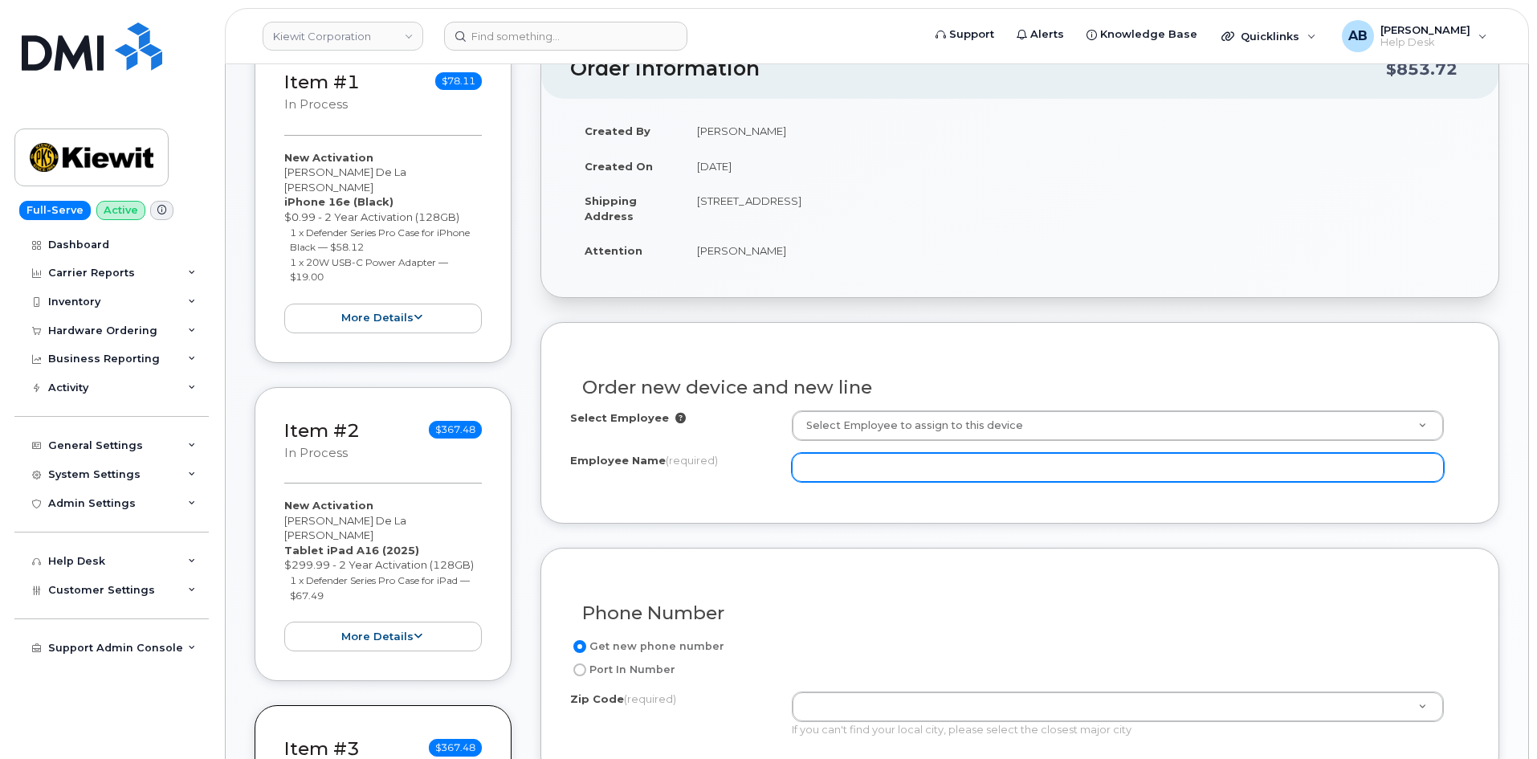
click at [877, 471] on input "Employee Name (required)" at bounding box center [1118, 467] width 652 height 29
type input "4"
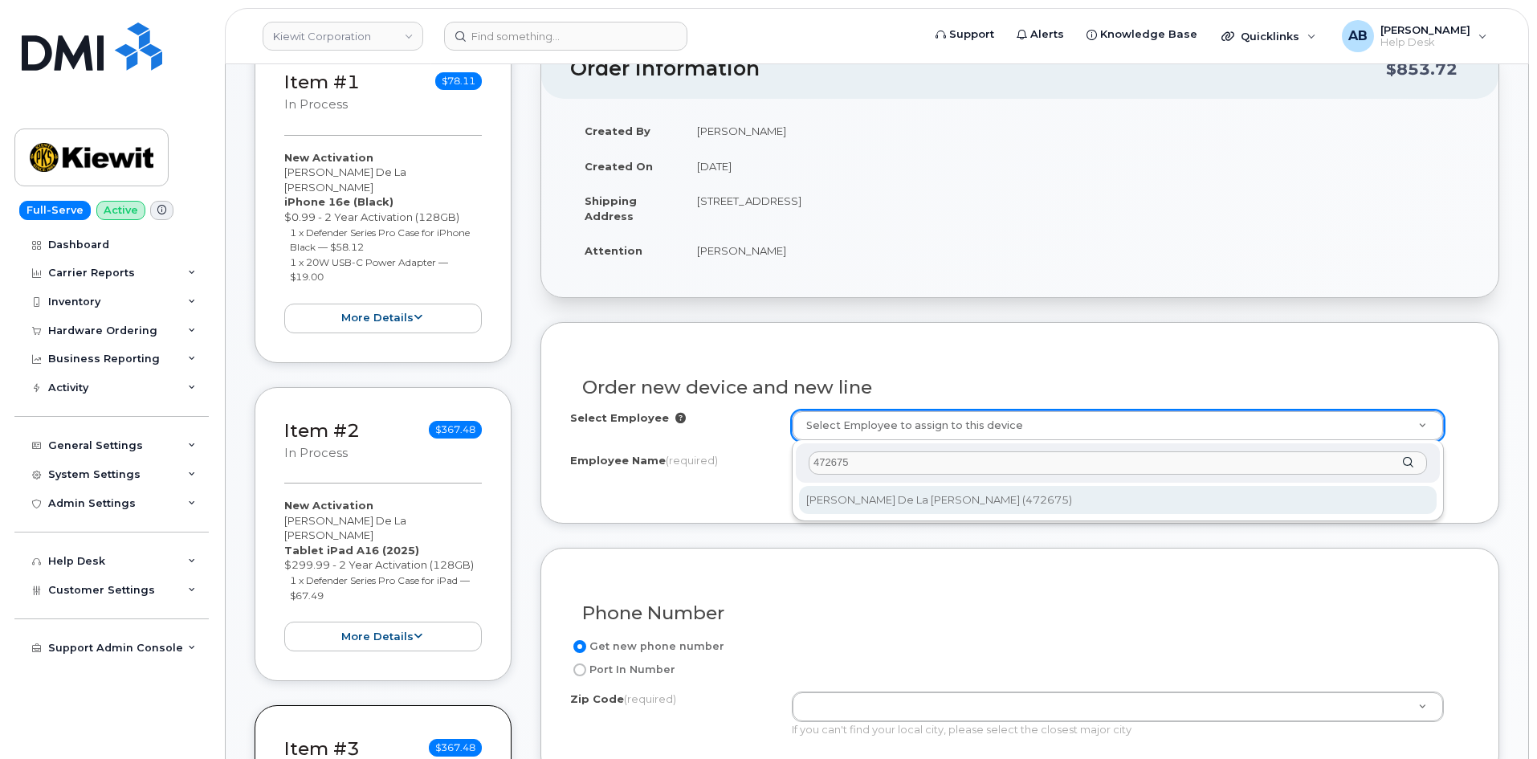
type input "472675"
type input "2159140"
type input "[PERSON_NAME] De La [PERSON_NAME]"
type input "[STREET_ADDRESS]"
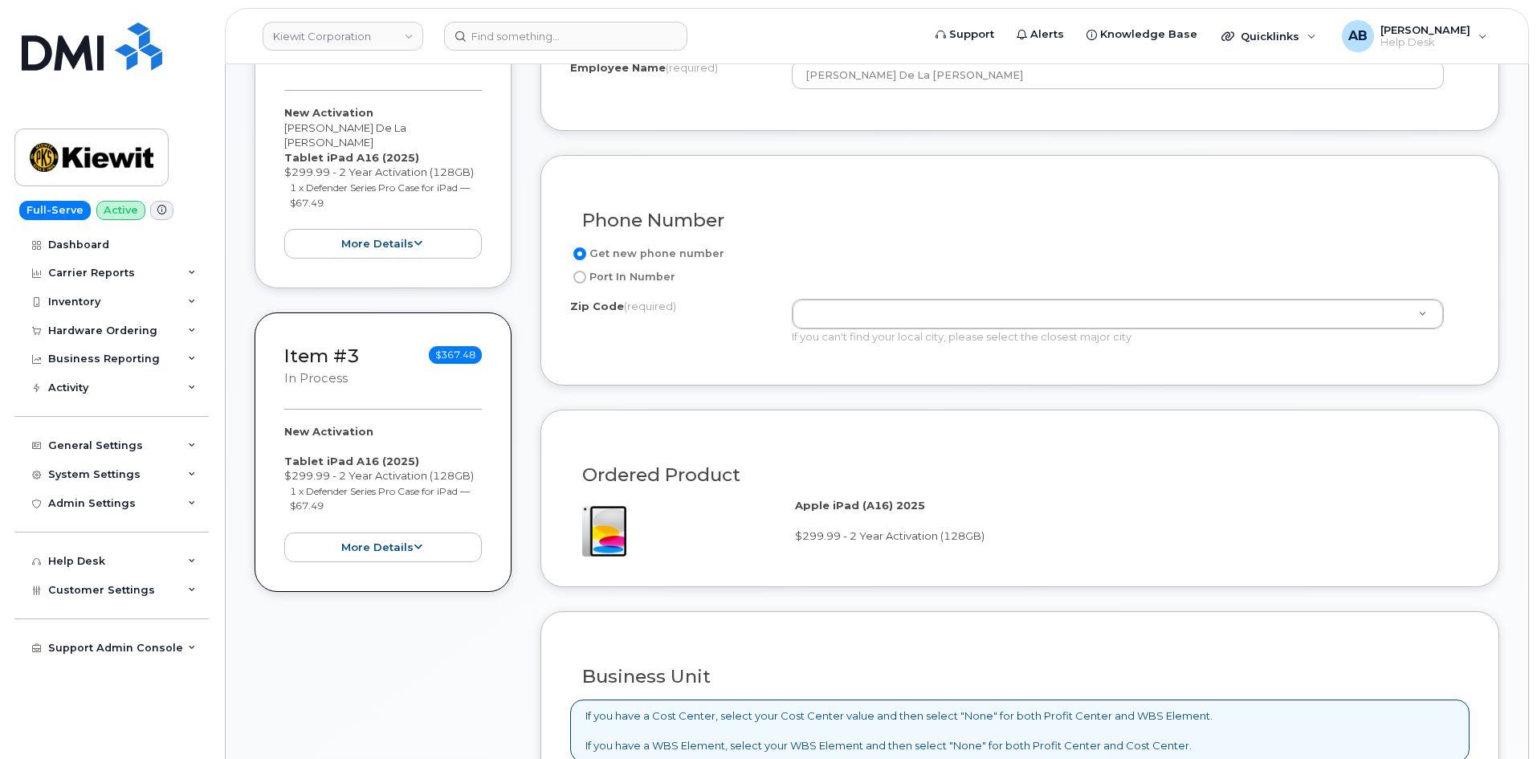
scroll to position [723, 0]
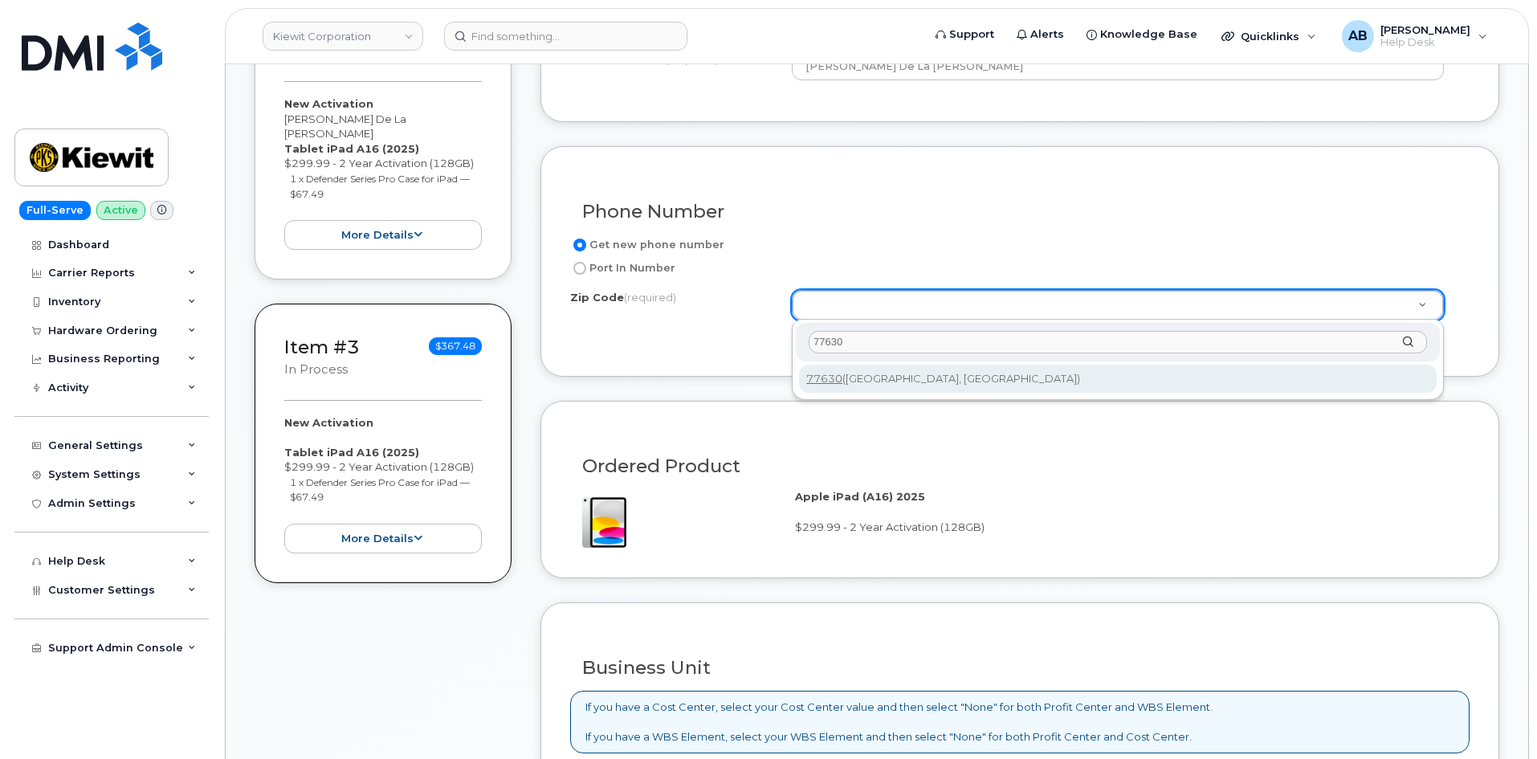
type input "77630"
type input "77630 (Orange, TX)"
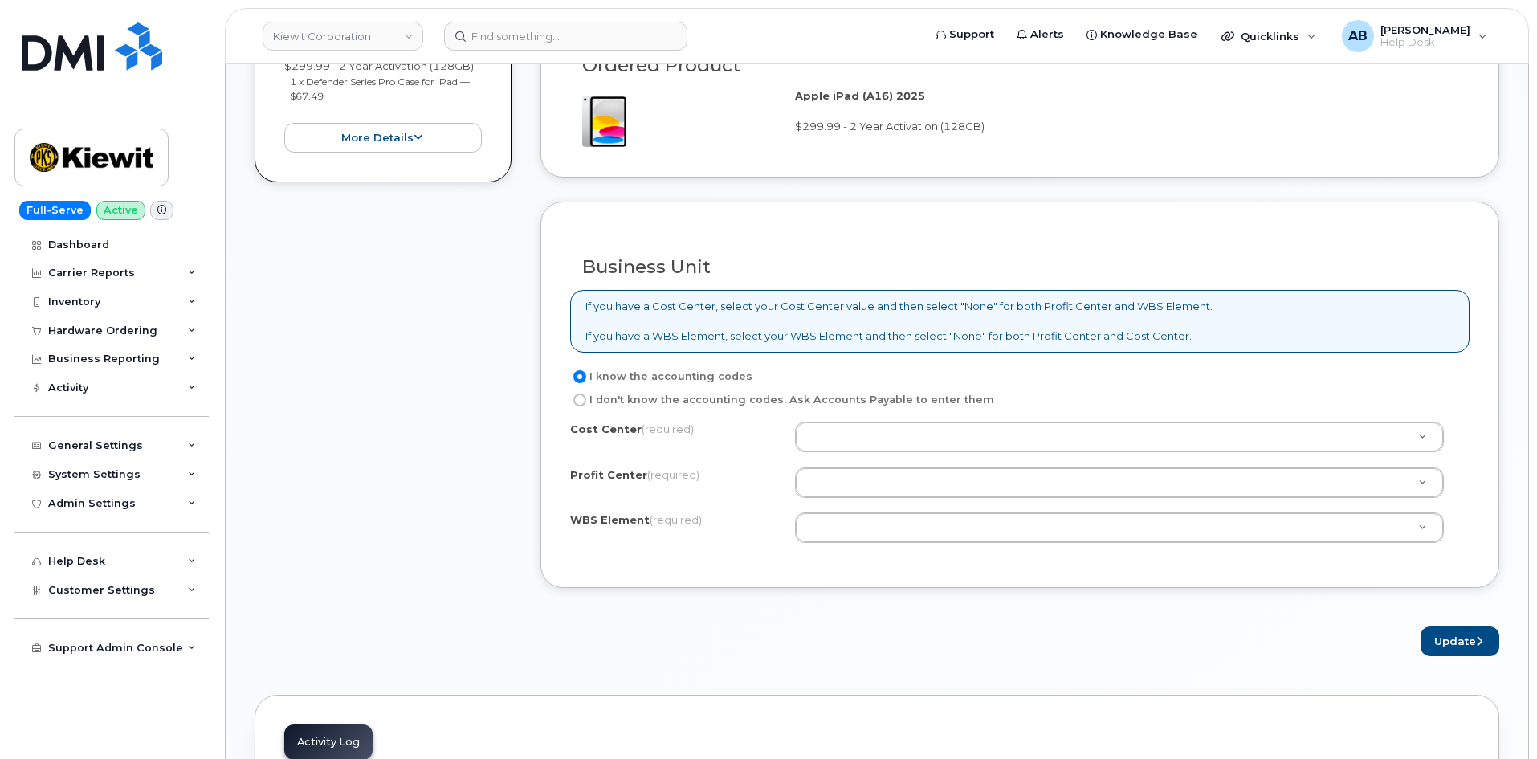
scroll to position [1124, 0]
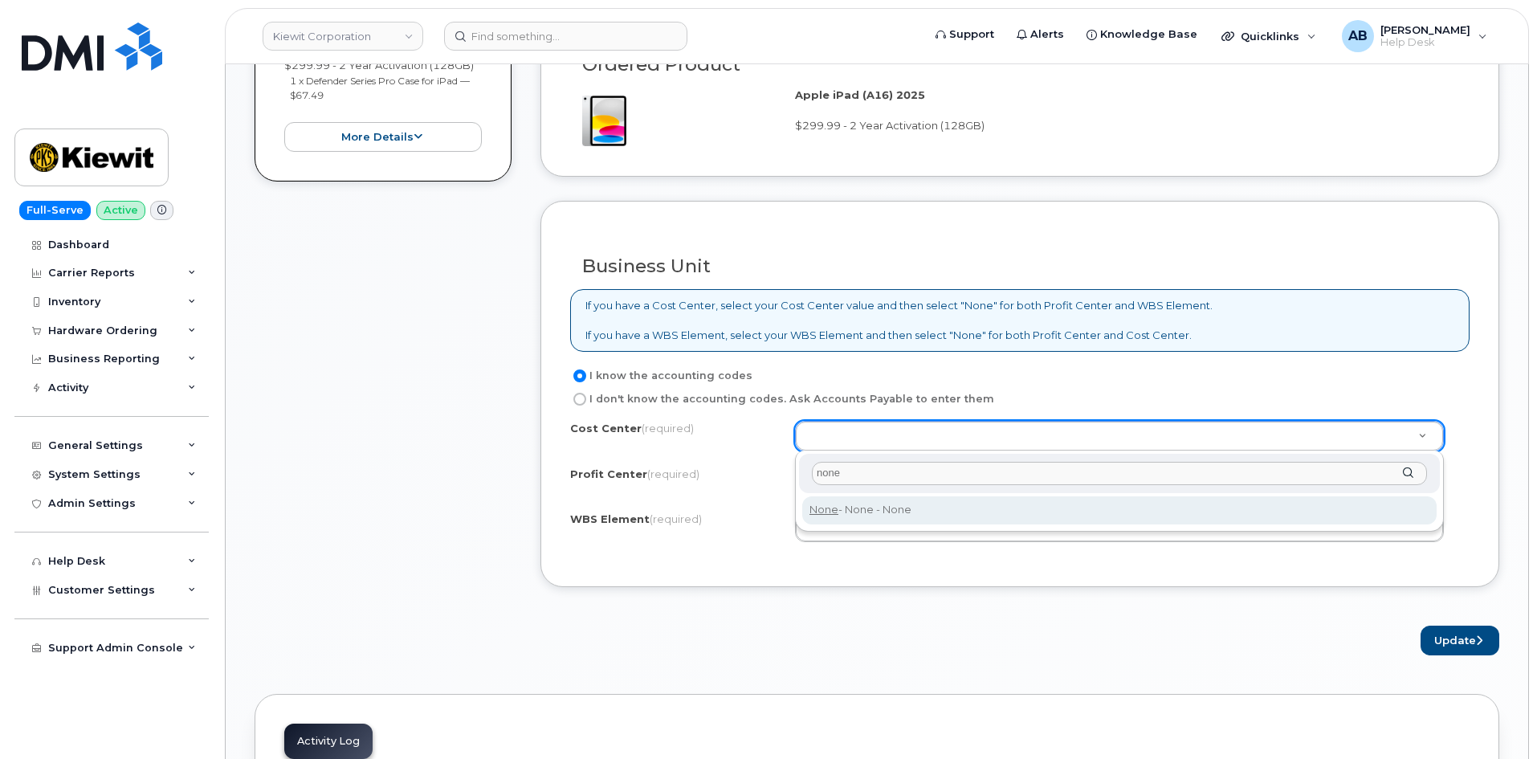
type input "none"
type input "None"
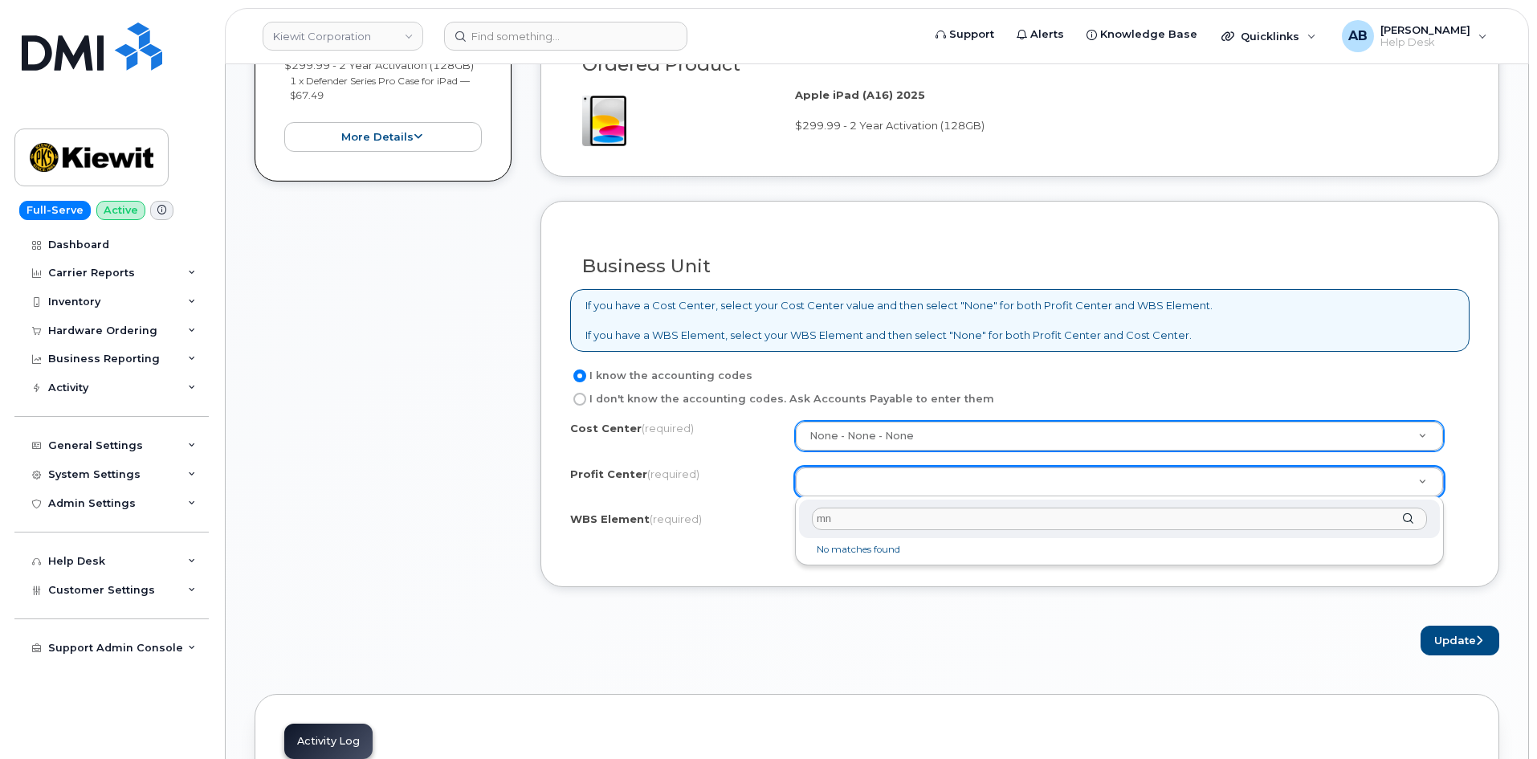
type input "m"
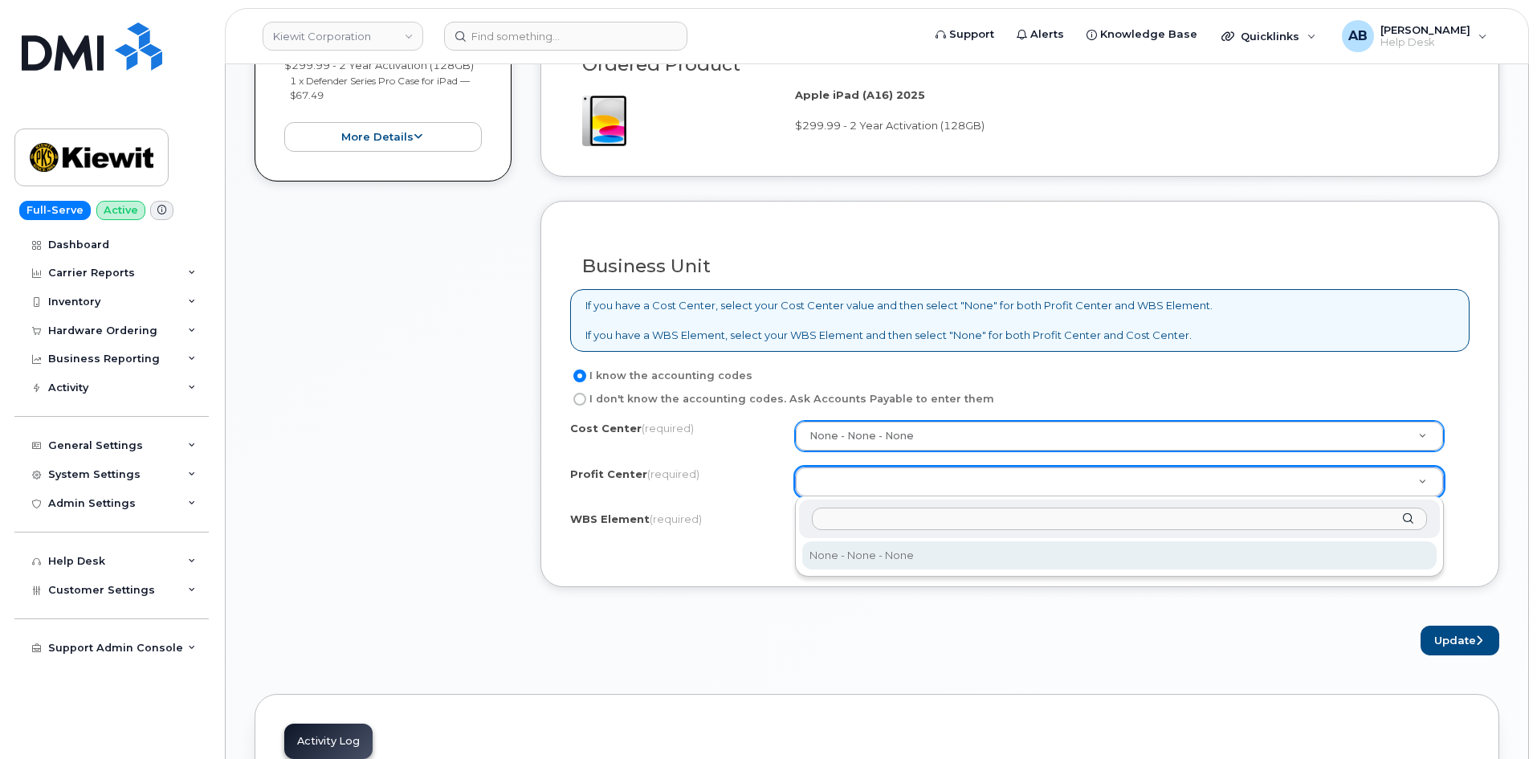
select select "None"
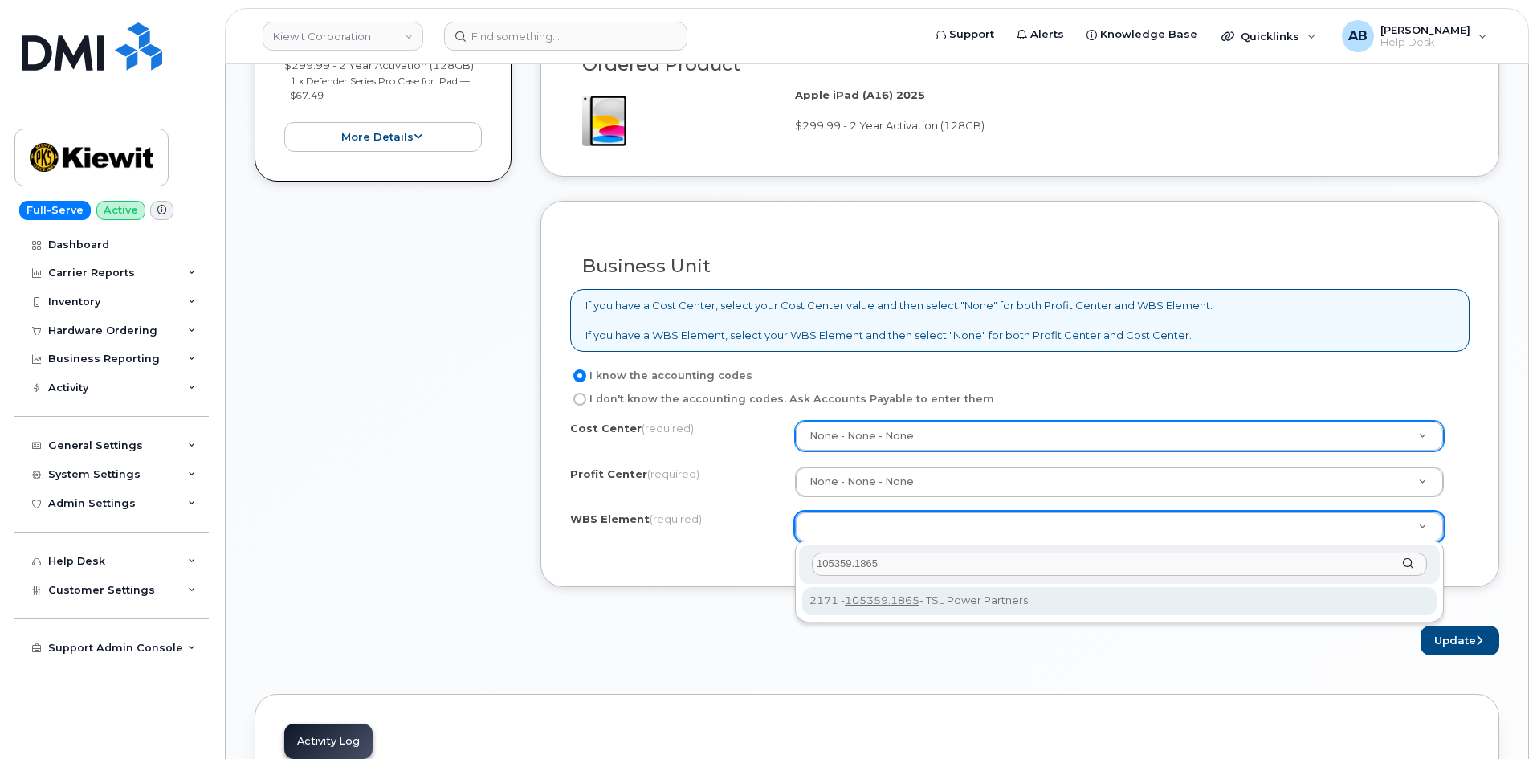
type input "105359.1865"
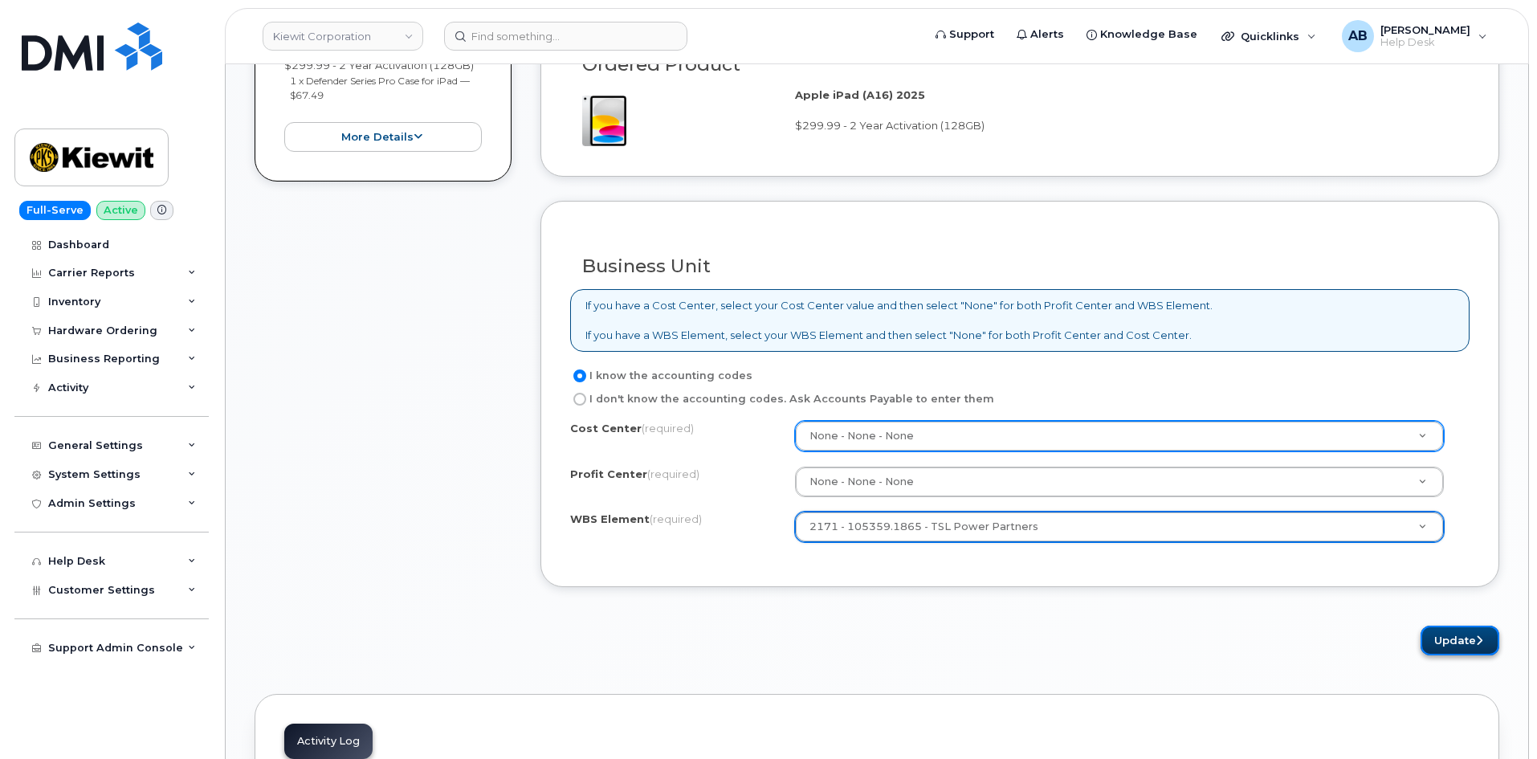
click at [1452, 636] on button "Update" at bounding box center [1459, 641] width 79 height 30
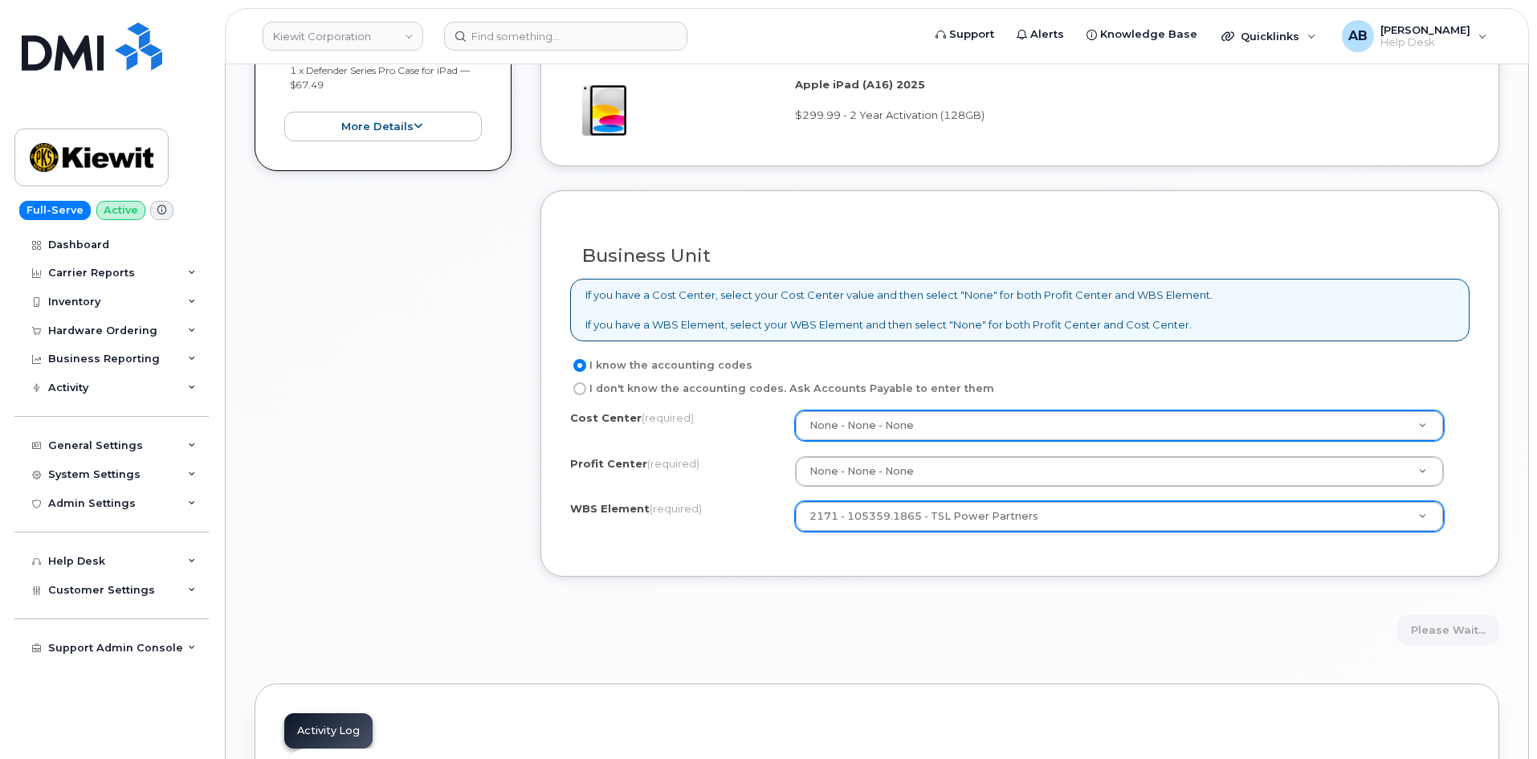
scroll to position [1285, 0]
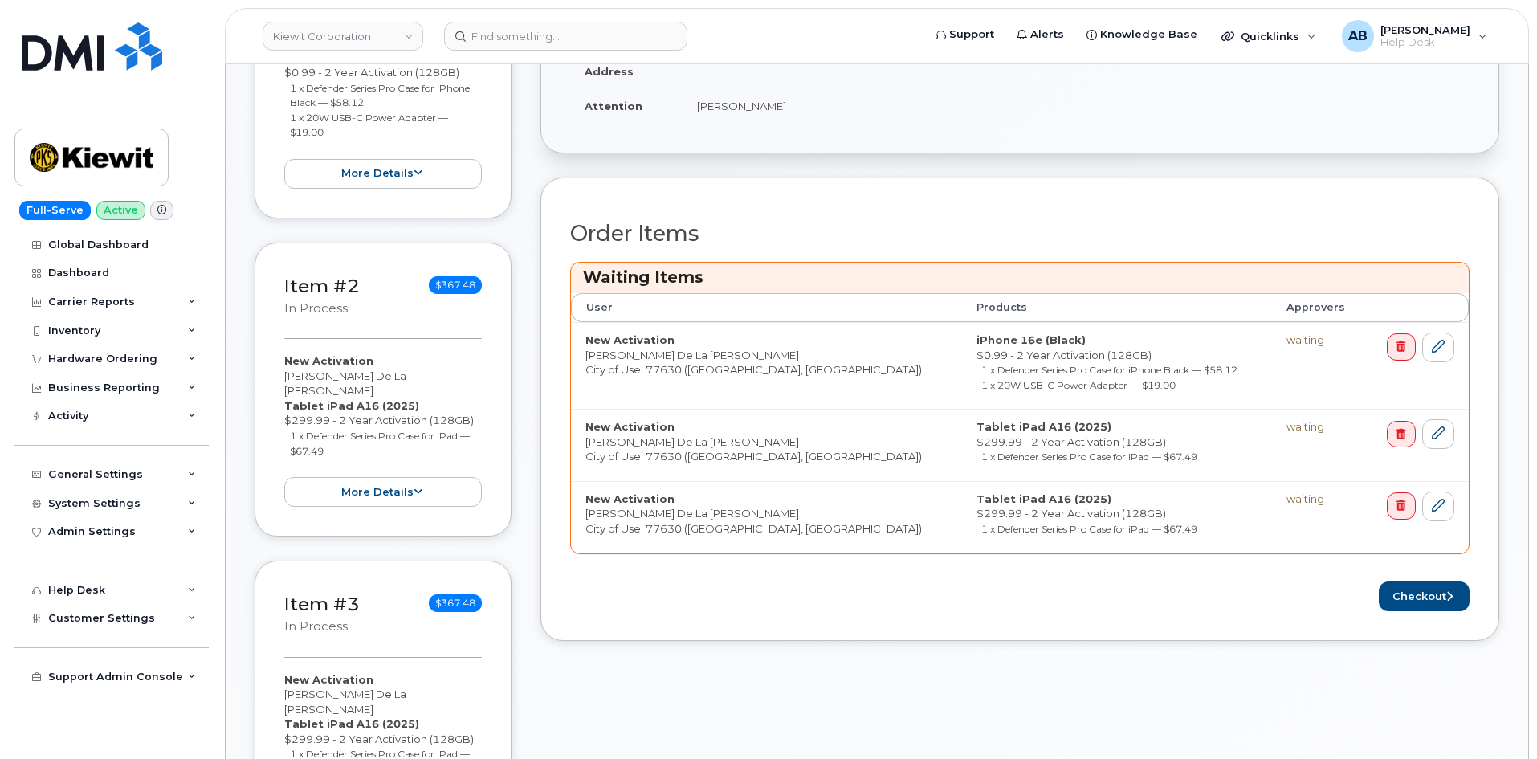
scroll to position [562, 0]
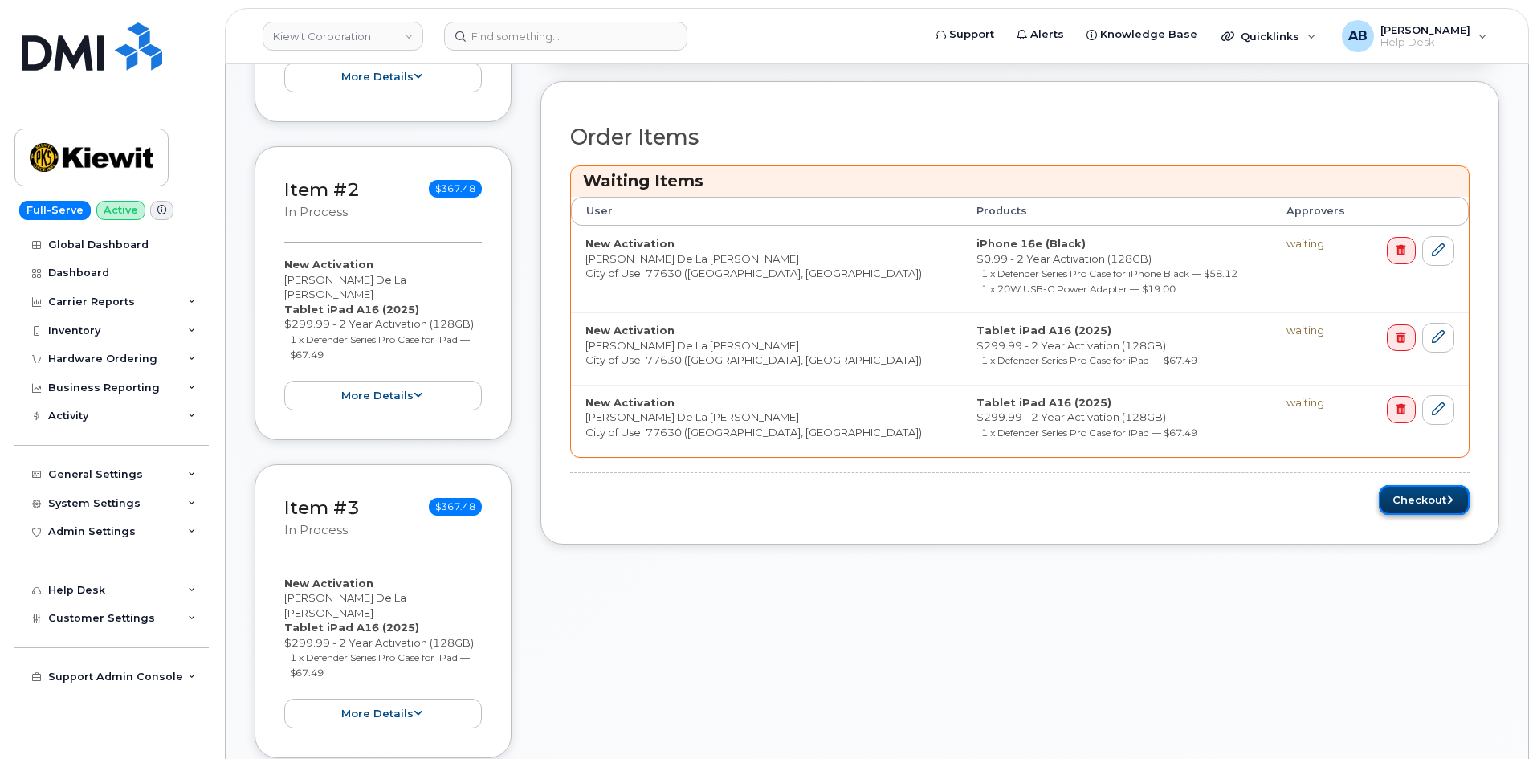
click at [1440, 503] on button "Checkout" at bounding box center [1424, 500] width 91 height 30
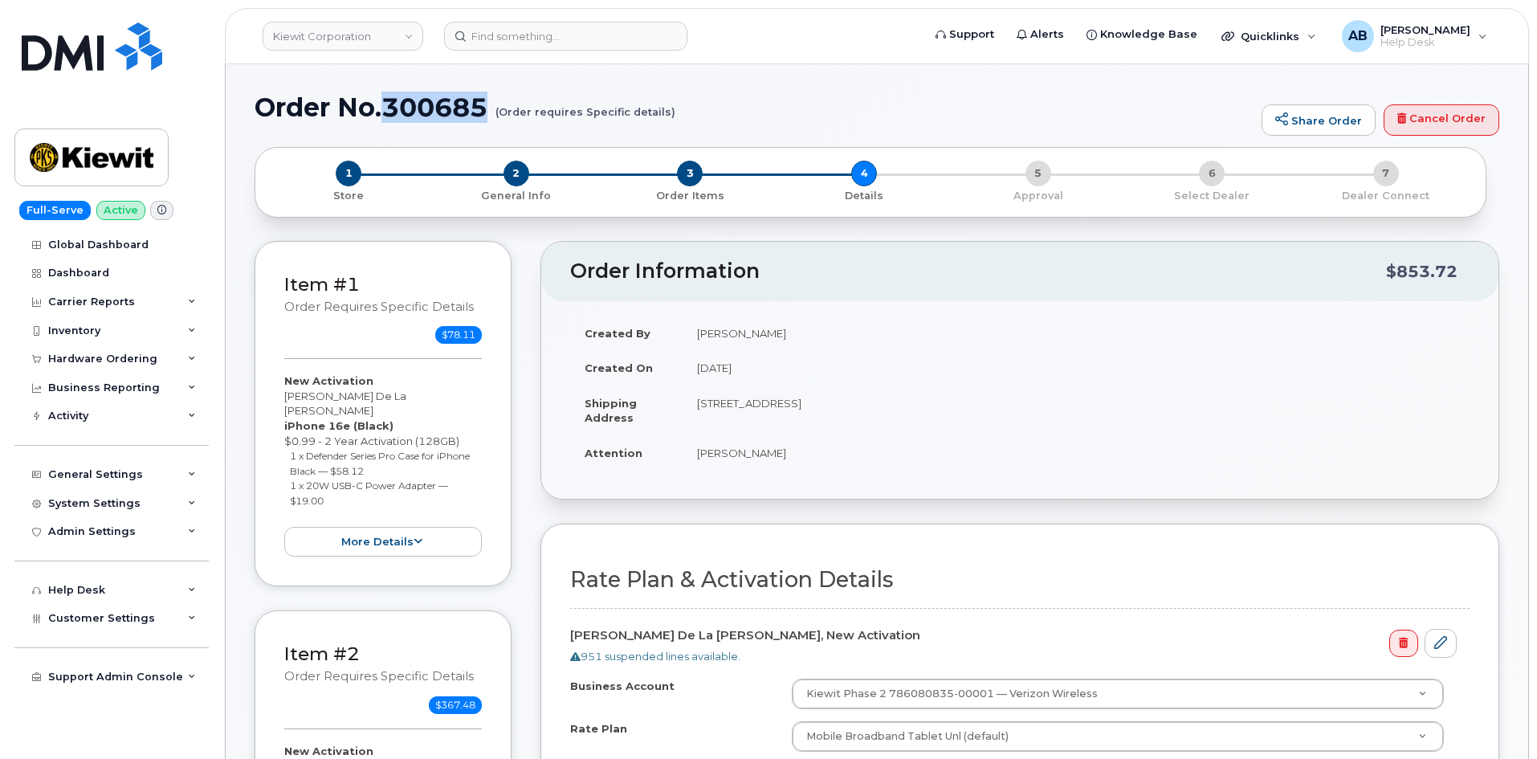
drag, startPoint x: 385, startPoint y: 105, endPoint x: 487, endPoint y: 108, distance: 102.0
click at [487, 108] on h1 "Order No.300685 (Order requires Specific details)" at bounding box center [754, 107] width 999 height 28
copy h1 "300685"
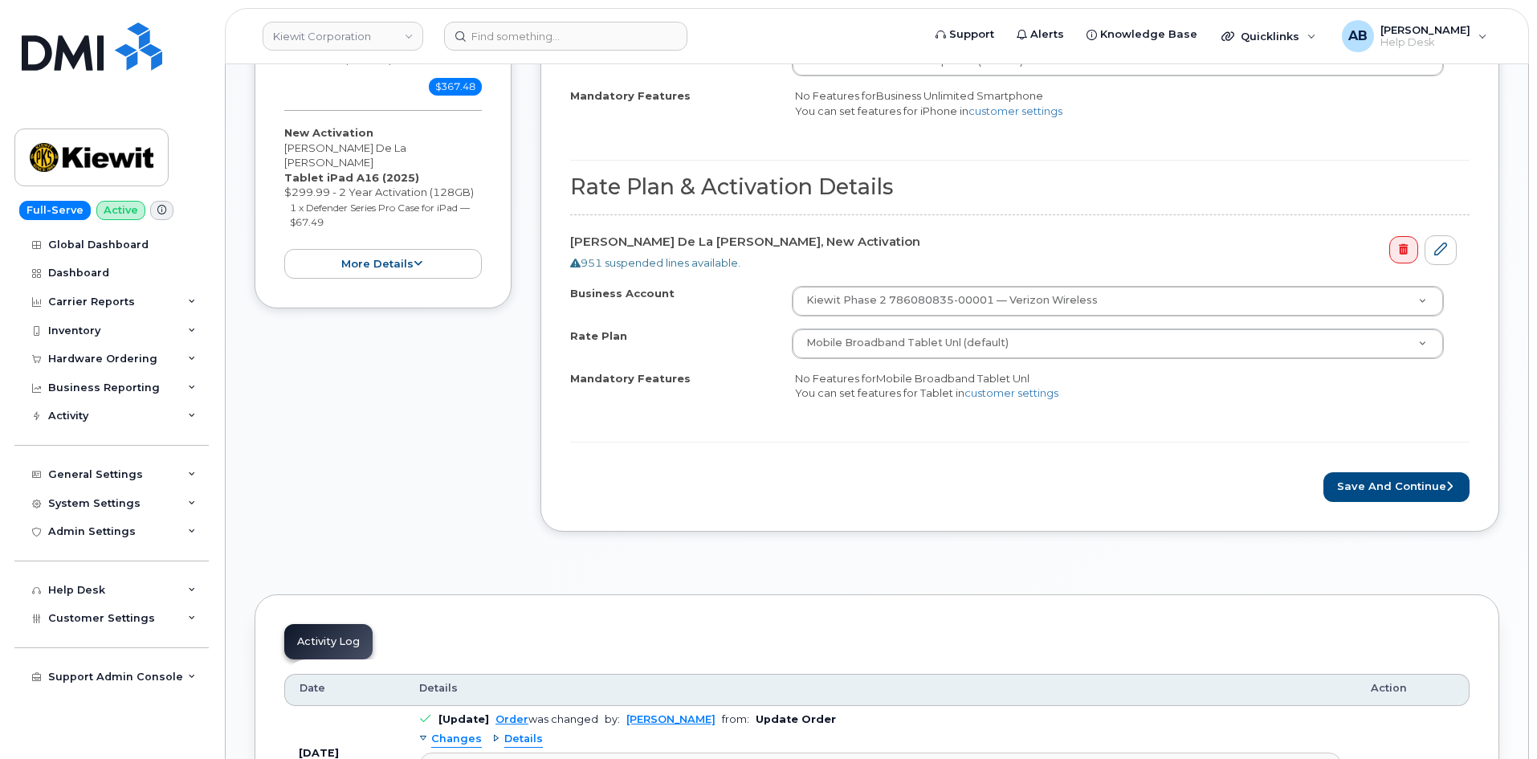
scroll to position [1124, 0]
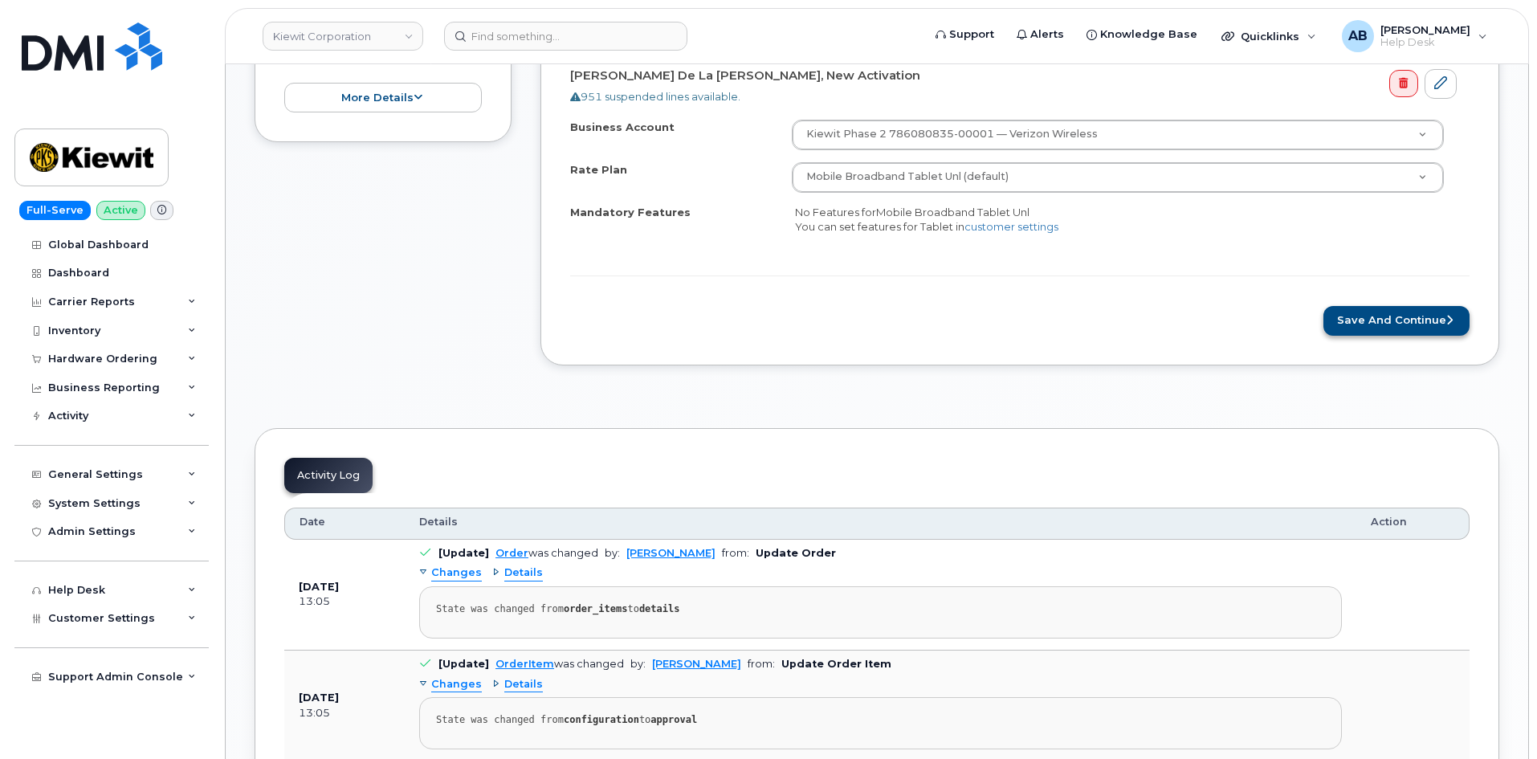
drag, startPoint x: 1388, startPoint y: 300, endPoint x: 1387, endPoint y: 308, distance: 8.1
click at [1387, 311] on button "Save and Continue" at bounding box center [1396, 321] width 146 height 30
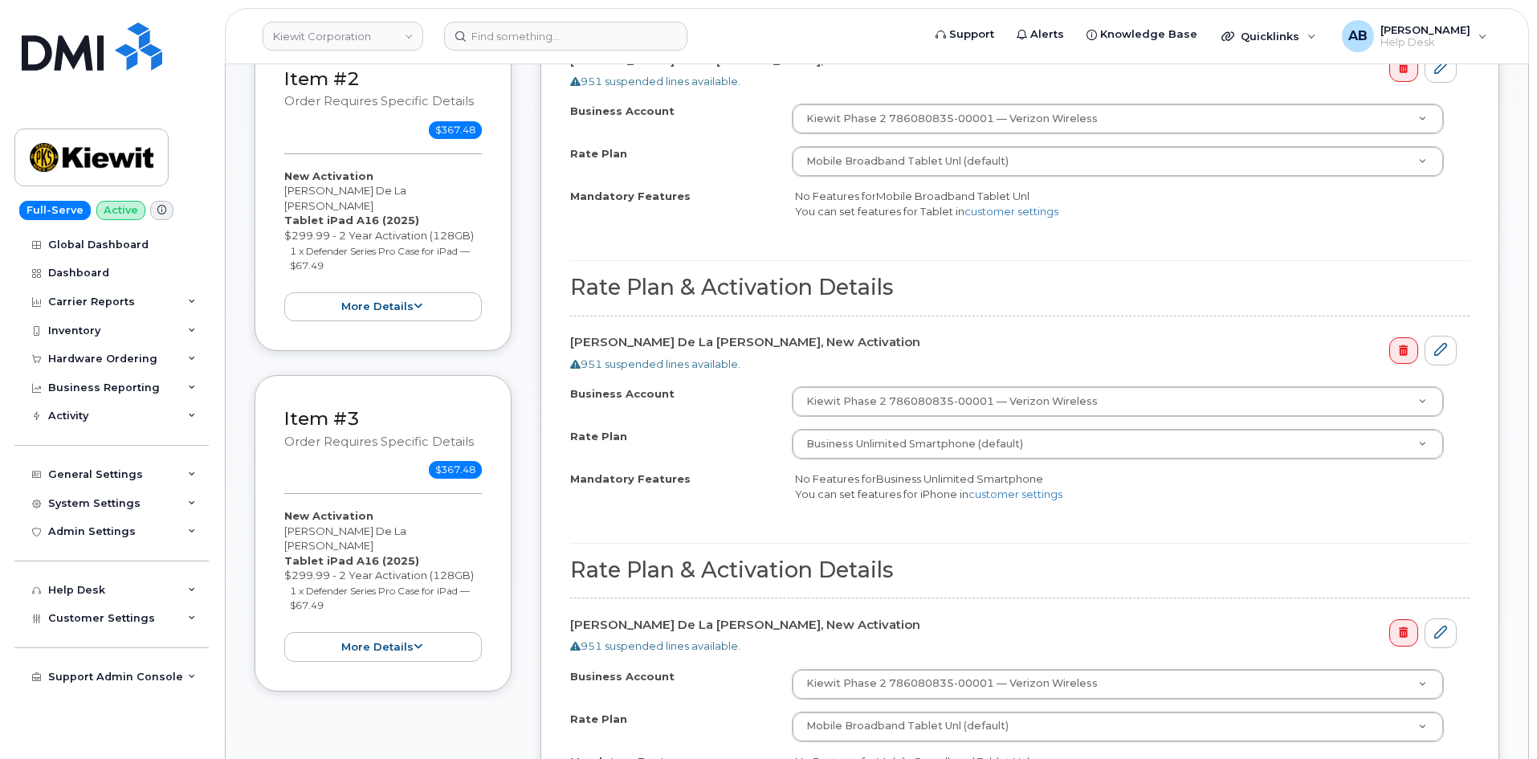
scroll to position [803, 0]
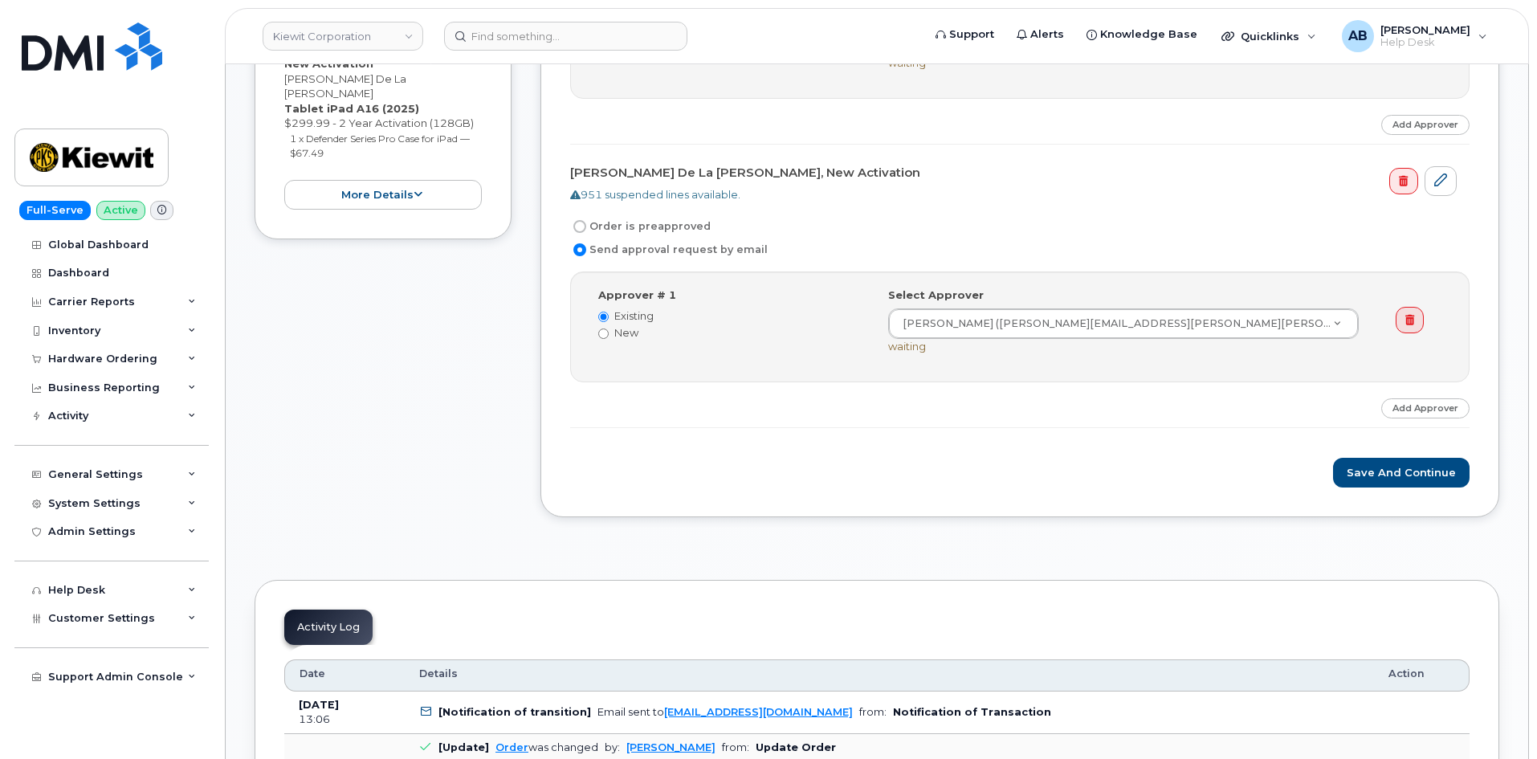
scroll to position [964, 0]
click at [1373, 470] on button "Save and Continue" at bounding box center [1401, 471] width 137 height 30
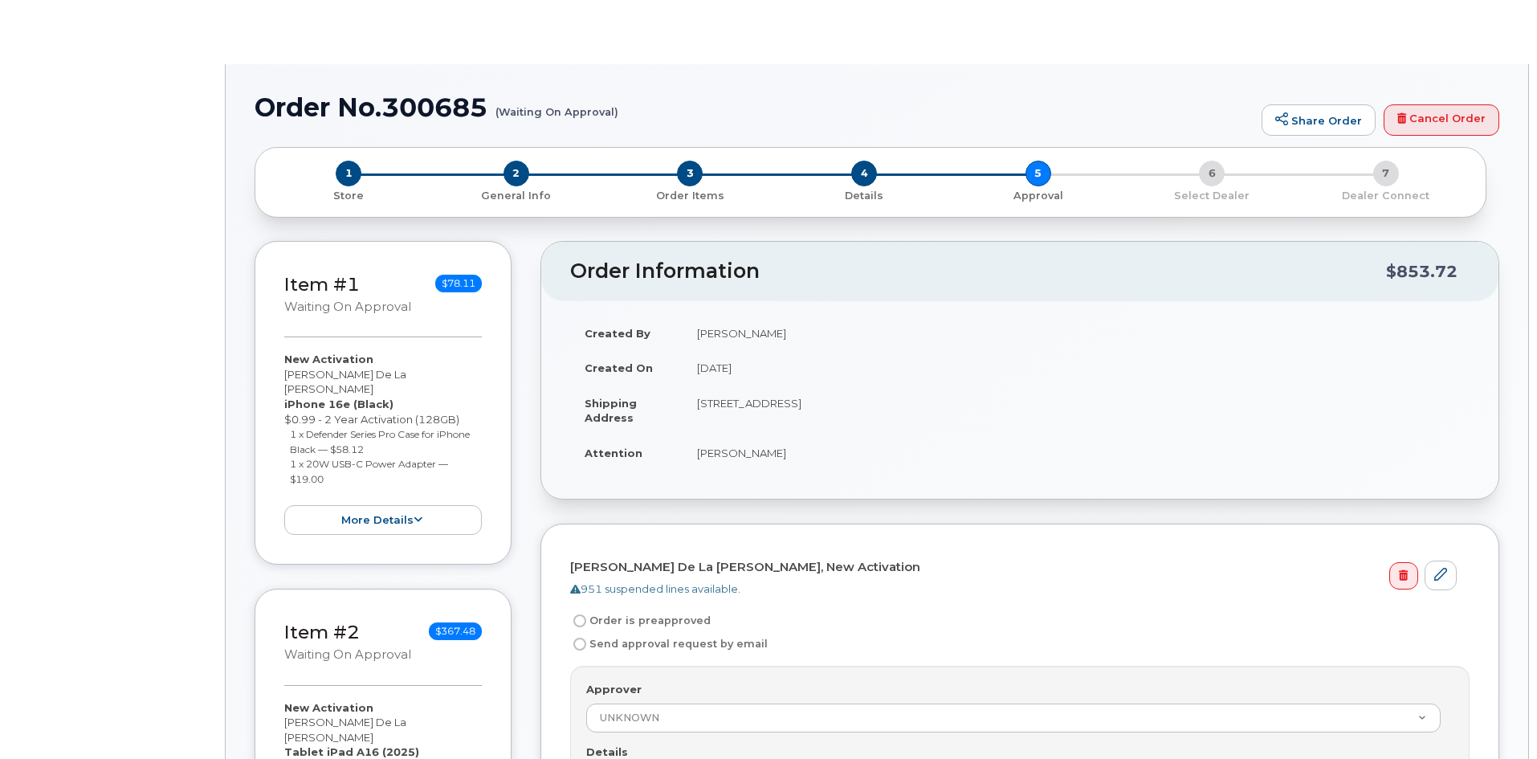
radio input "true"
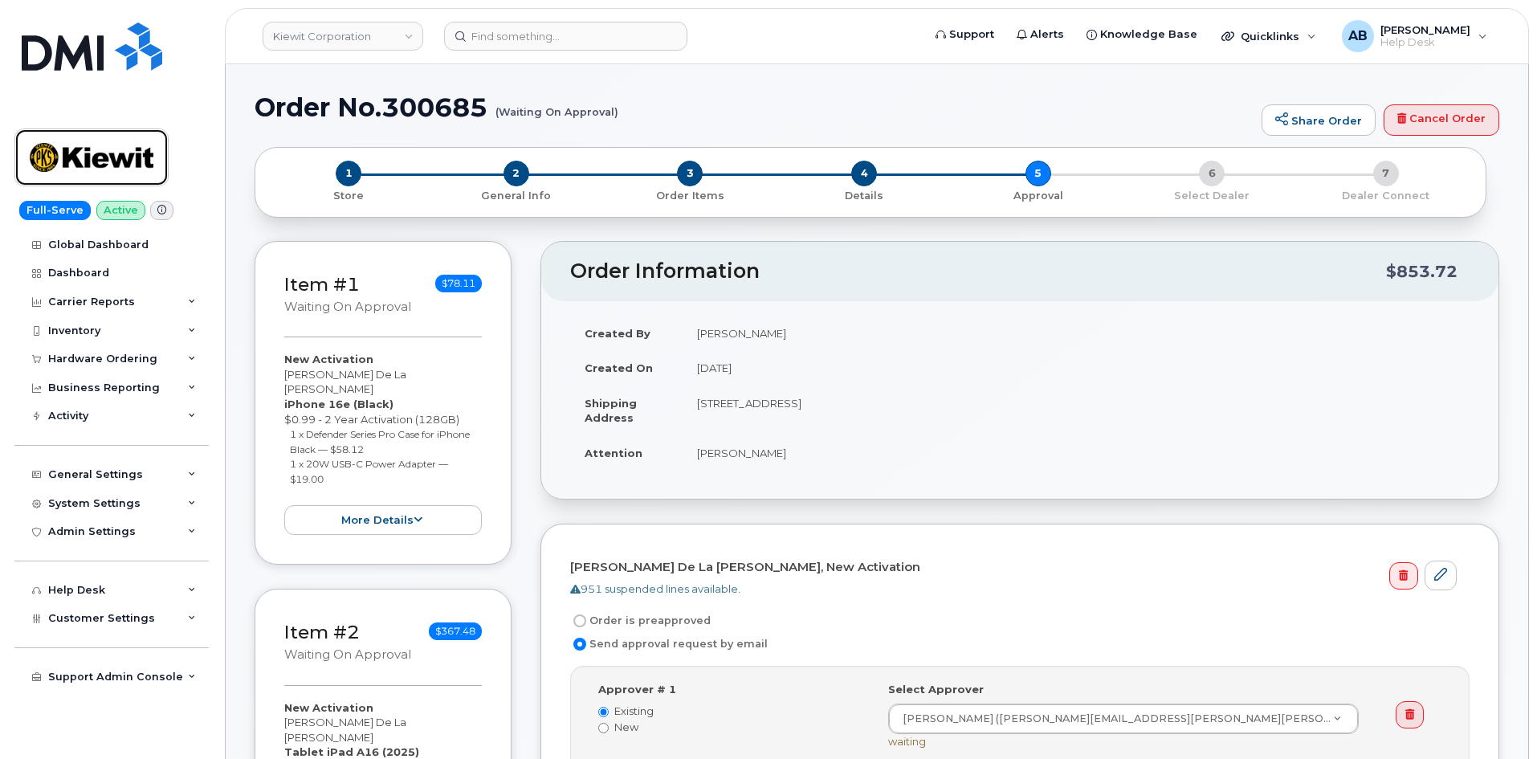
click at [113, 137] on img at bounding box center [92, 157] width 124 height 47
